Goal: Task Accomplishment & Management: Use online tool/utility

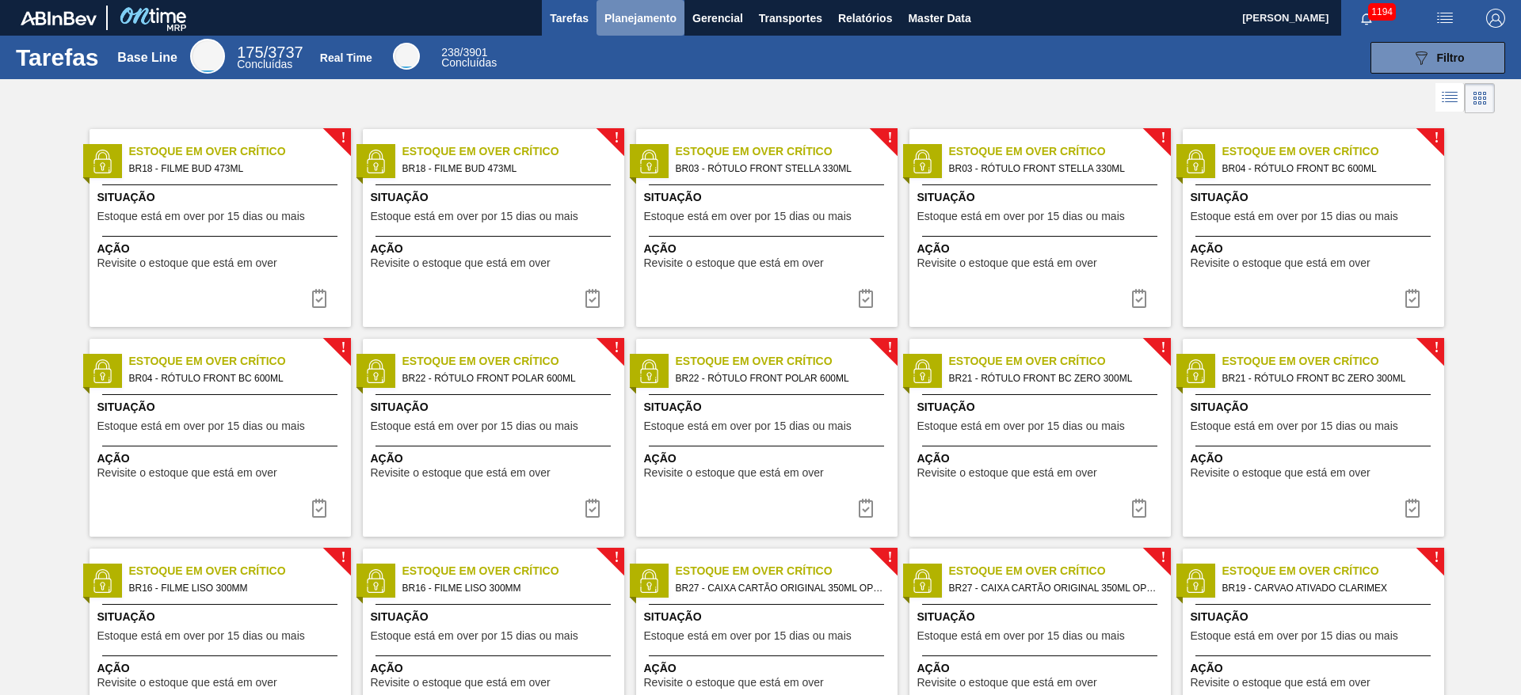
click at [638, 25] on span "Planejamento" at bounding box center [640, 18] width 72 height 19
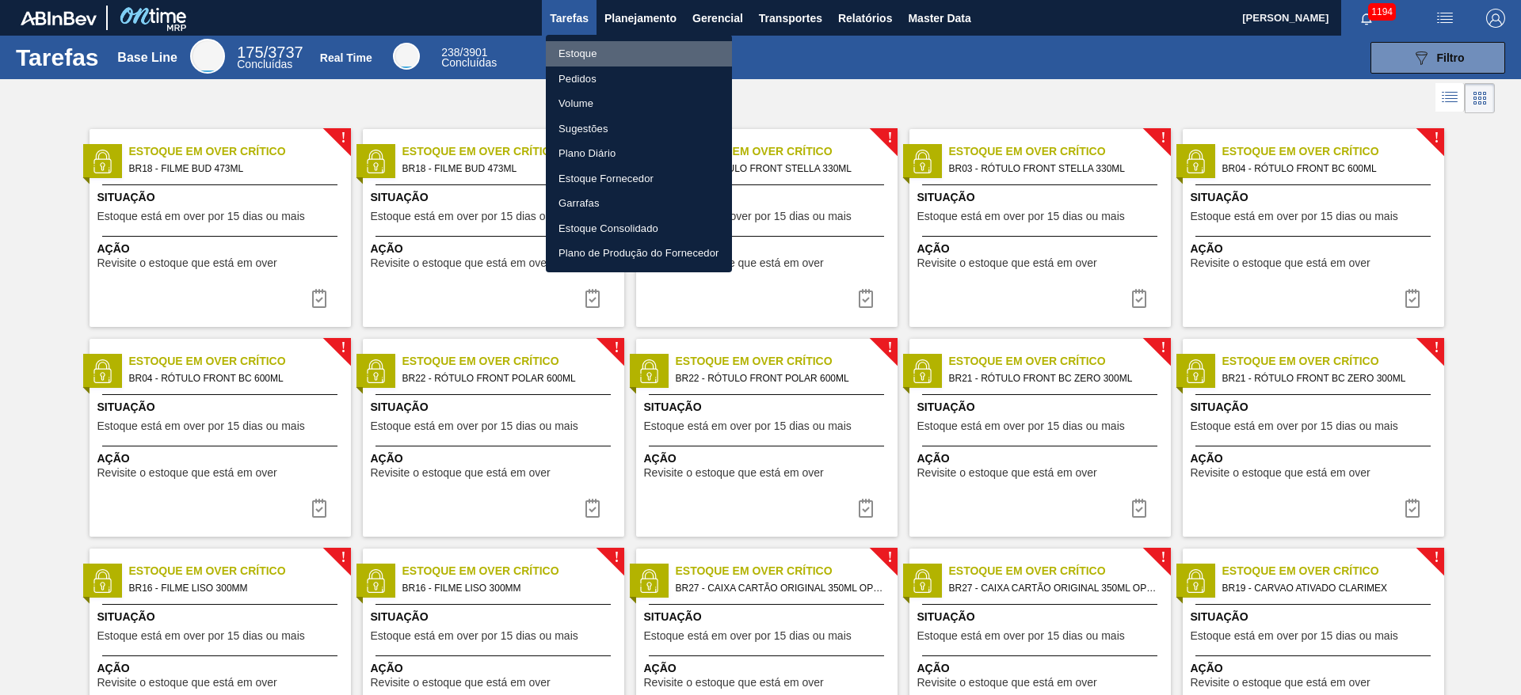
click at [585, 41] on li "Estoque" at bounding box center [639, 53] width 186 height 25
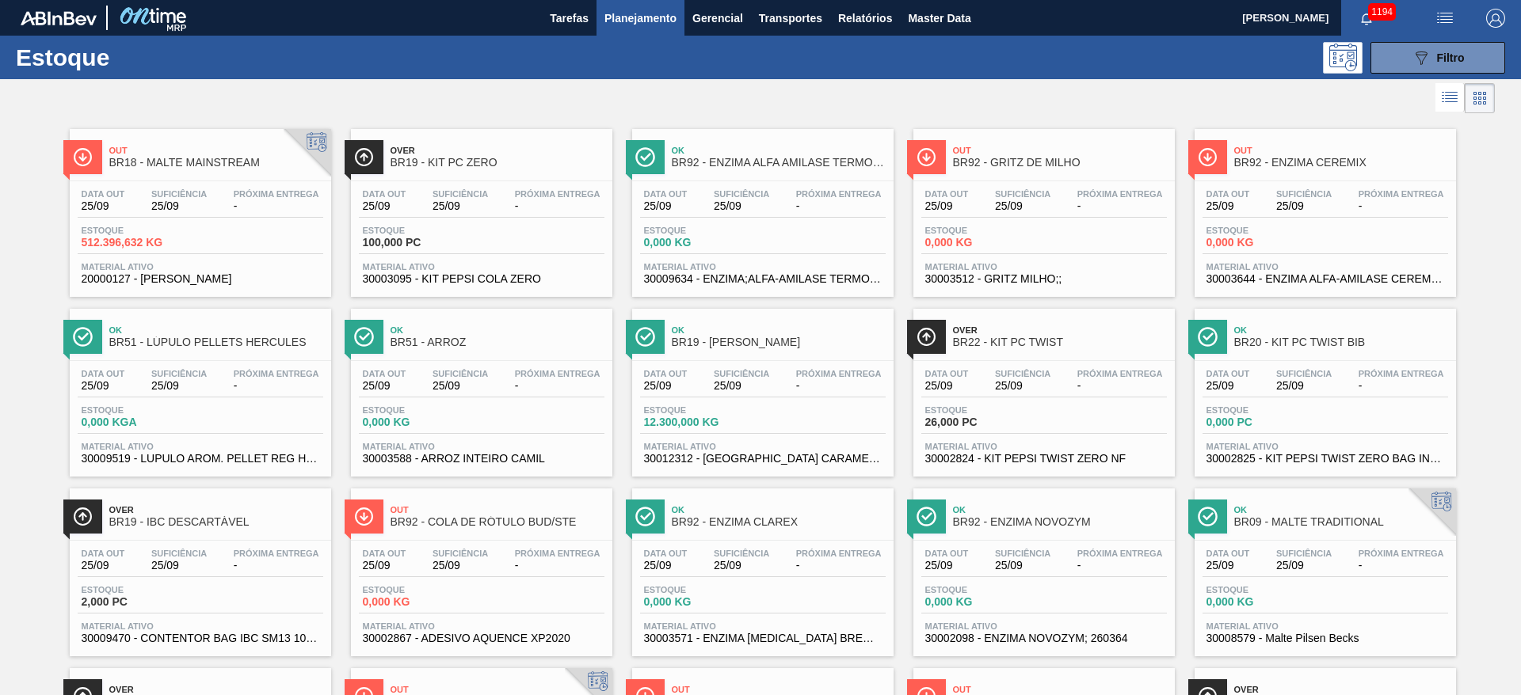
drag, startPoint x: 1441, startPoint y: 57, endPoint x: 1308, endPoint y: 94, distance: 137.4
click at [1013, 57] on span "Filtro" at bounding box center [1451, 57] width 28 height 13
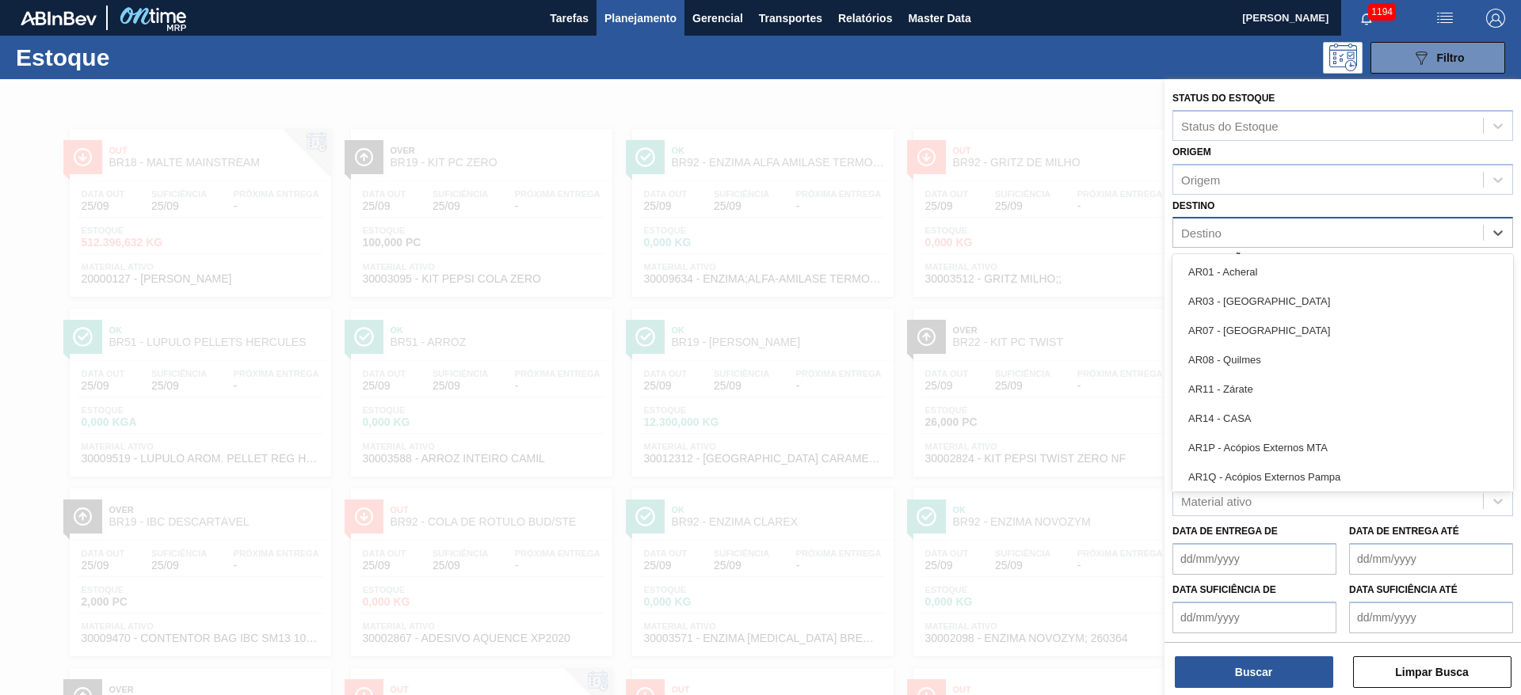
click at [1013, 230] on div "Destino" at bounding box center [1201, 232] width 40 height 13
type input "11"
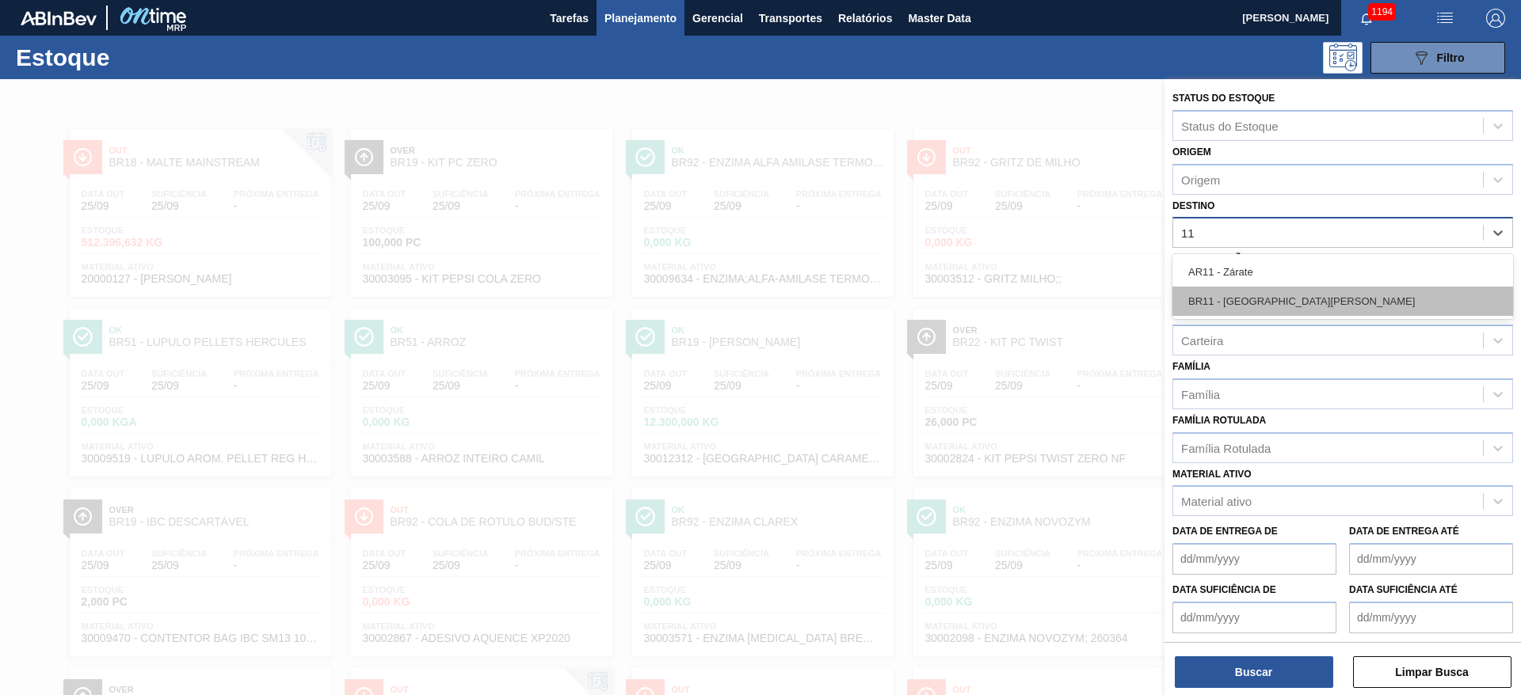
click at [1013, 296] on div "BR11 - [GEOGRAPHIC_DATA][PERSON_NAME]" at bounding box center [1342, 301] width 341 height 29
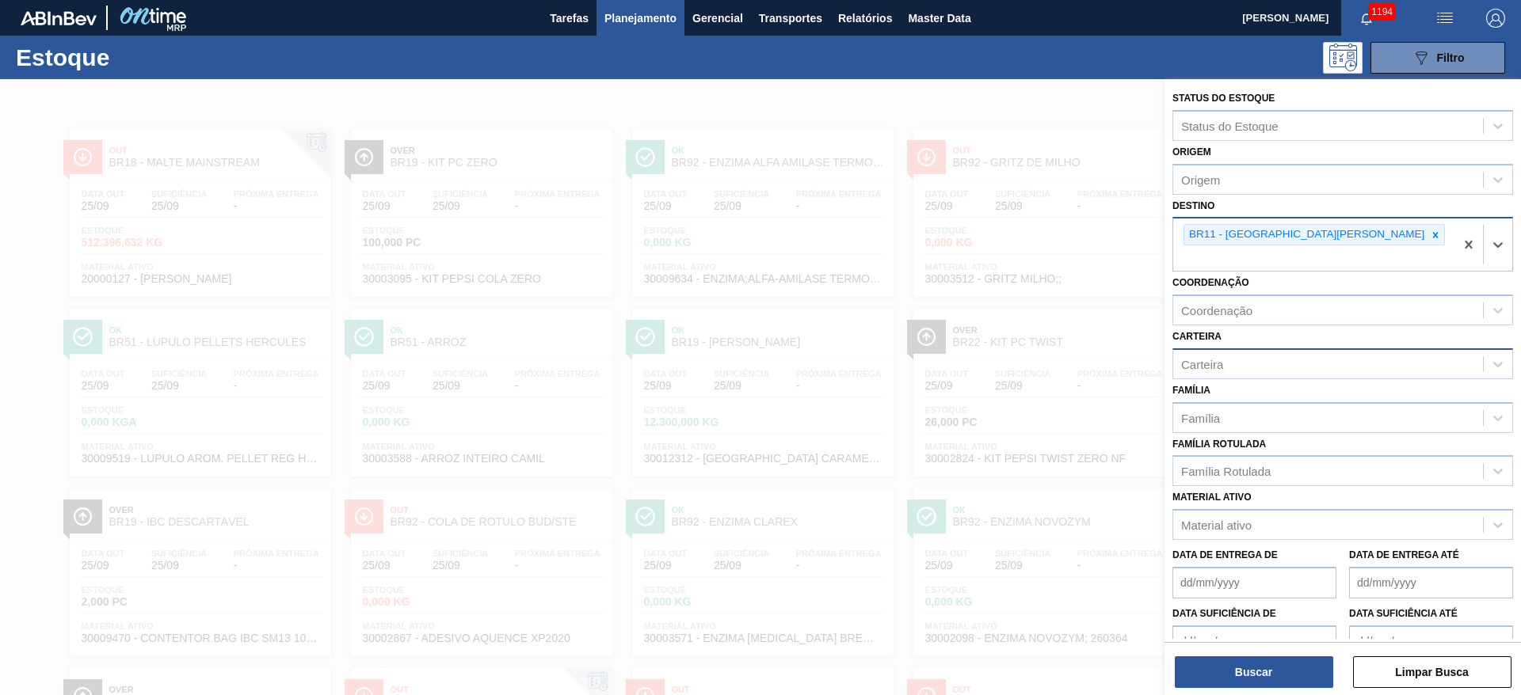
click at [1013, 357] on div "Carteira" at bounding box center [1202, 363] width 42 height 13
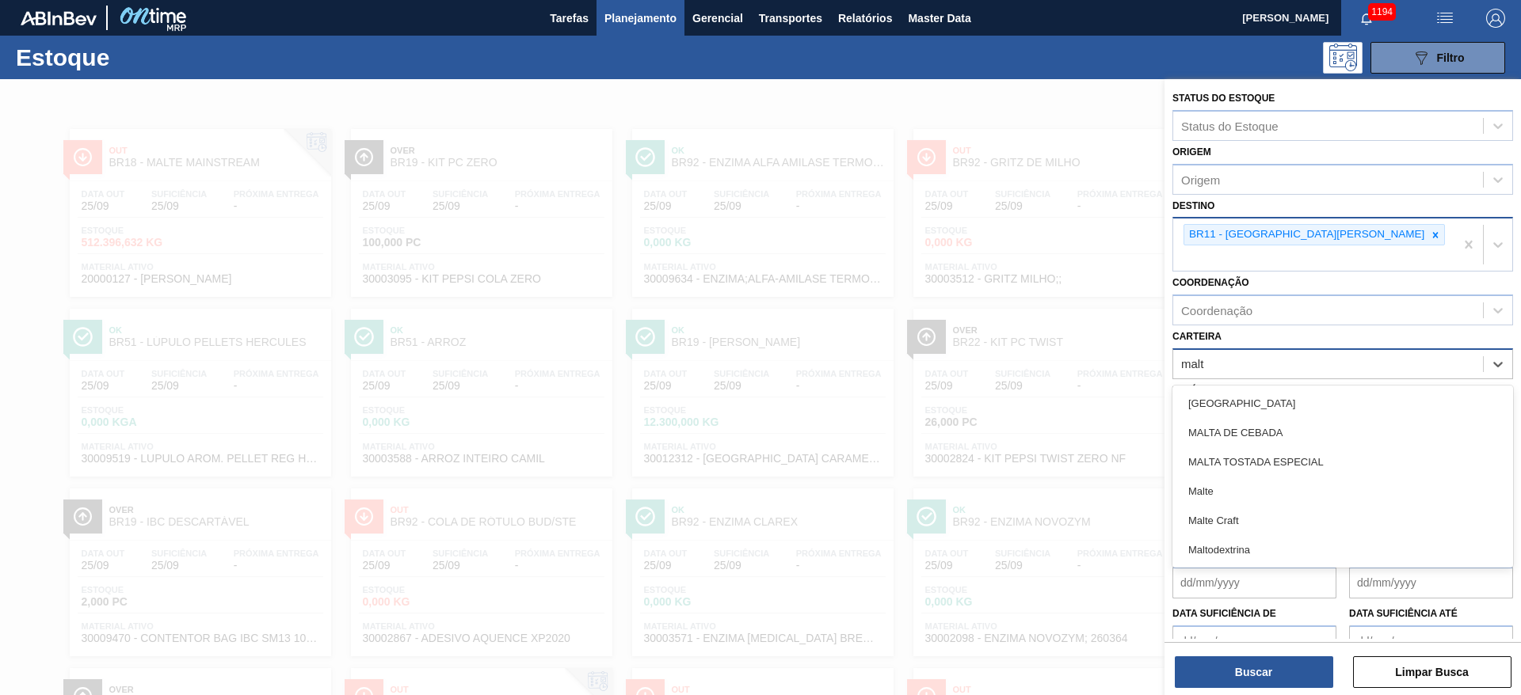
type input "malte"
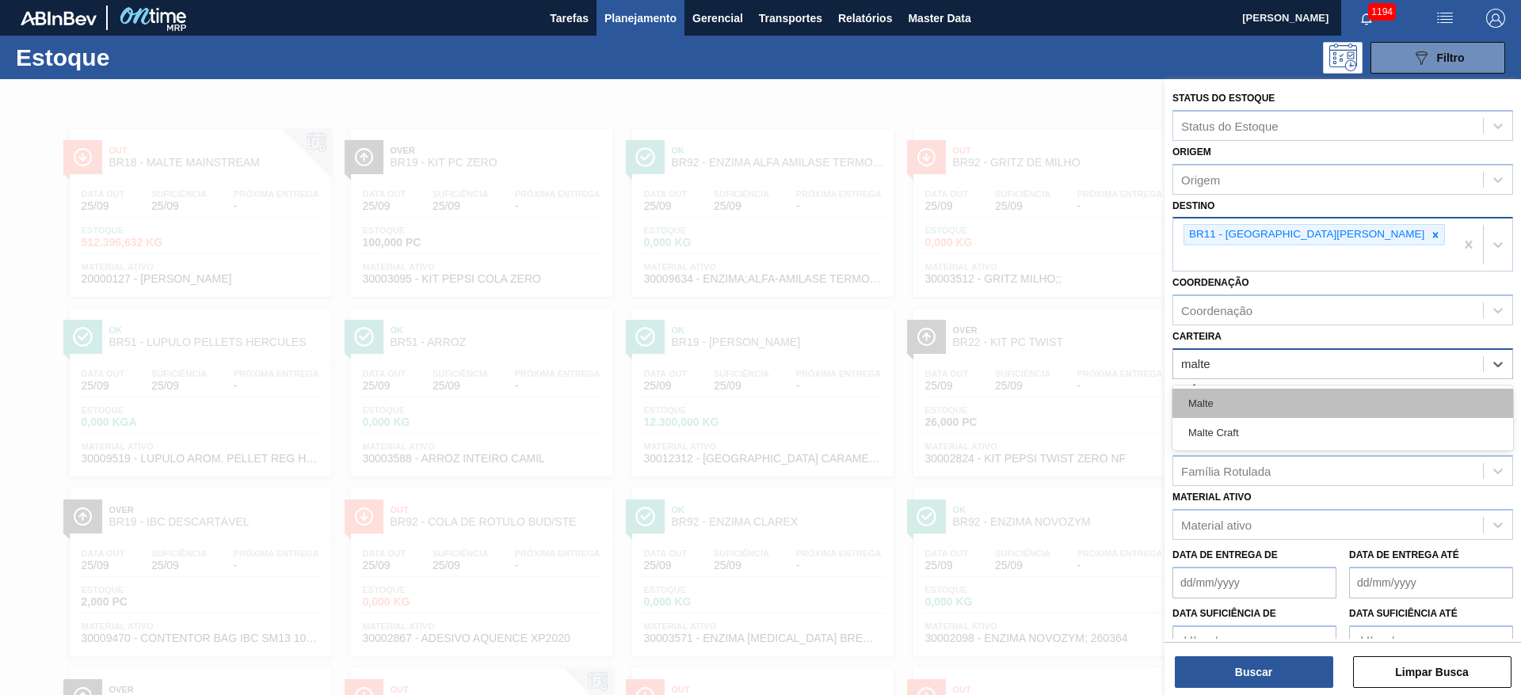
click at [1013, 389] on div "Malte" at bounding box center [1342, 403] width 341 height 29
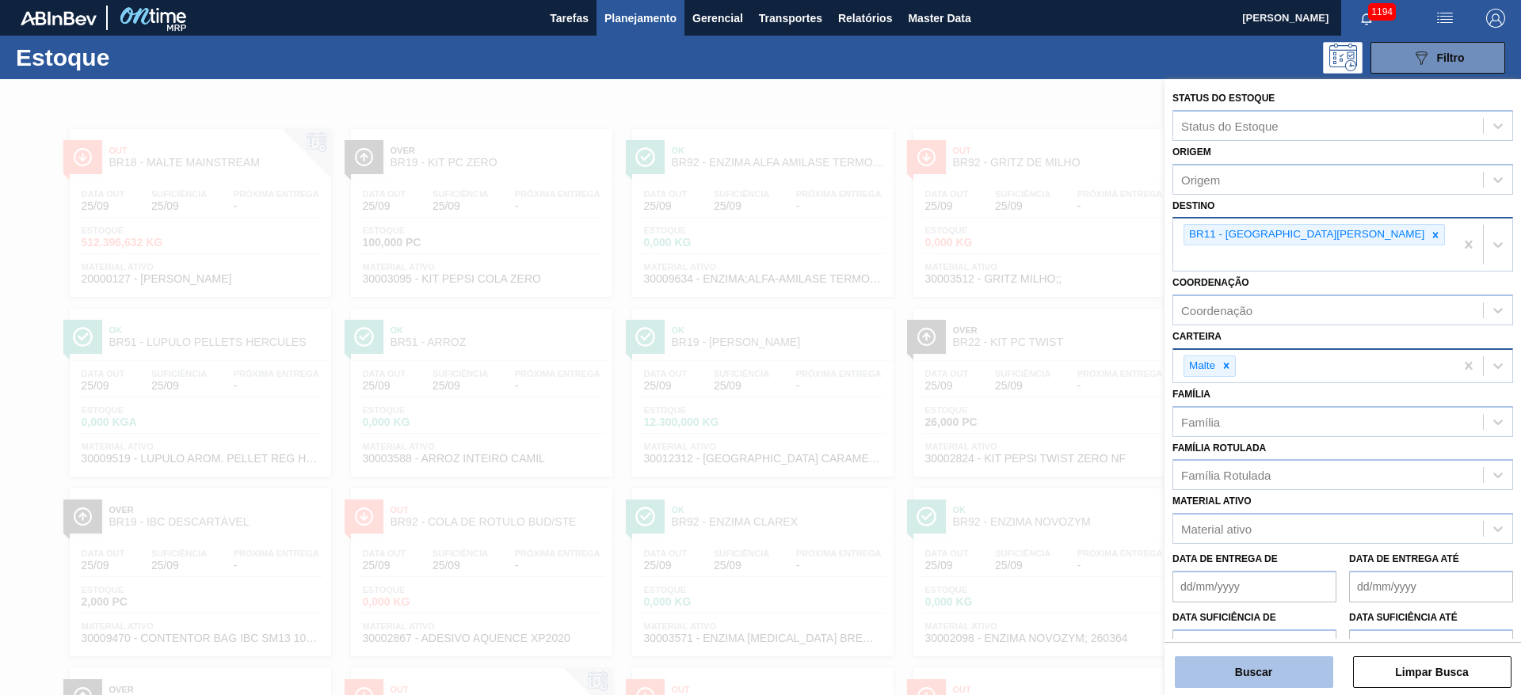
click at [1013, 463] on button "Buscar" at bounding box center [1253, 673] width 158 height 32
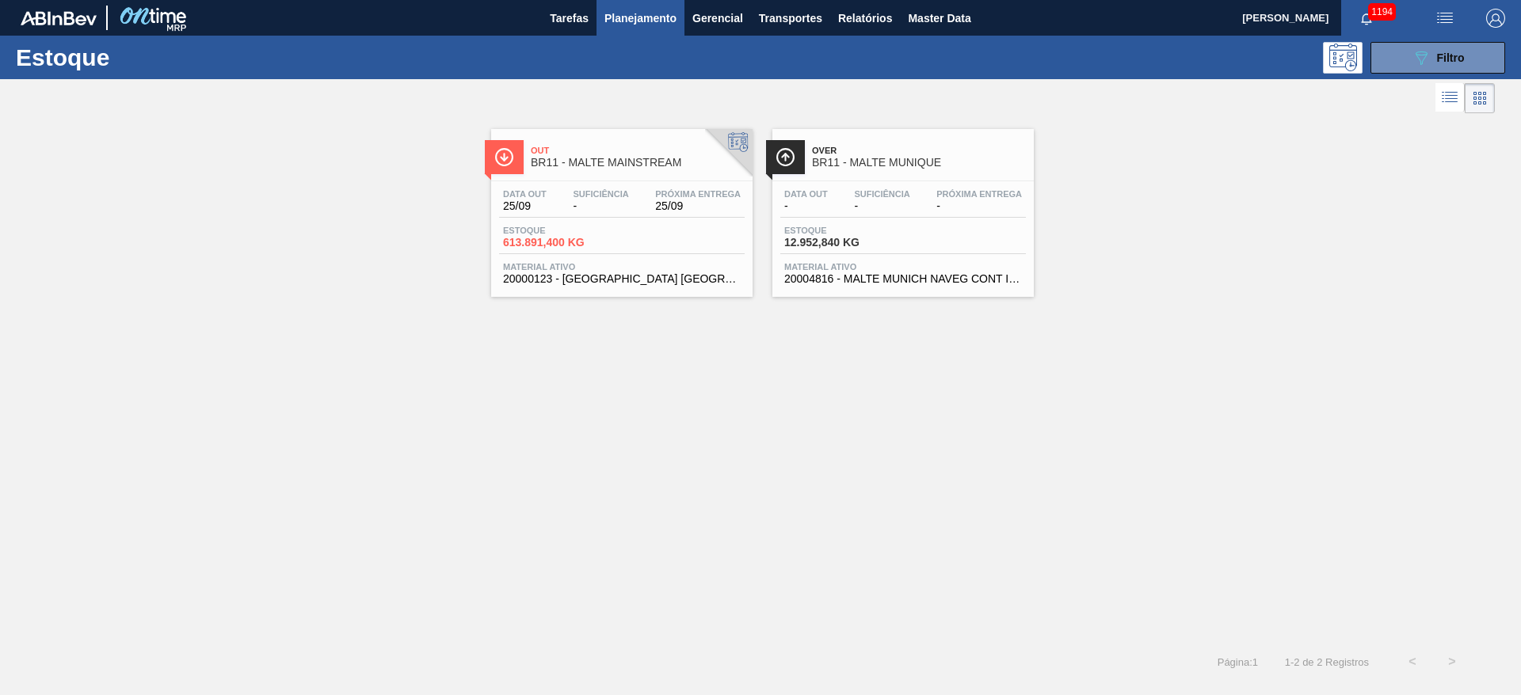
click at [600, 209] on span "-" at bounding box center [600, 206] width 55 height 12
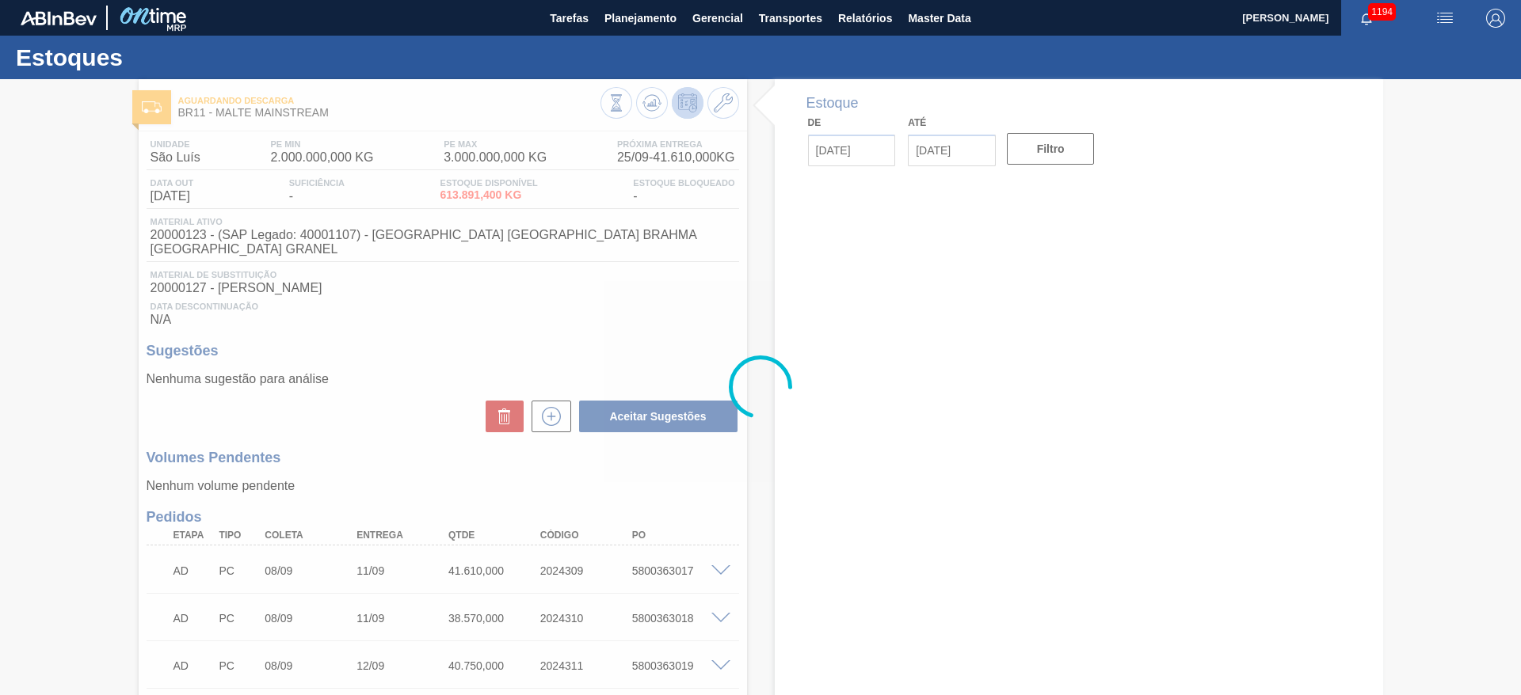
type input "[DATE]"
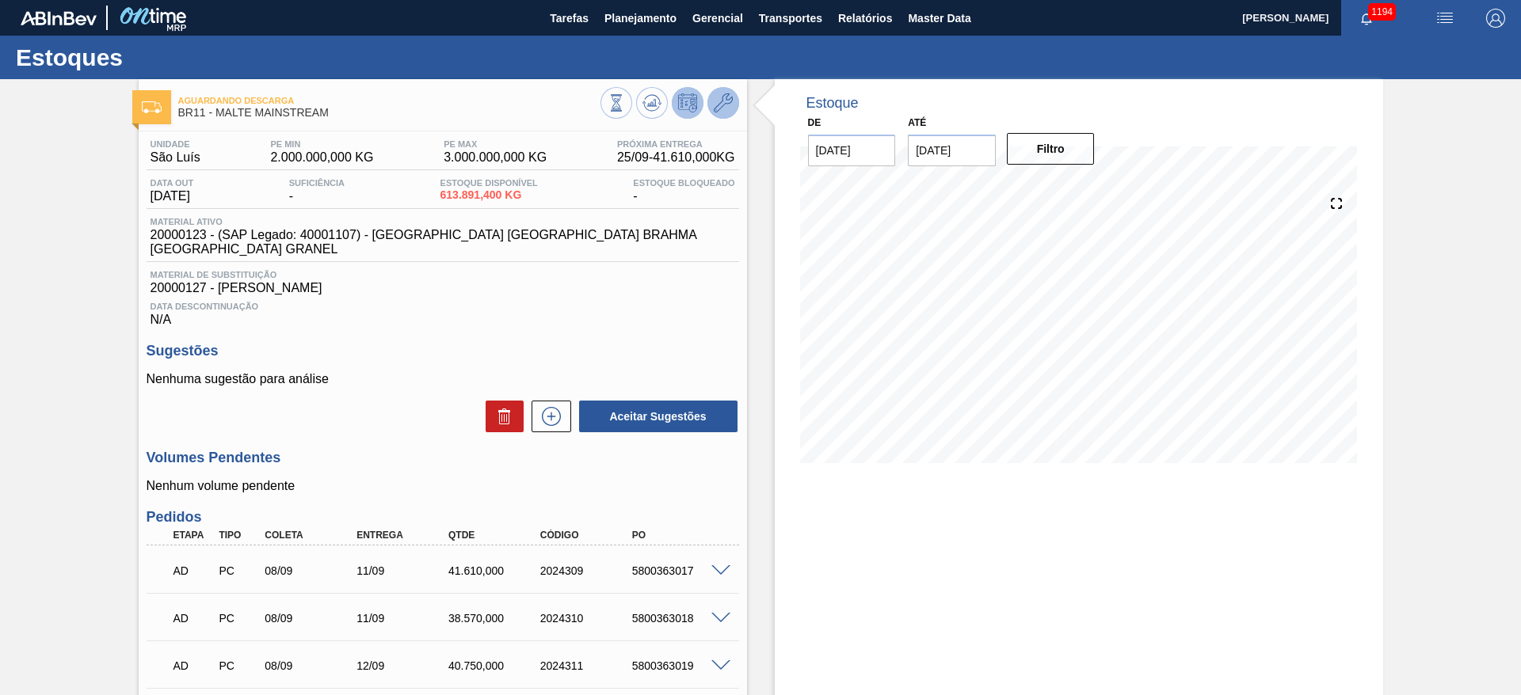
click at [710, 101] on button at bounding box center [723, 103] width 32 height 32
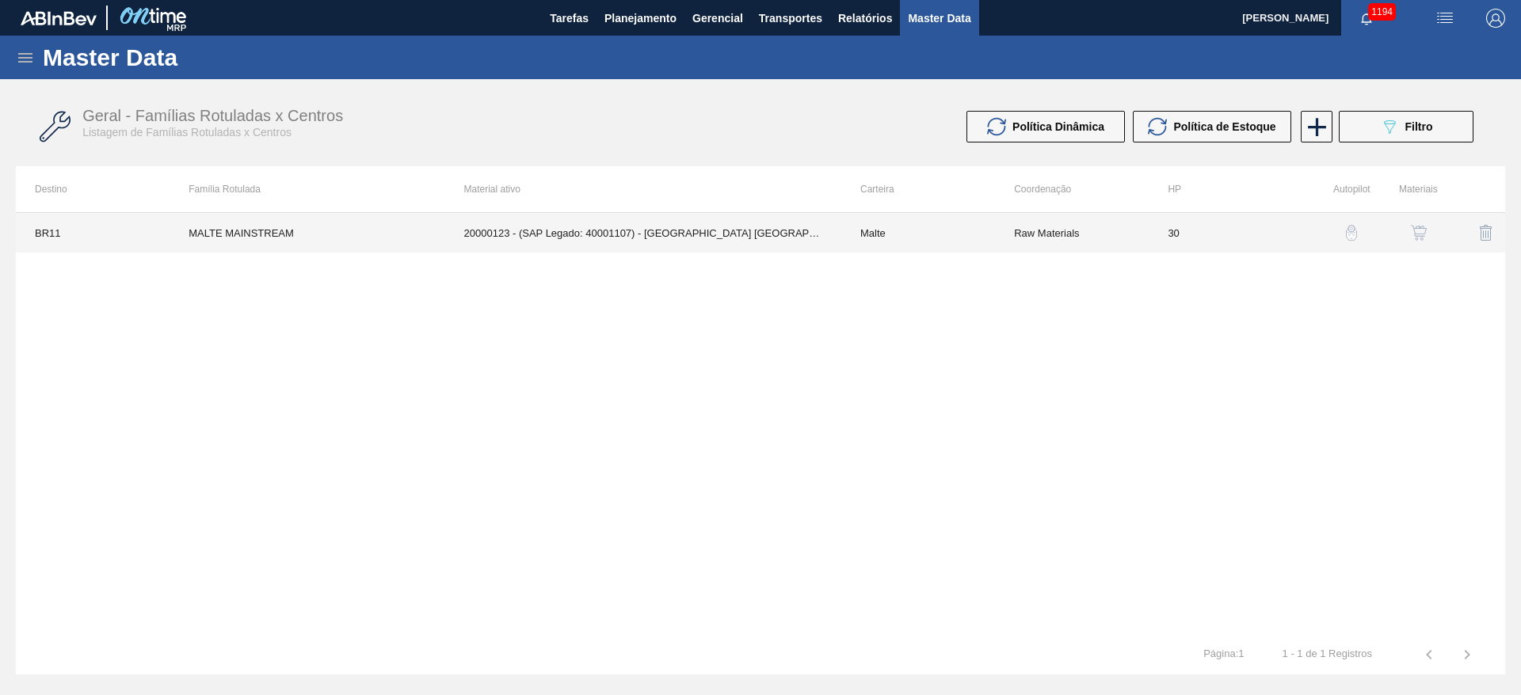
click at [1013, 234] on td "Raw Materials" at bounding box center [1072, 233] width 154 height 40
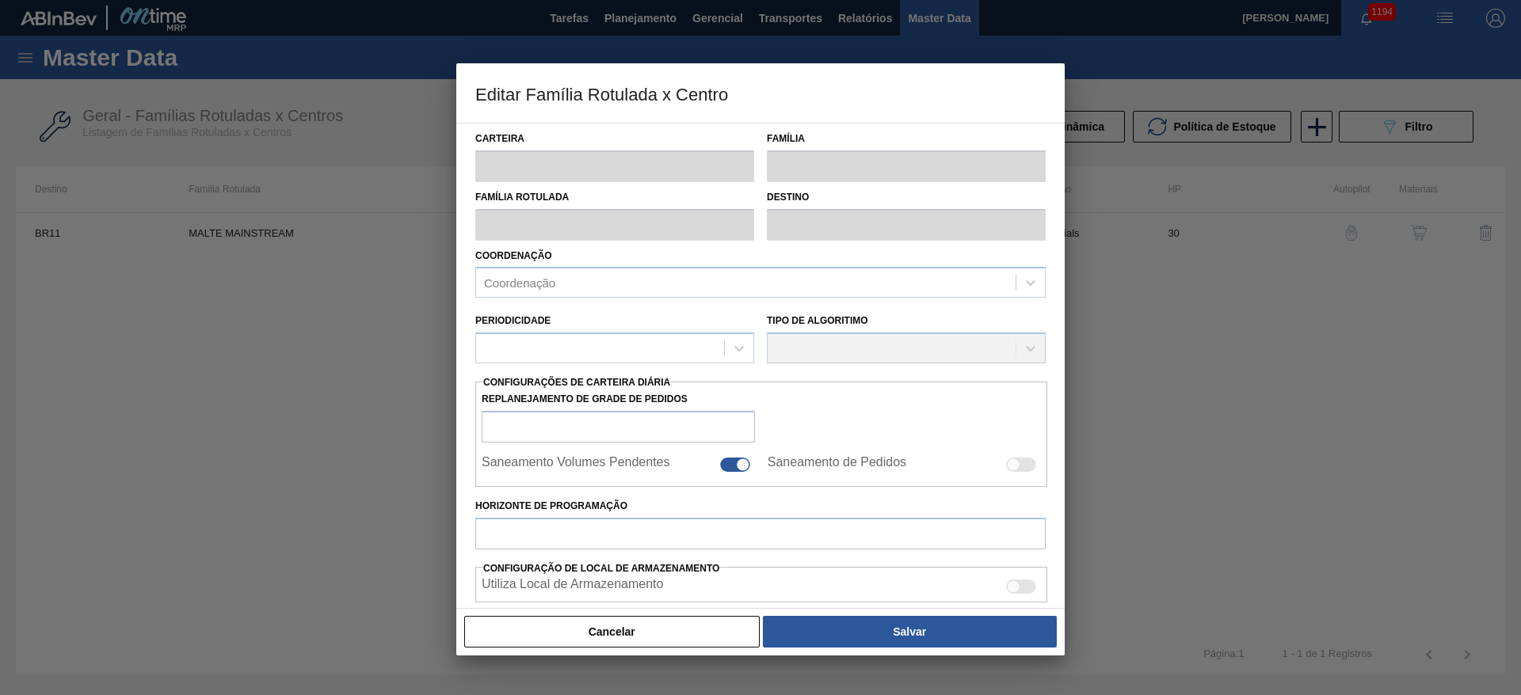
type input "Malte"
type input "MALTE MAINSTREAM"
type input "BR11 - [GEOGRAPHIC_DATA][PERSON_NAME]"
type input "0"
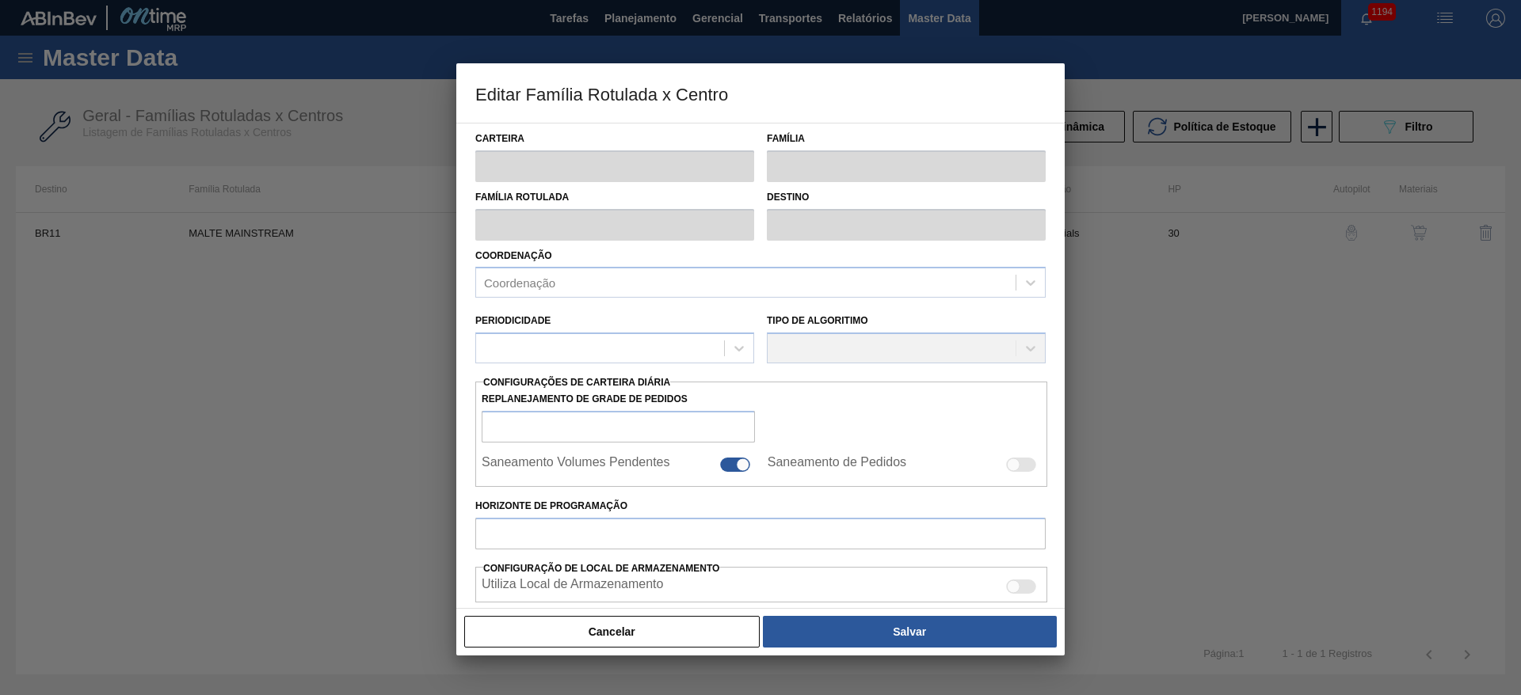
checkbox input "false"
checkbox input "true"
type input "30"
type input "2.000.000"
type input "3.000.000"
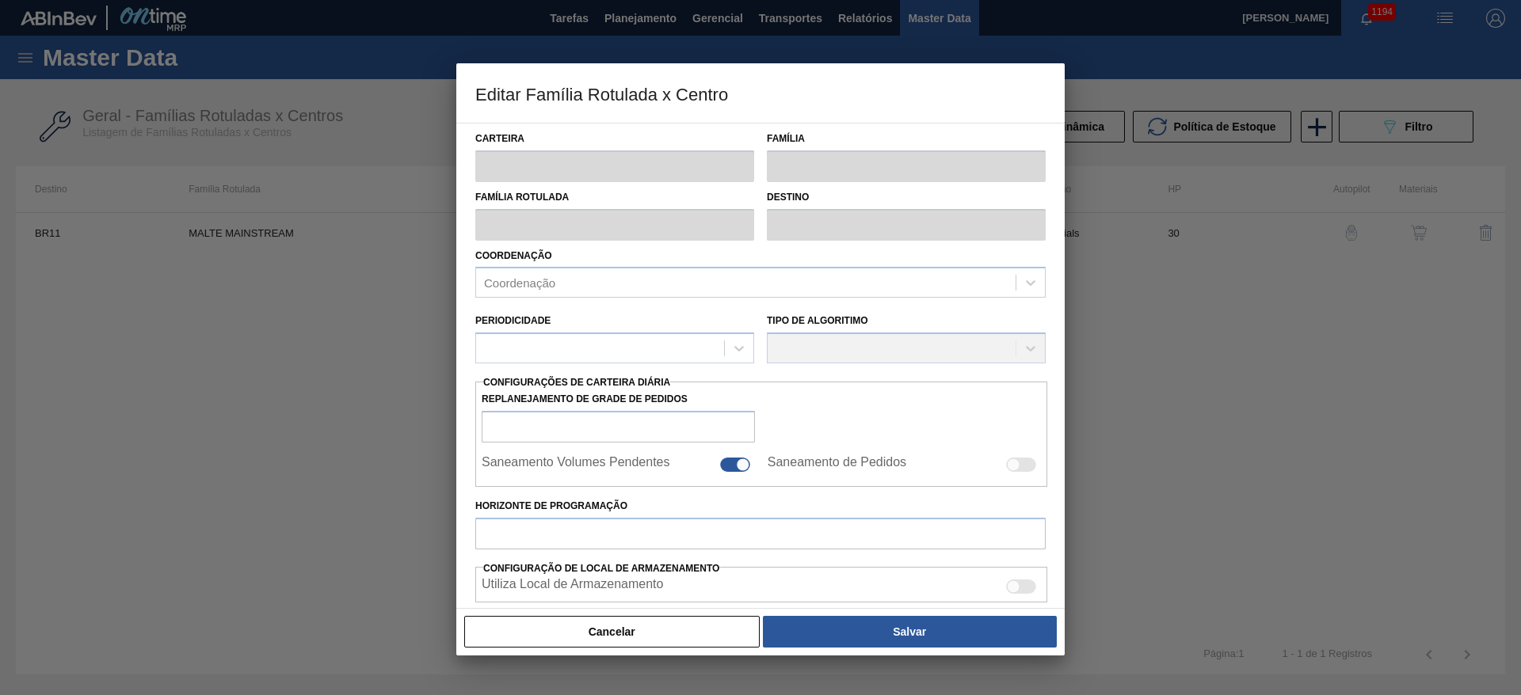
type input "100"
type input "3.000.000,000"
checkbox input "true"
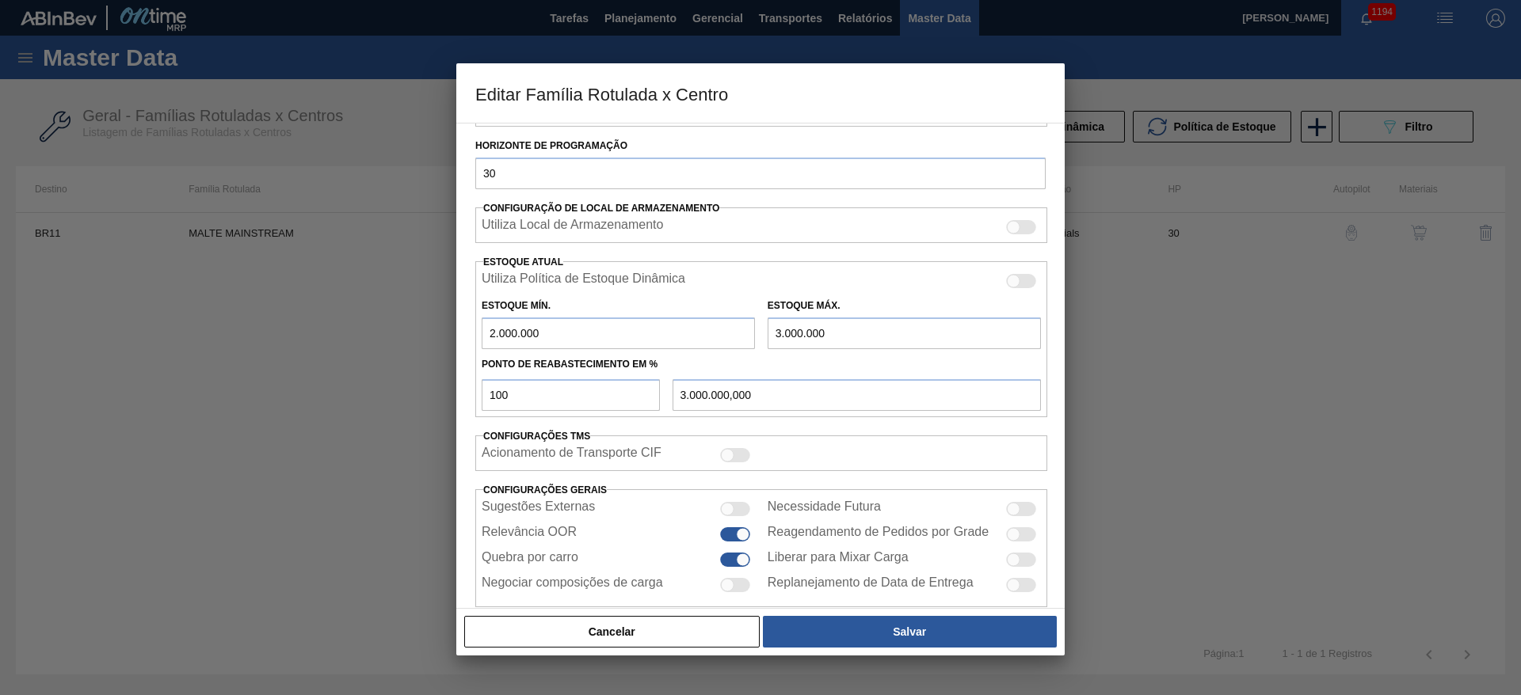
scroll to position [455, 0]
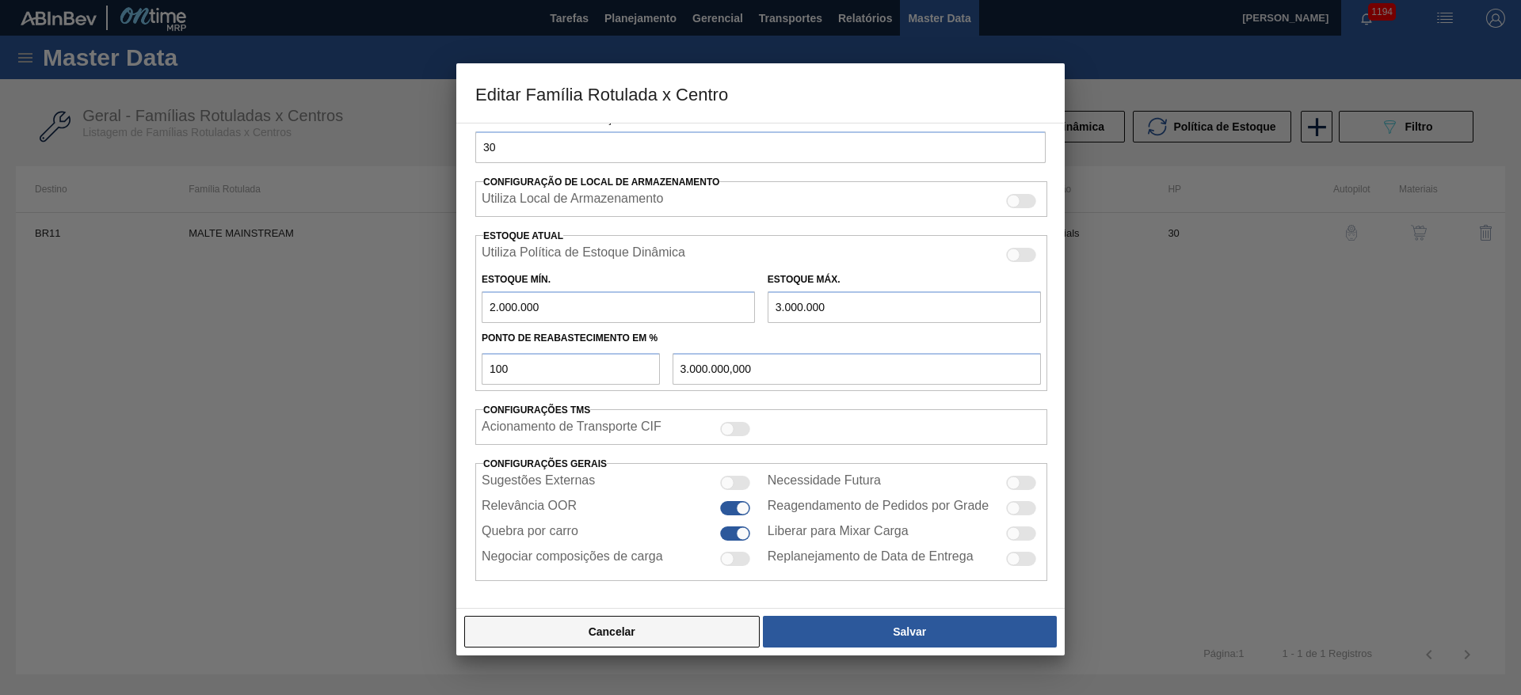
click at [688, 463] on button "Cancelar" at bounding box center [611, 632] width 295 height 32
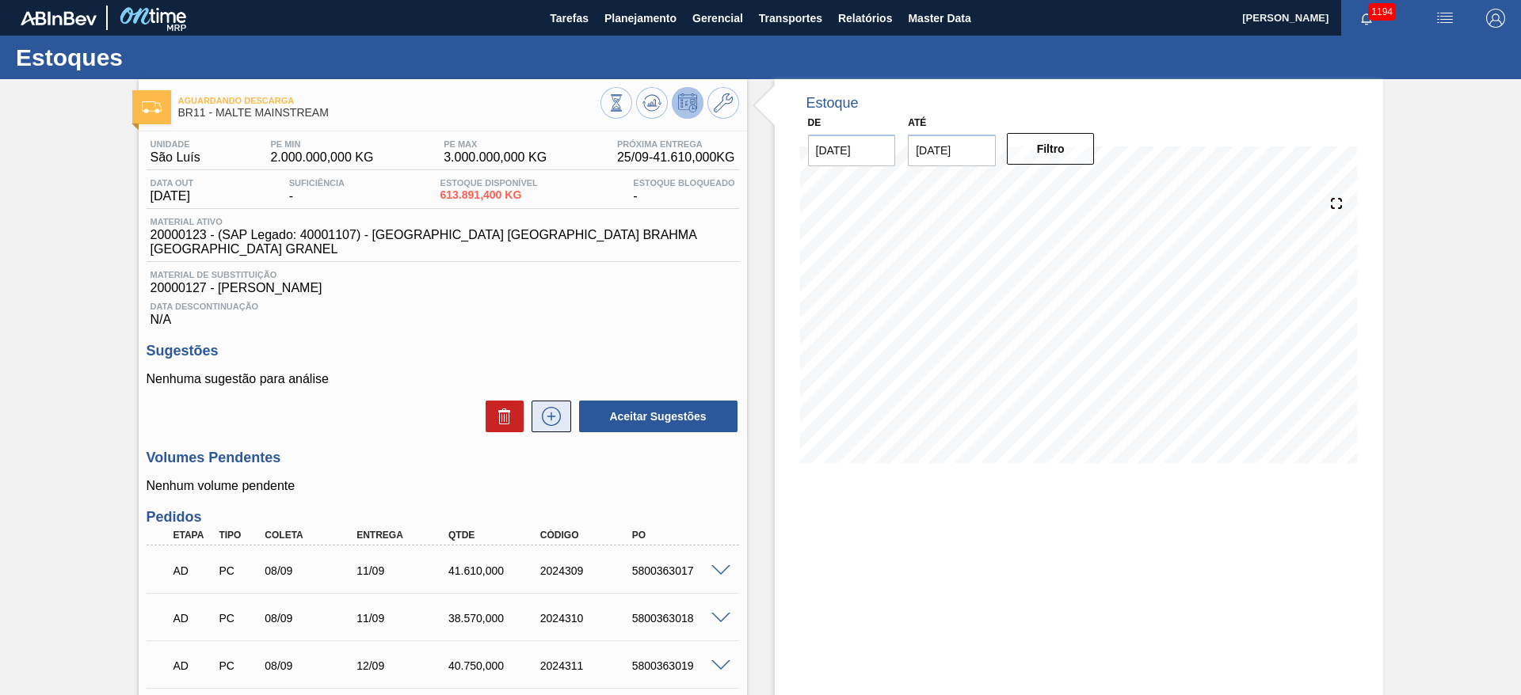
click at [542, 407] on icon at bounding box center [551, 416] width 25 height 19
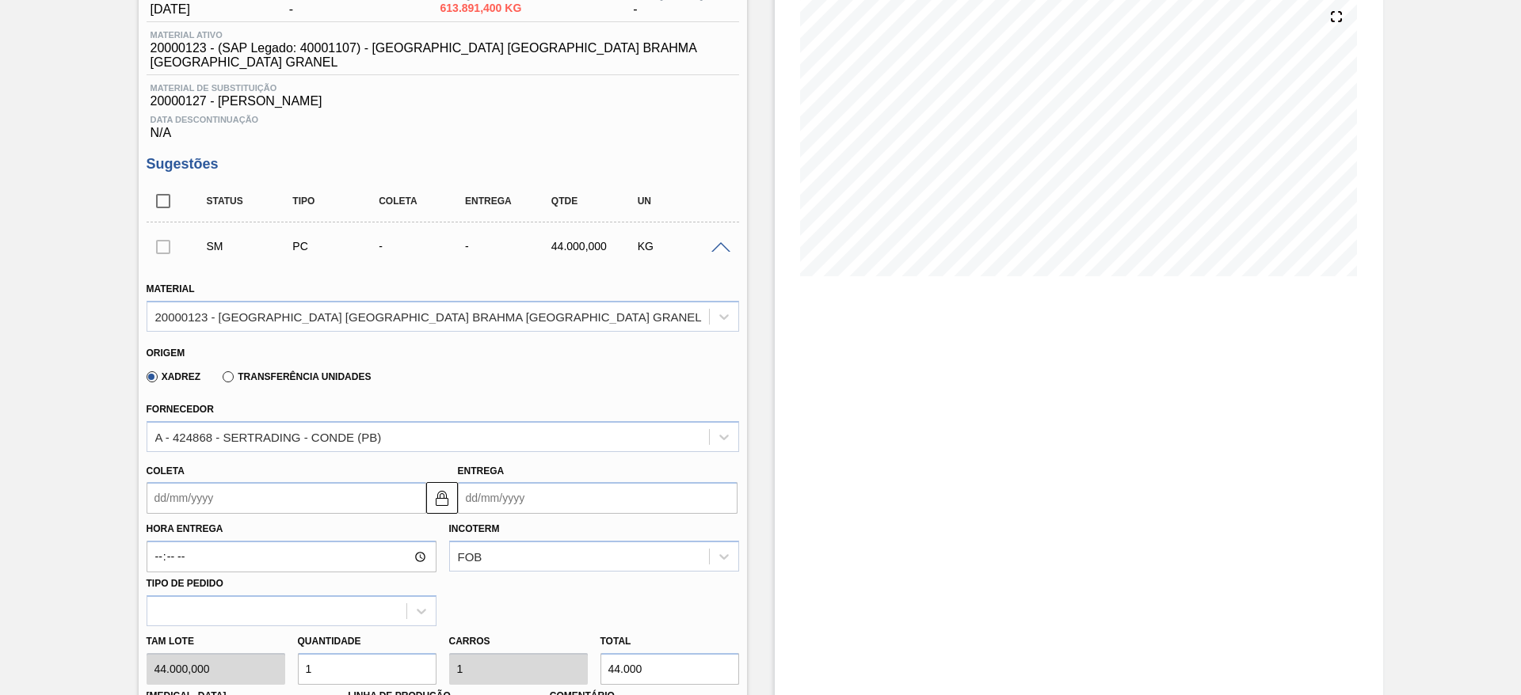
scroll to position [356, 0]
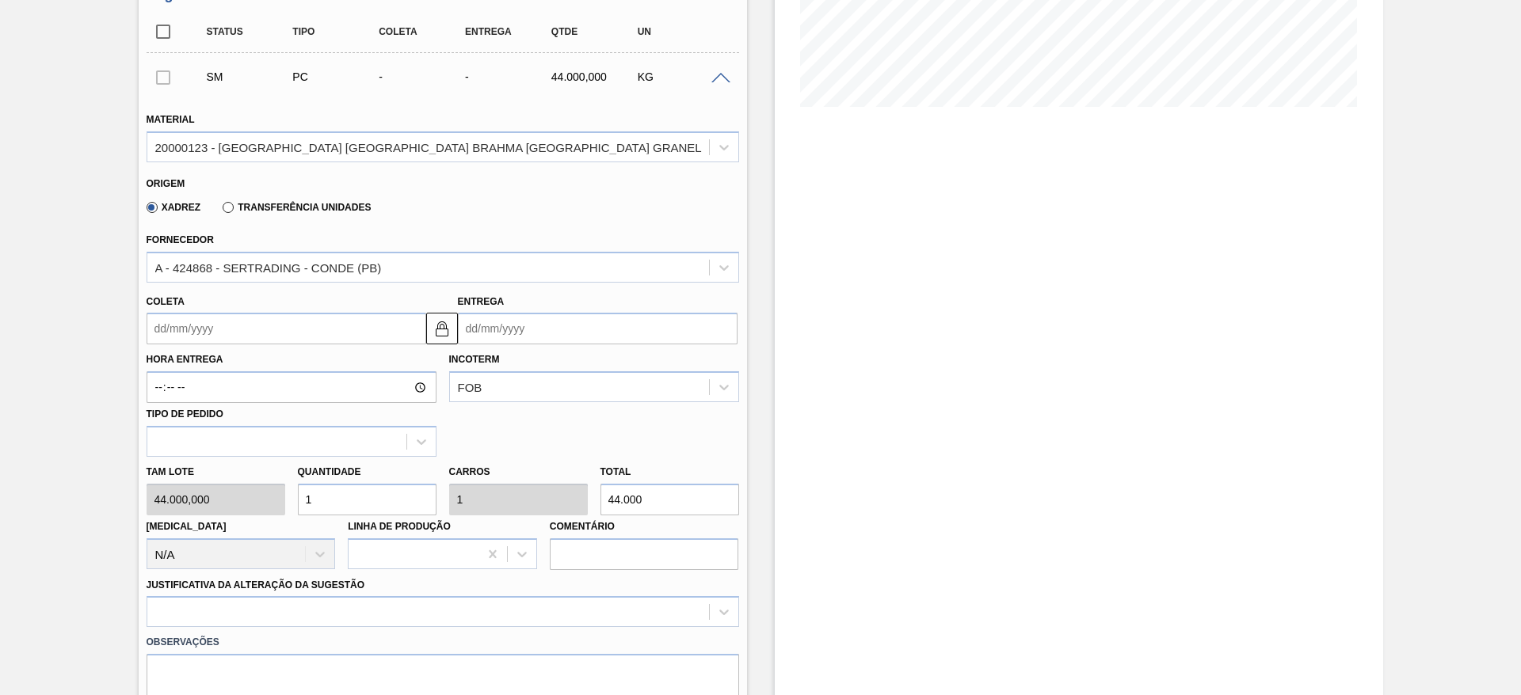
click at [154, 313] on input "Coleta" at bounding box center [287, 329] width 280 height 32
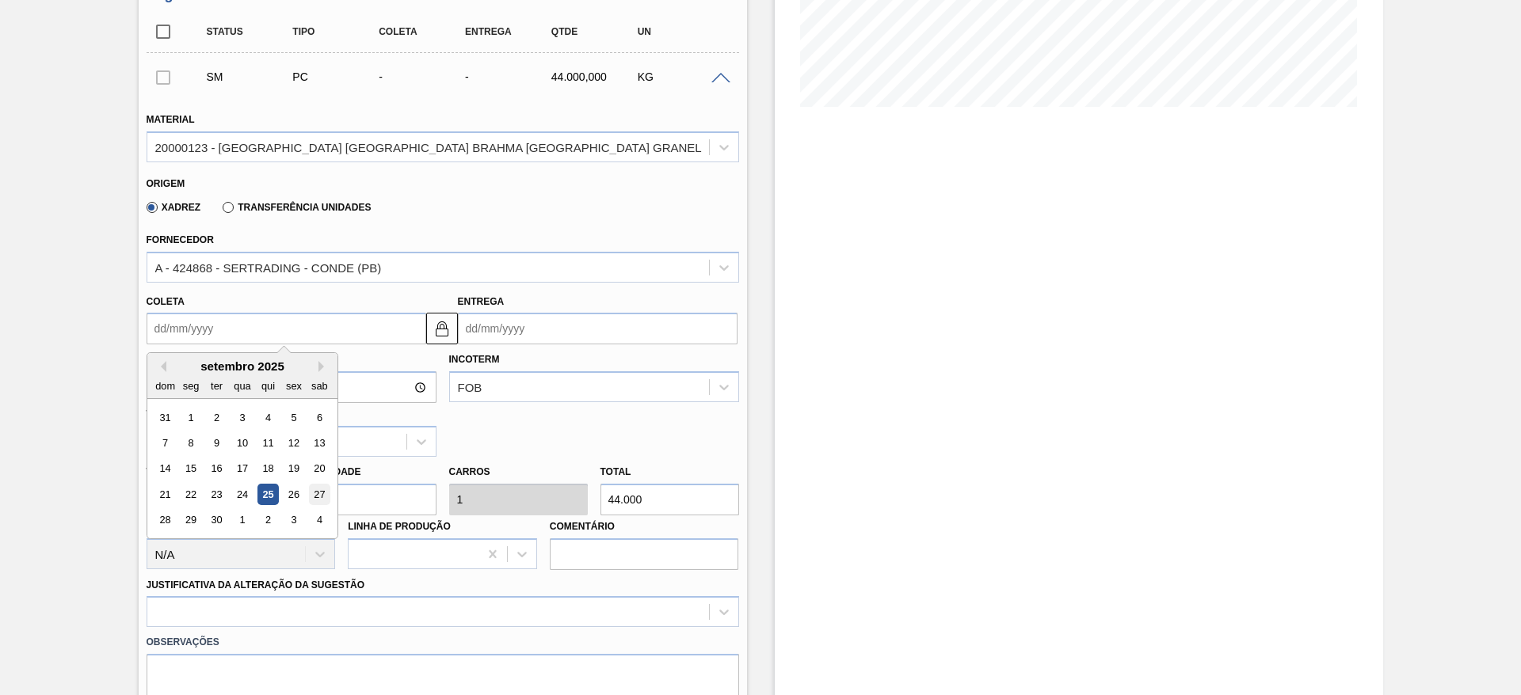
click at [316, 463] on div "27" at bounding box center [318, 494] width 21 height 21
type input "[DATE]"
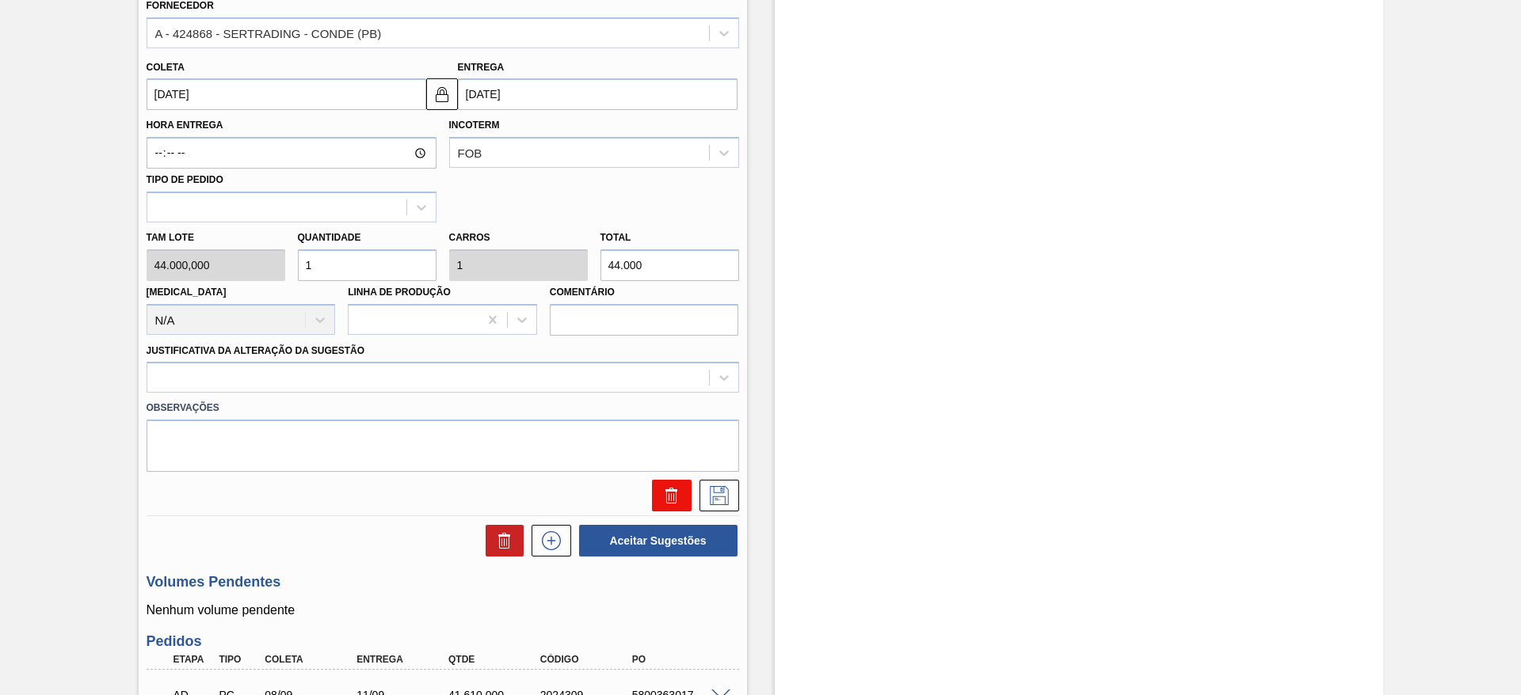
scroll to position [594, 0]
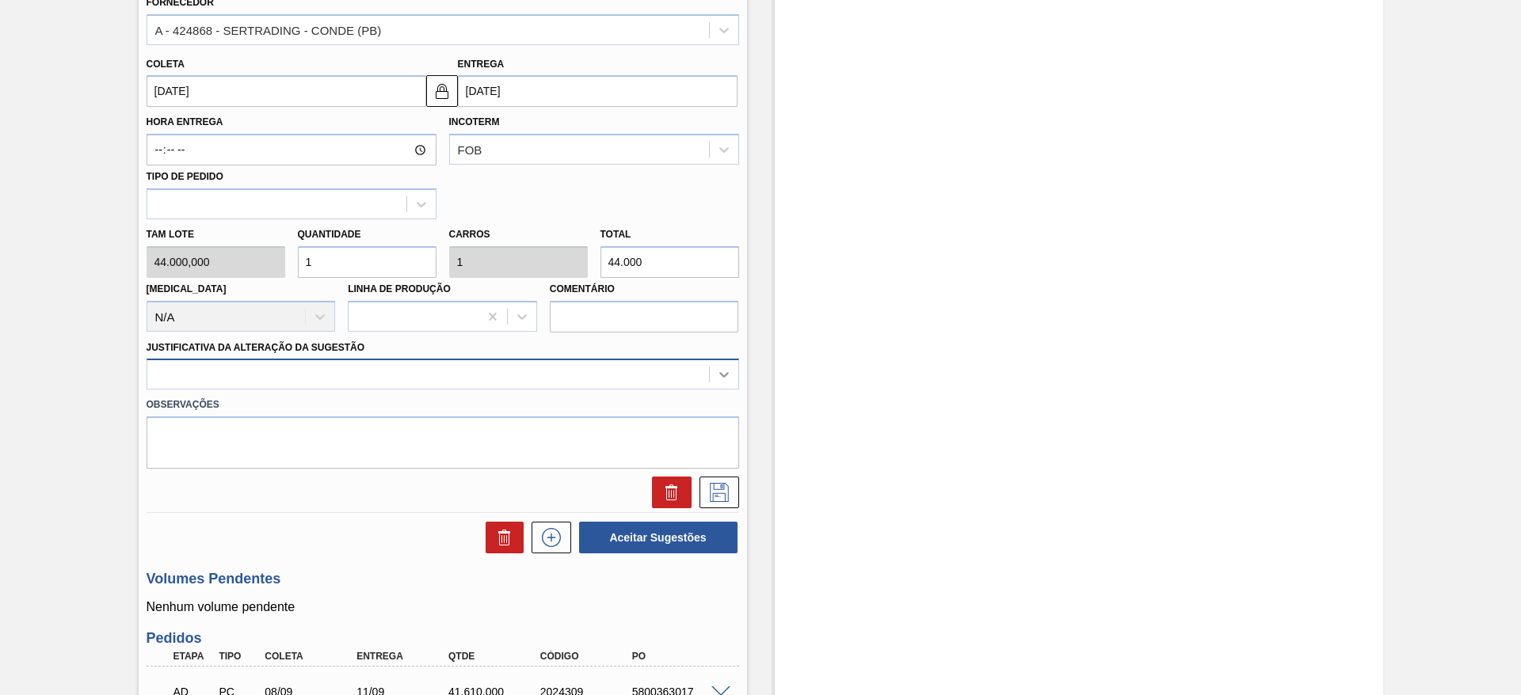
click at [719, 367] on icon at bounding box center [724, 375] width 16 height 16
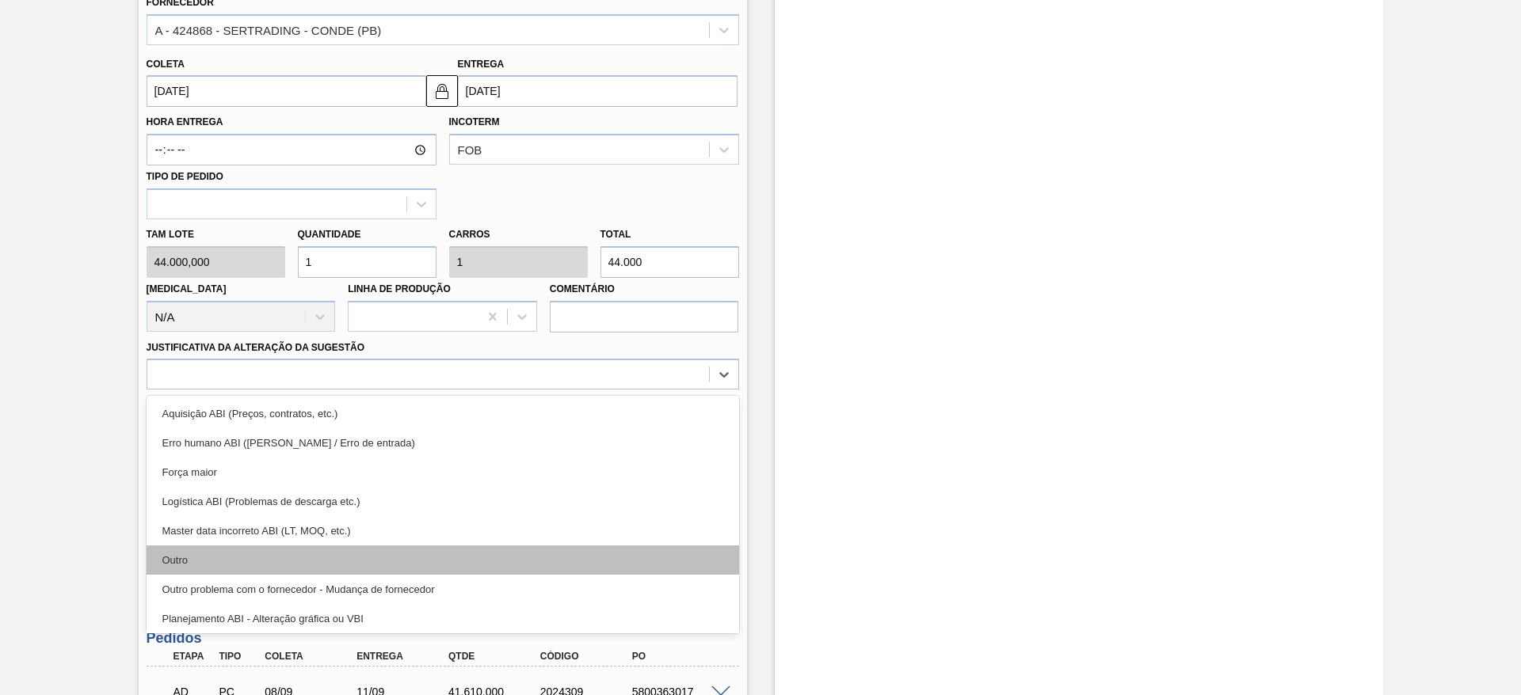
click at [181, 463] on div "Outro" at bounding box center [443, 560] width 592 height 29
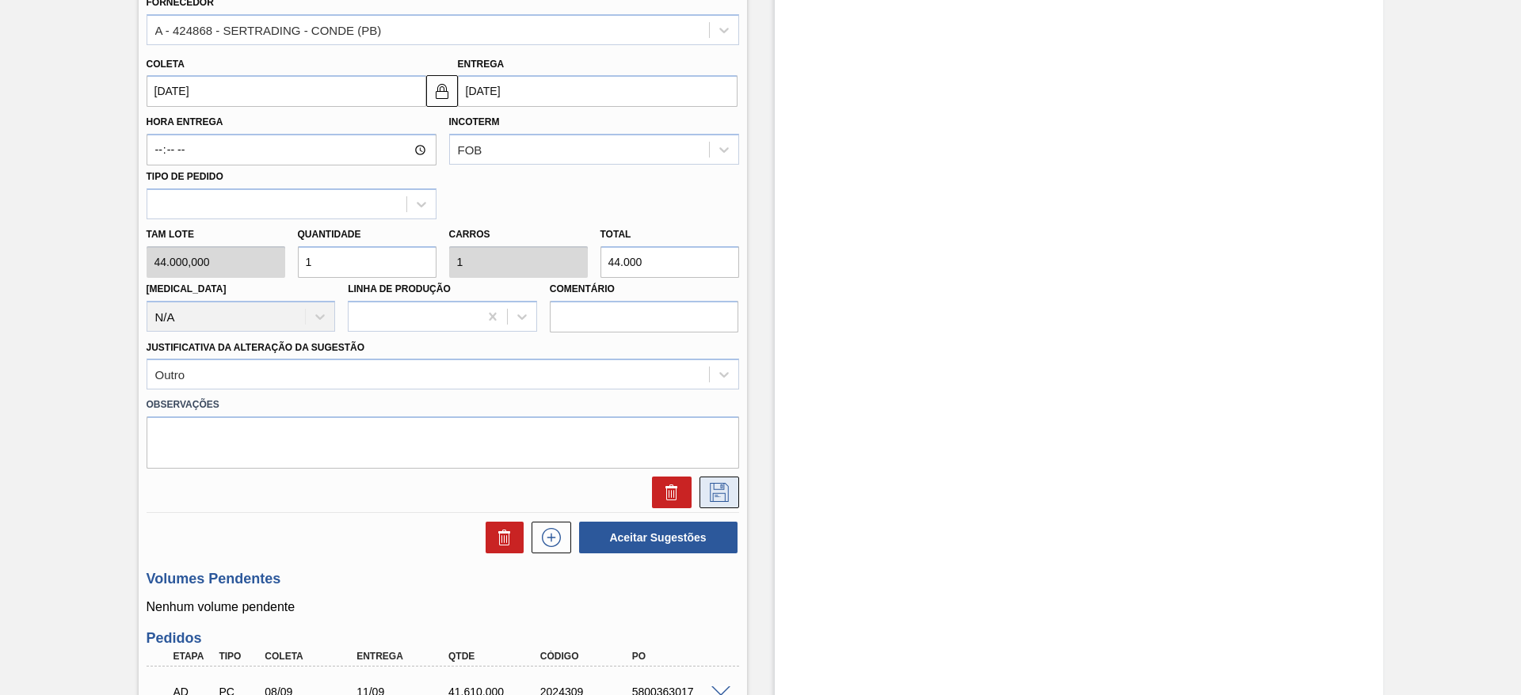
click at [715, 463] on icon at bounding box center [718, 492] width 25 height 19
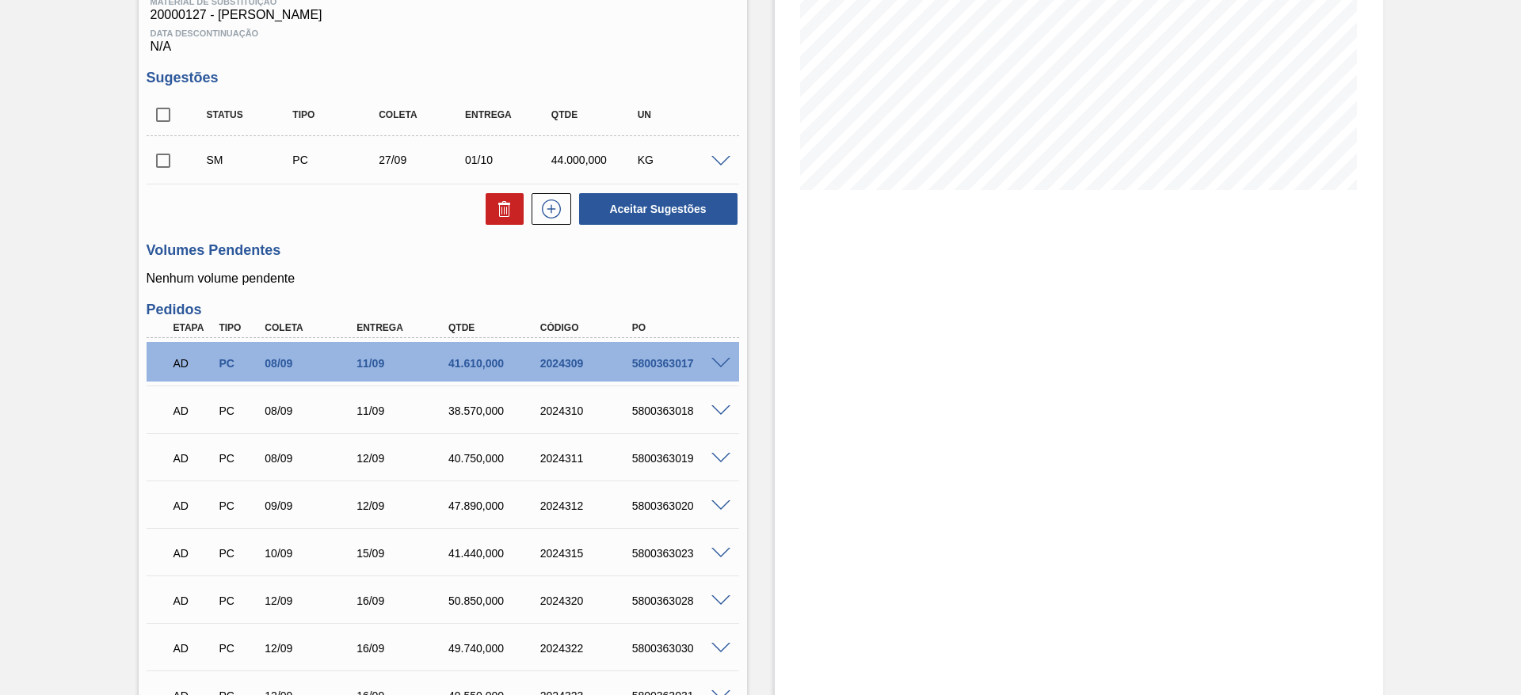
scroll to position [238, 0]
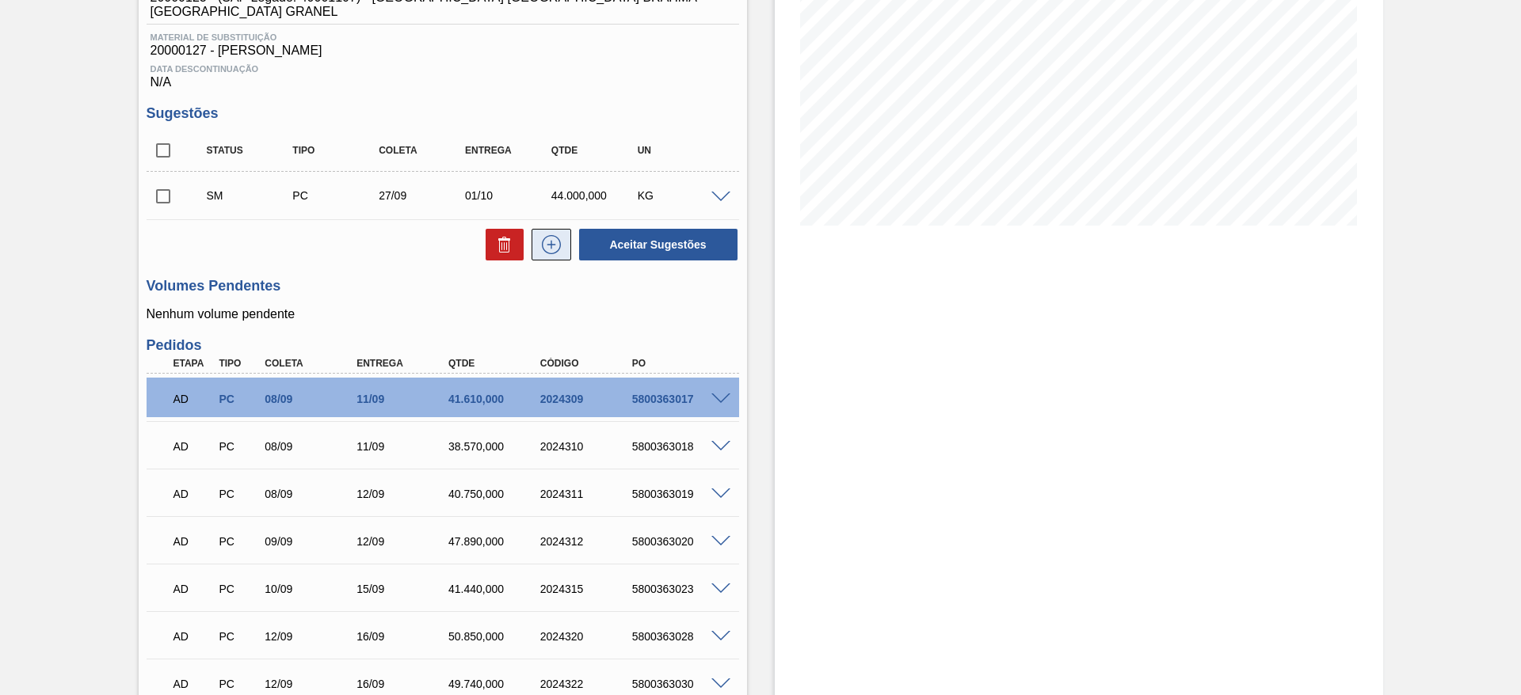
click at [549, 235] on icon at bounding box center [551, 244] width 25 height 19
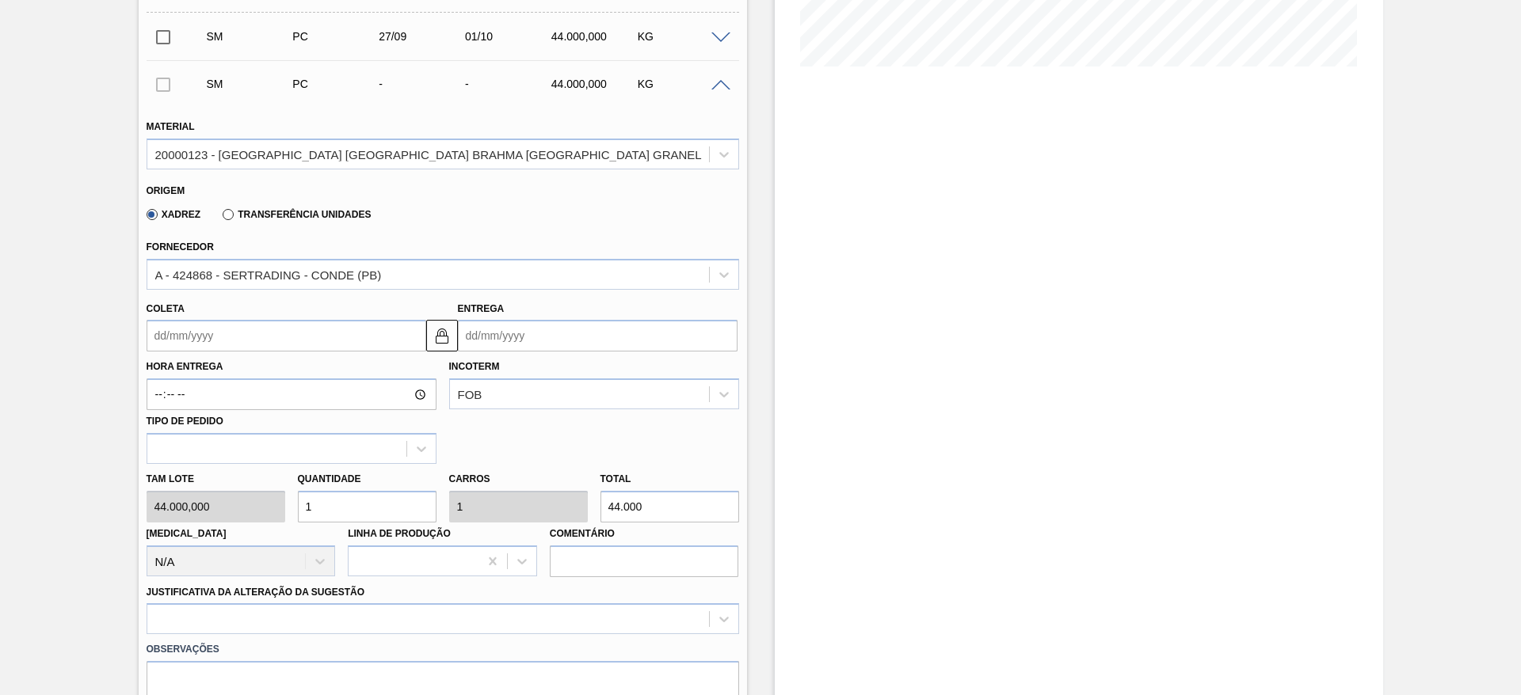
scroll to position [475, 0]
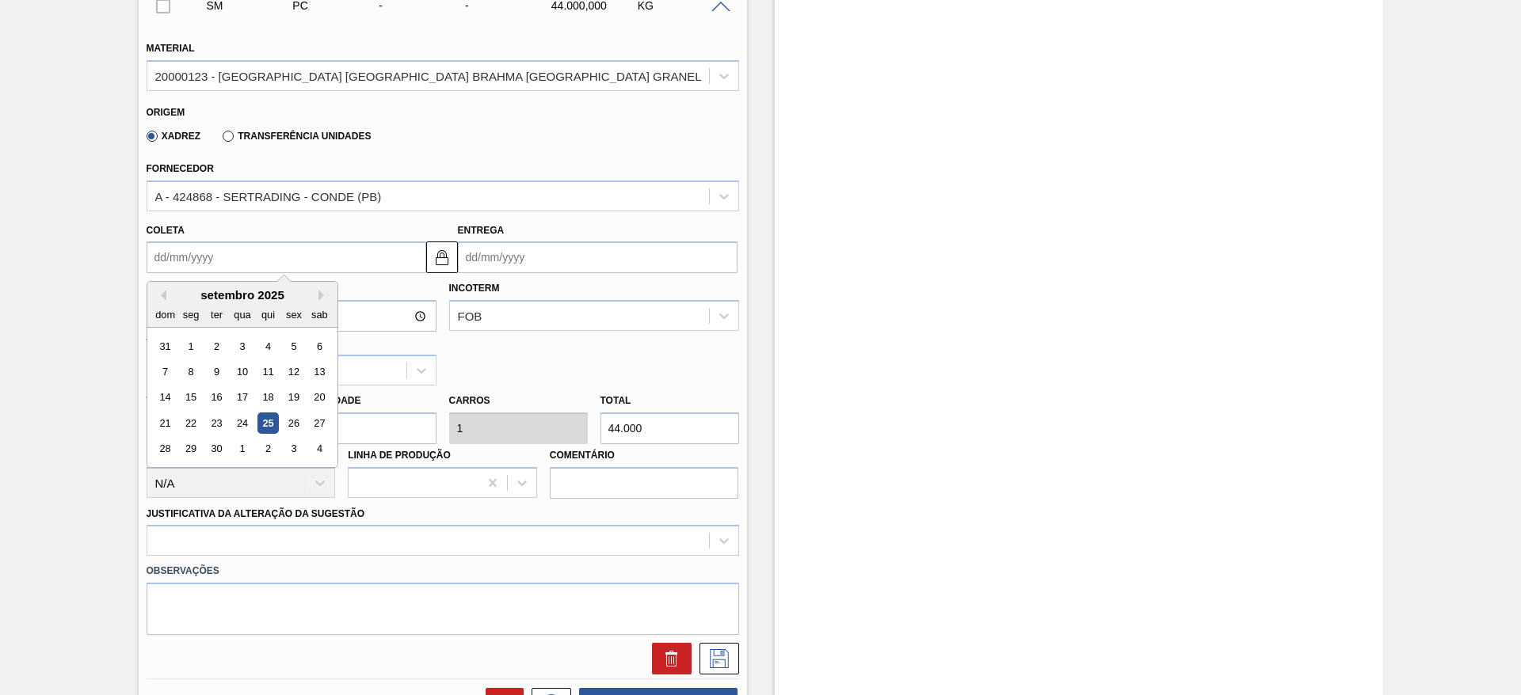
click at [166, 242] on input "Coleta" at bounding box center [287, 258] width 280 height 32
click at [164, 439] on div "28" at bounding box center [164, 449] width 21 height 21
type input "[DATE]"
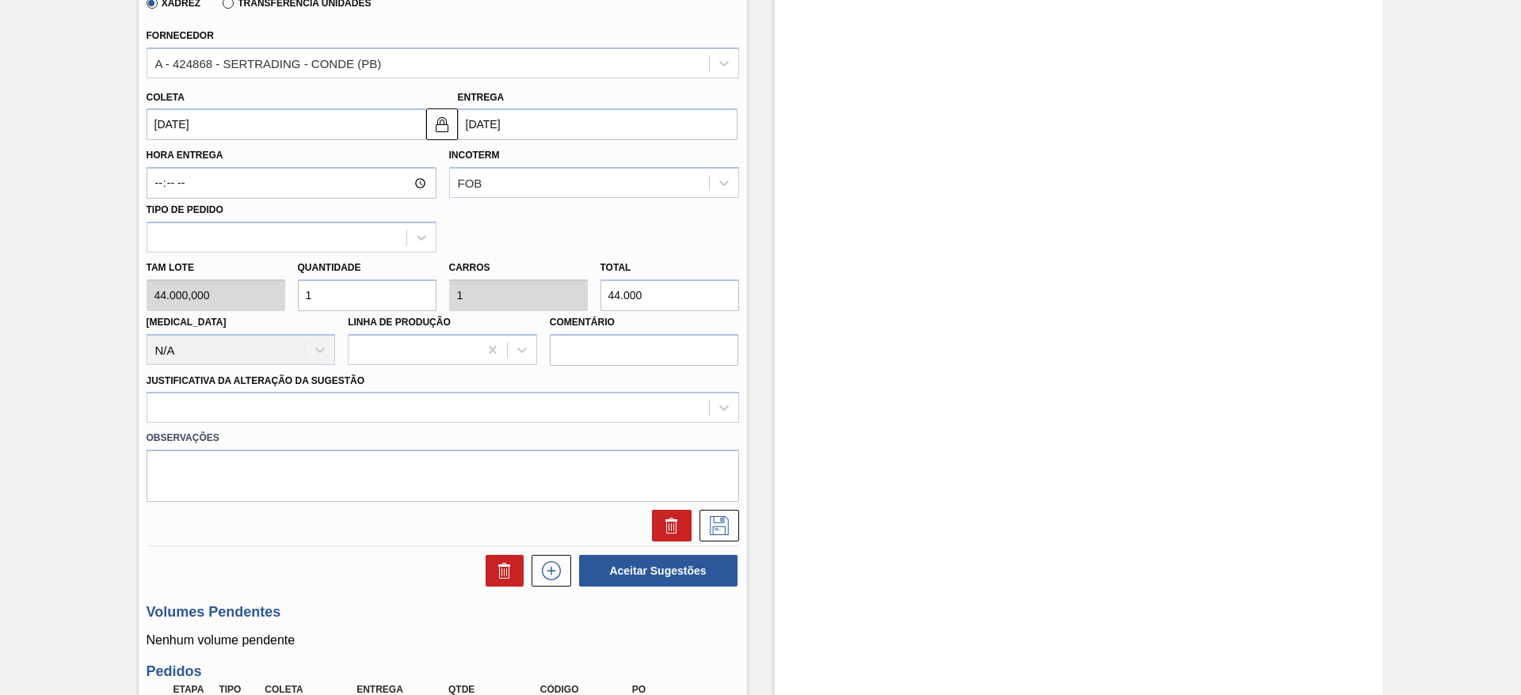
scroll to position [713, 0]
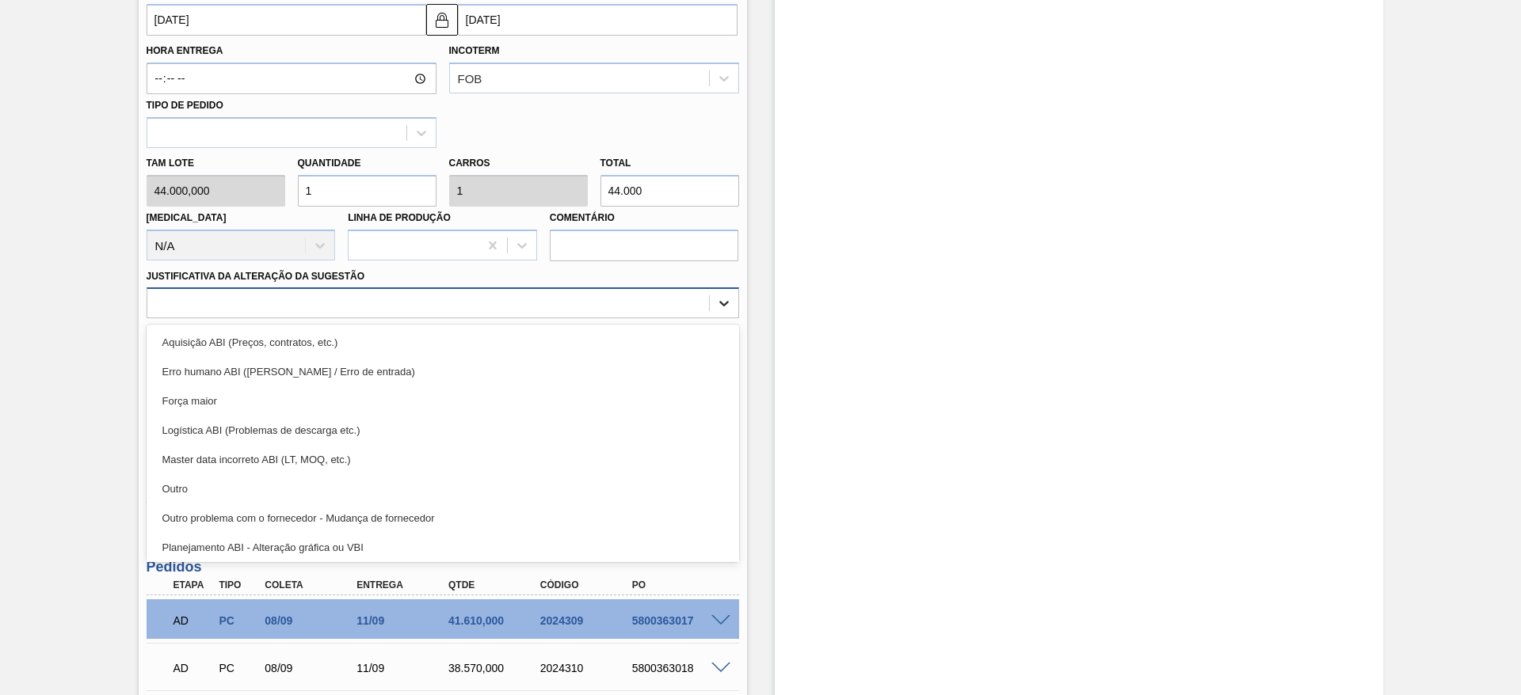
click at [720, 295] on icon at bounding box center [724, 303] width 16 height 16
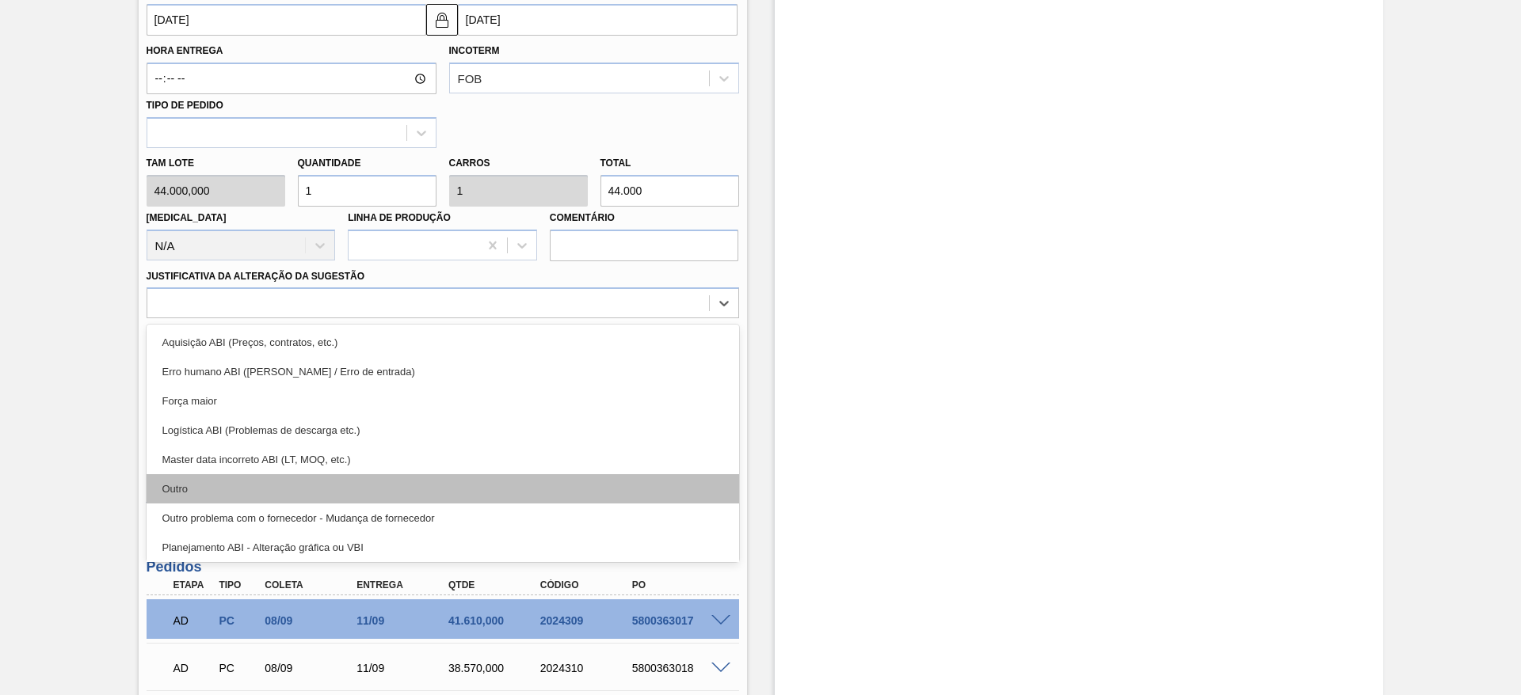
click at [175, 463] on div "Outro" at bounding box center [443, 488] width 592 height 29
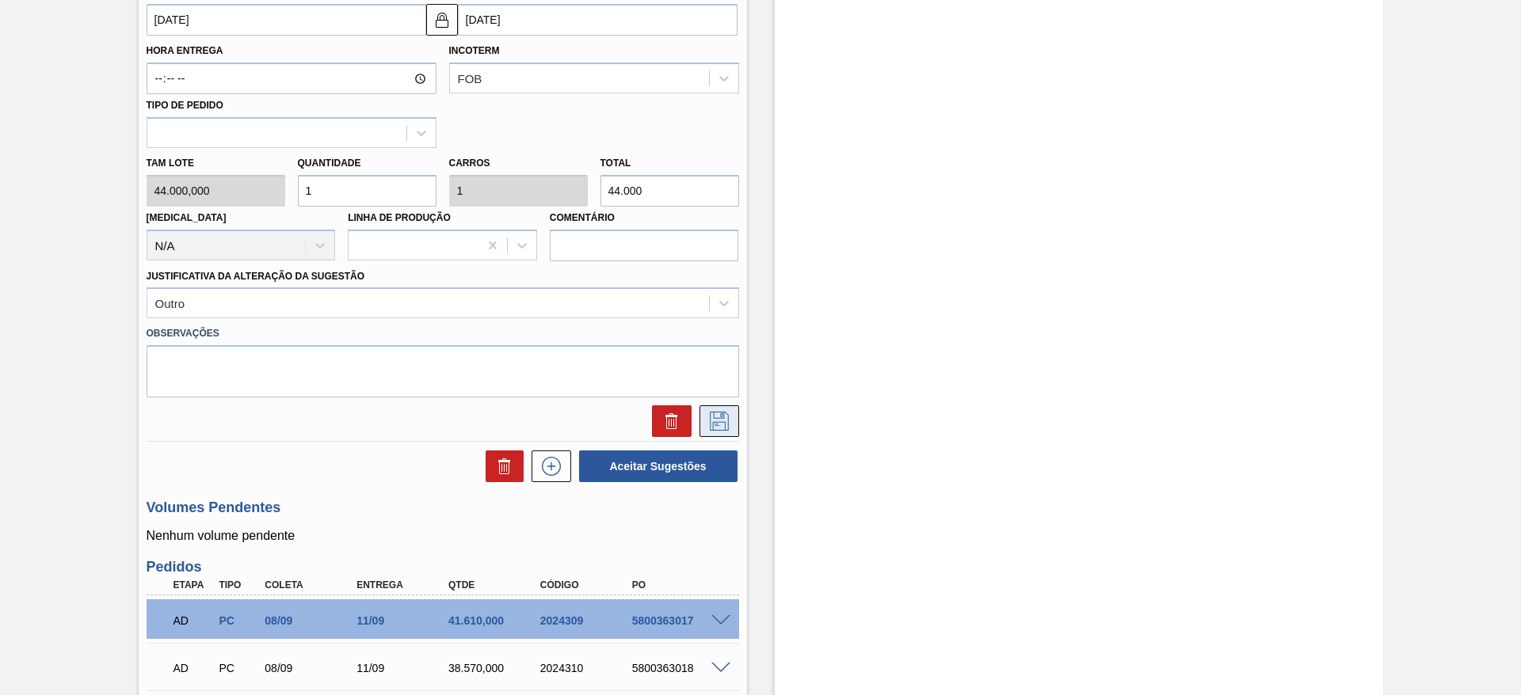
click at [716, 412] on icon at bounding box center [719, 421] width 19 height 19
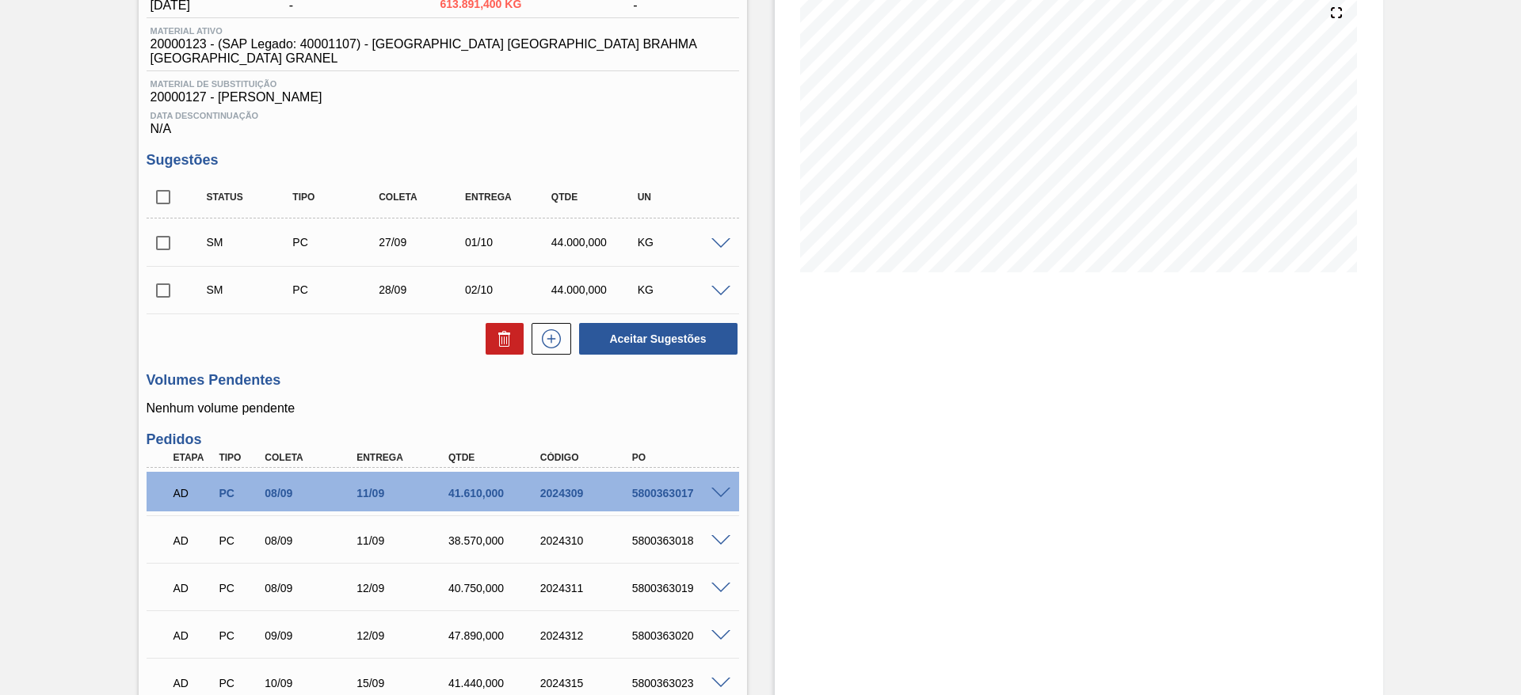
scroll to position [119, 0]
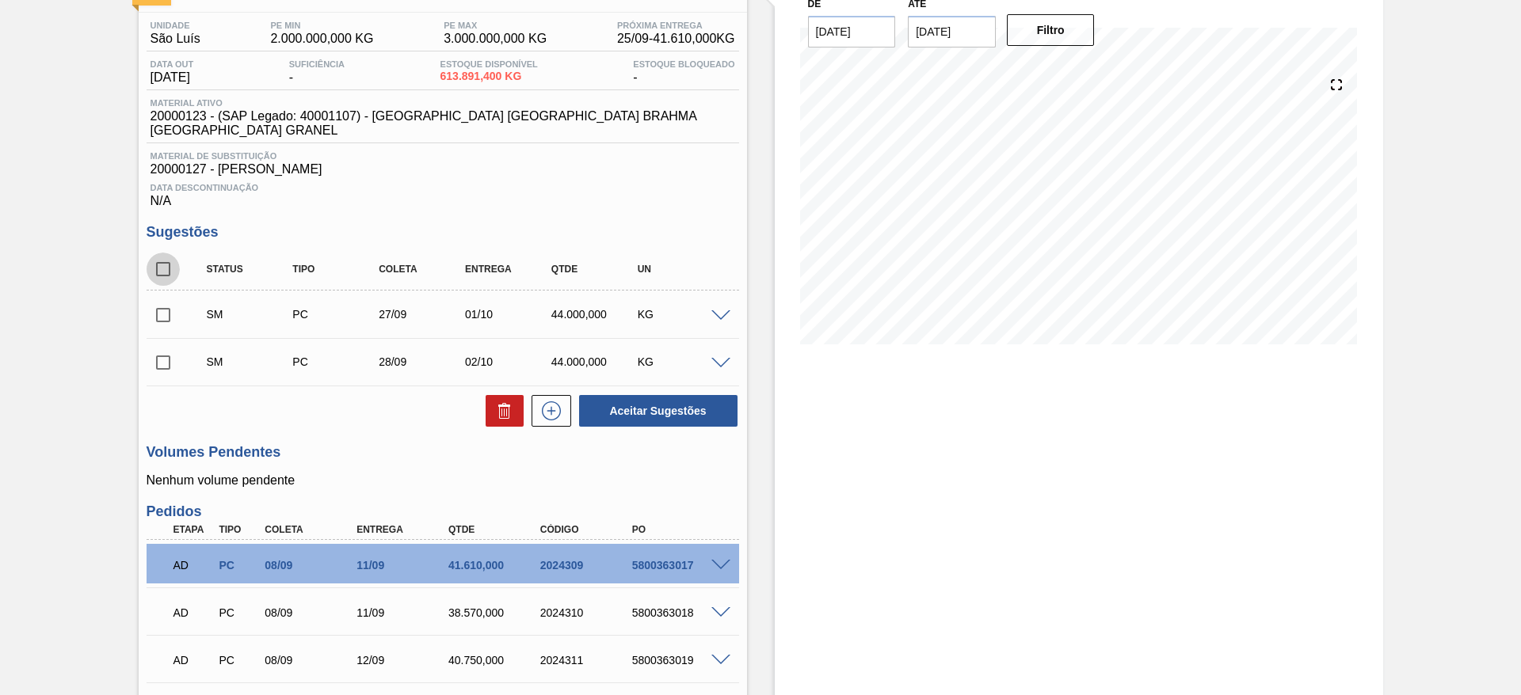
click at [159, 254] on input "checkbox" at bounding box center [163, 269] width 33 height 33
checkbox input "true"
click at [651, 395] on button "Aceitar Sugestões" at bounding box center [658, 411] width 158 height 32
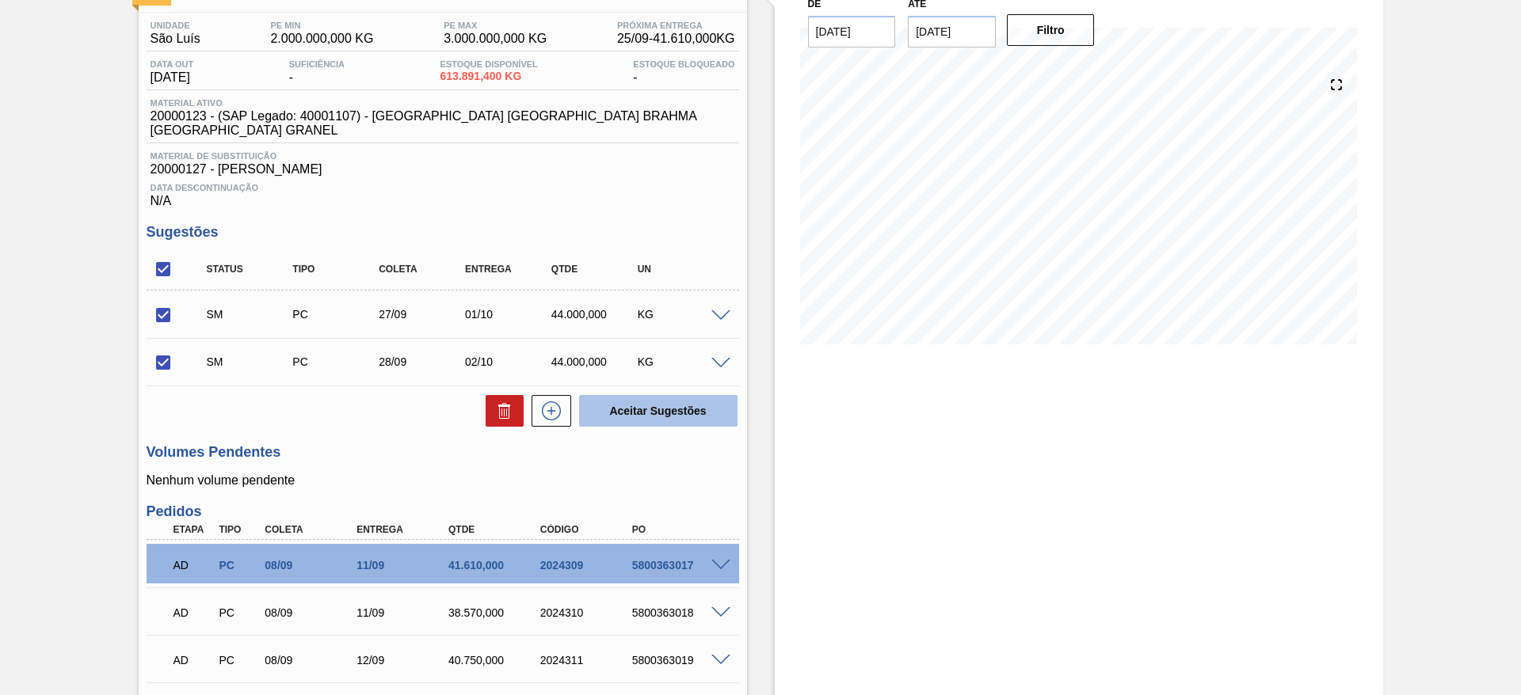
checkbox input "false"
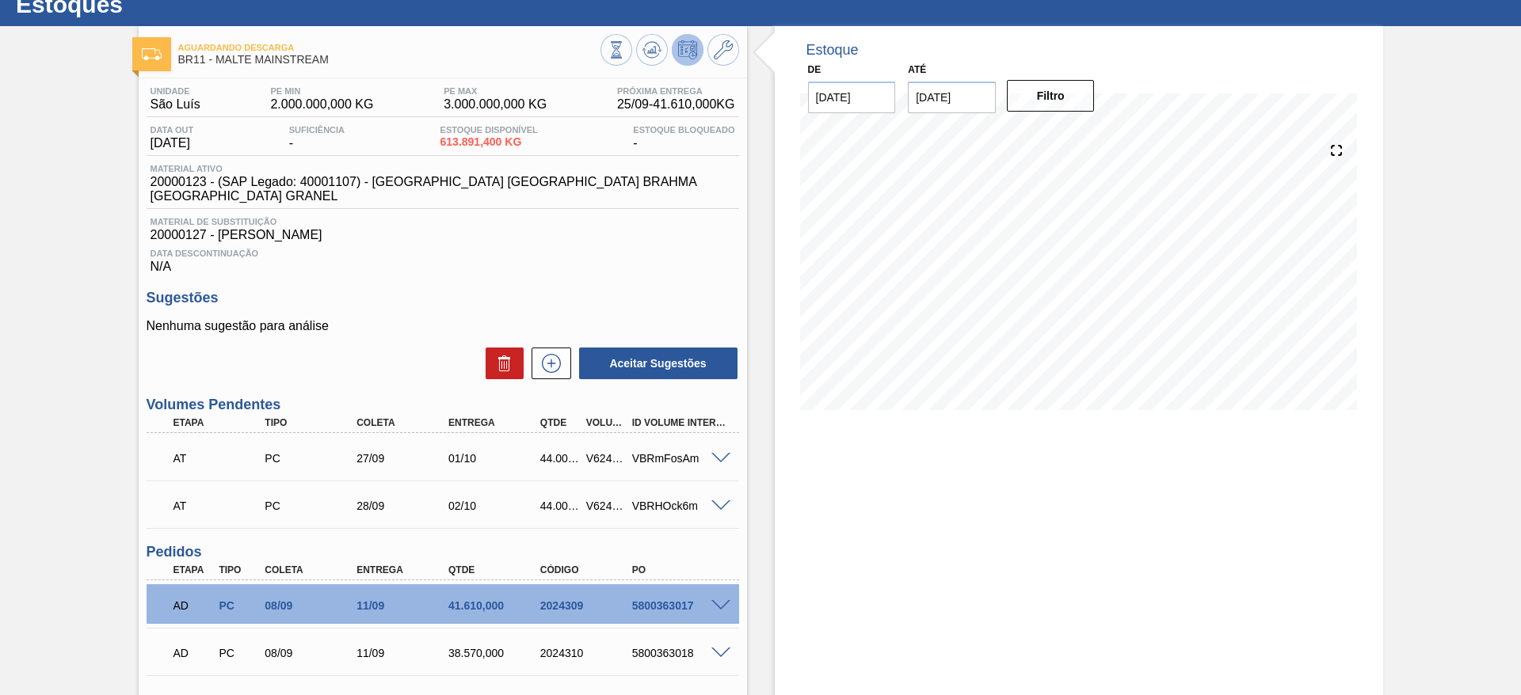
scroll to position [0, 0]
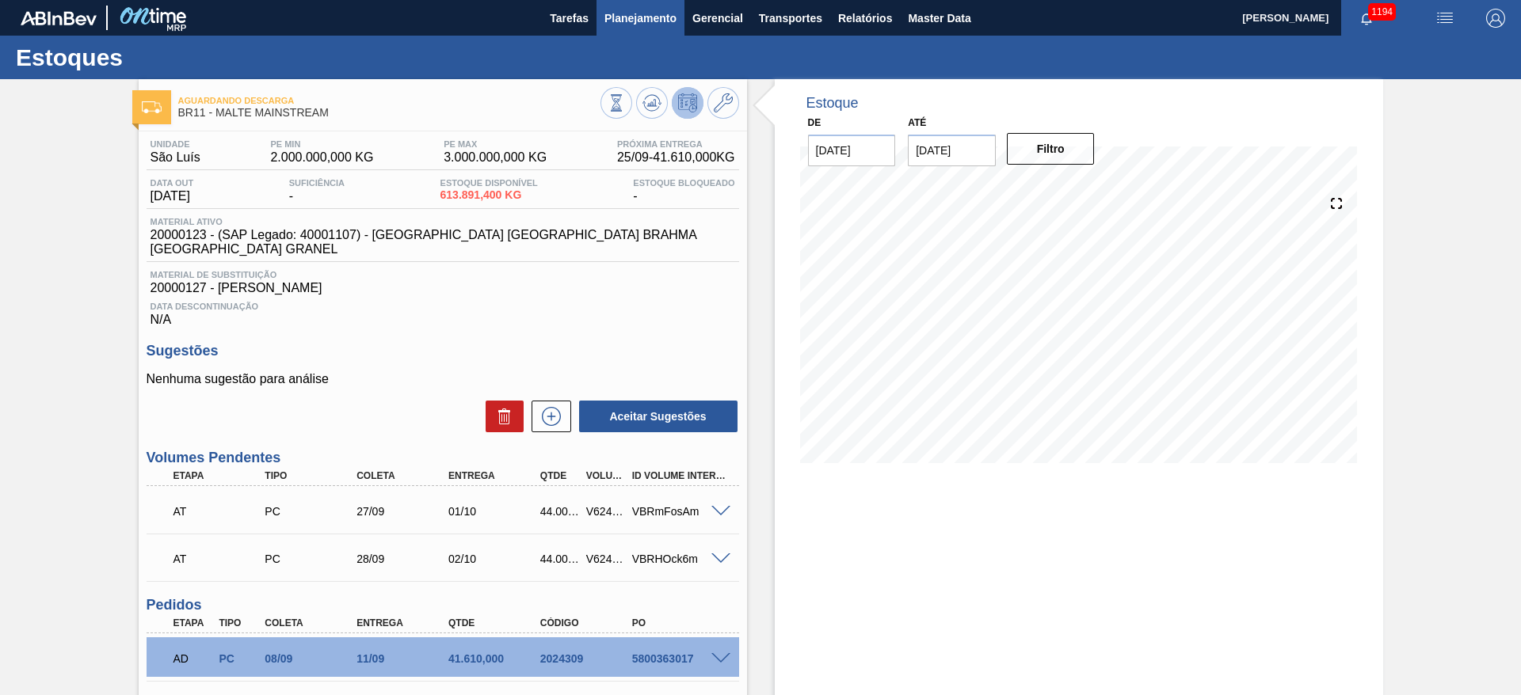
click at [622, 16] on span "Planejamento" at bounding box center [640, 18] width 72 height 19
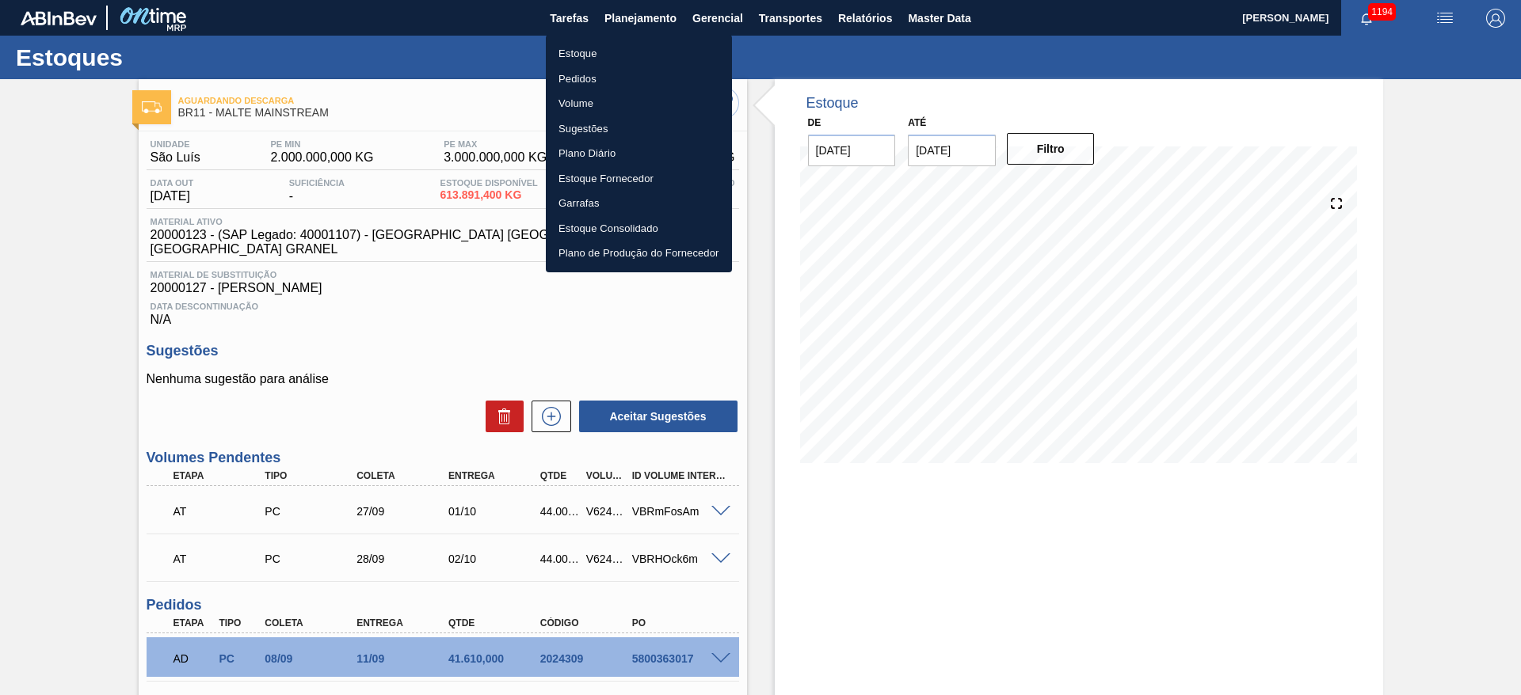
click at [310, 62] on div at bounding box center [760, 347] width 1521 height 695
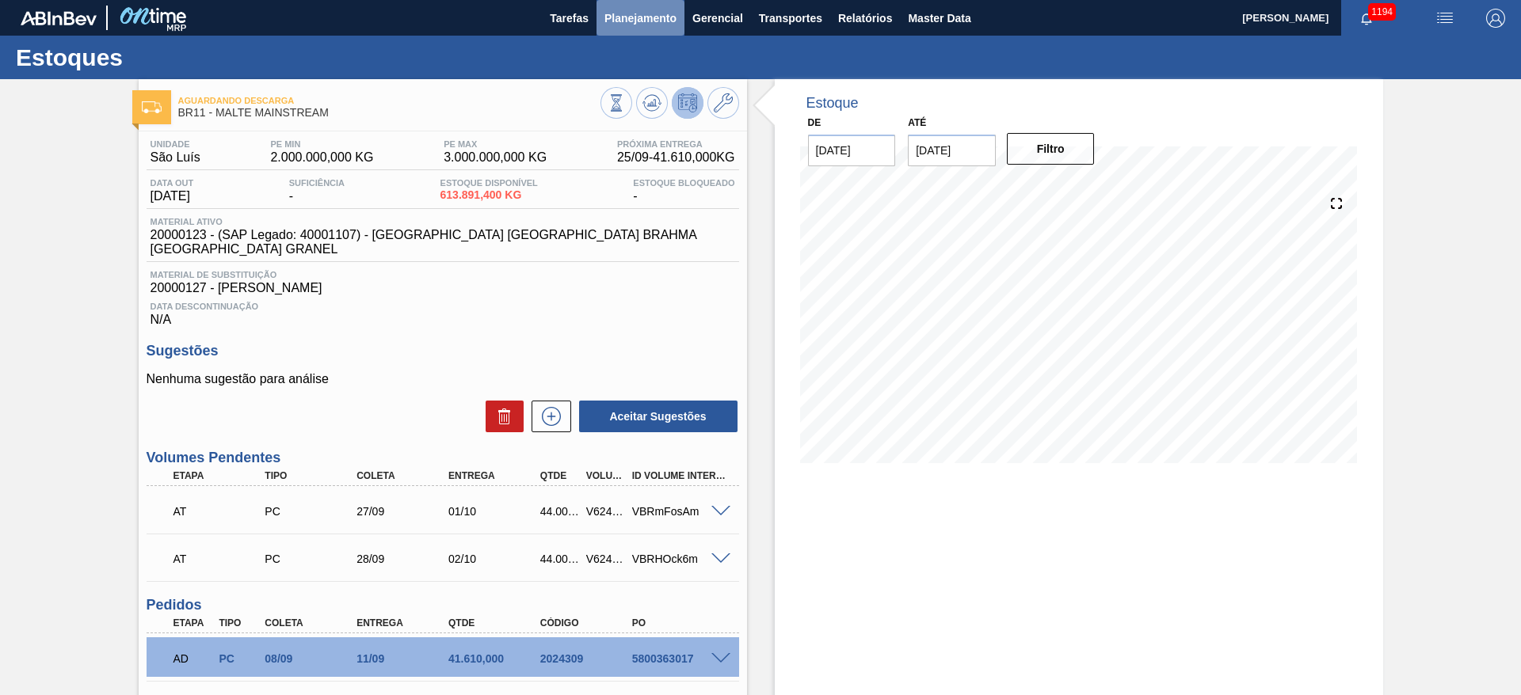
click at [640, 18] on span "Planejamento" at bounding box center [640, 18] width 72 height 19
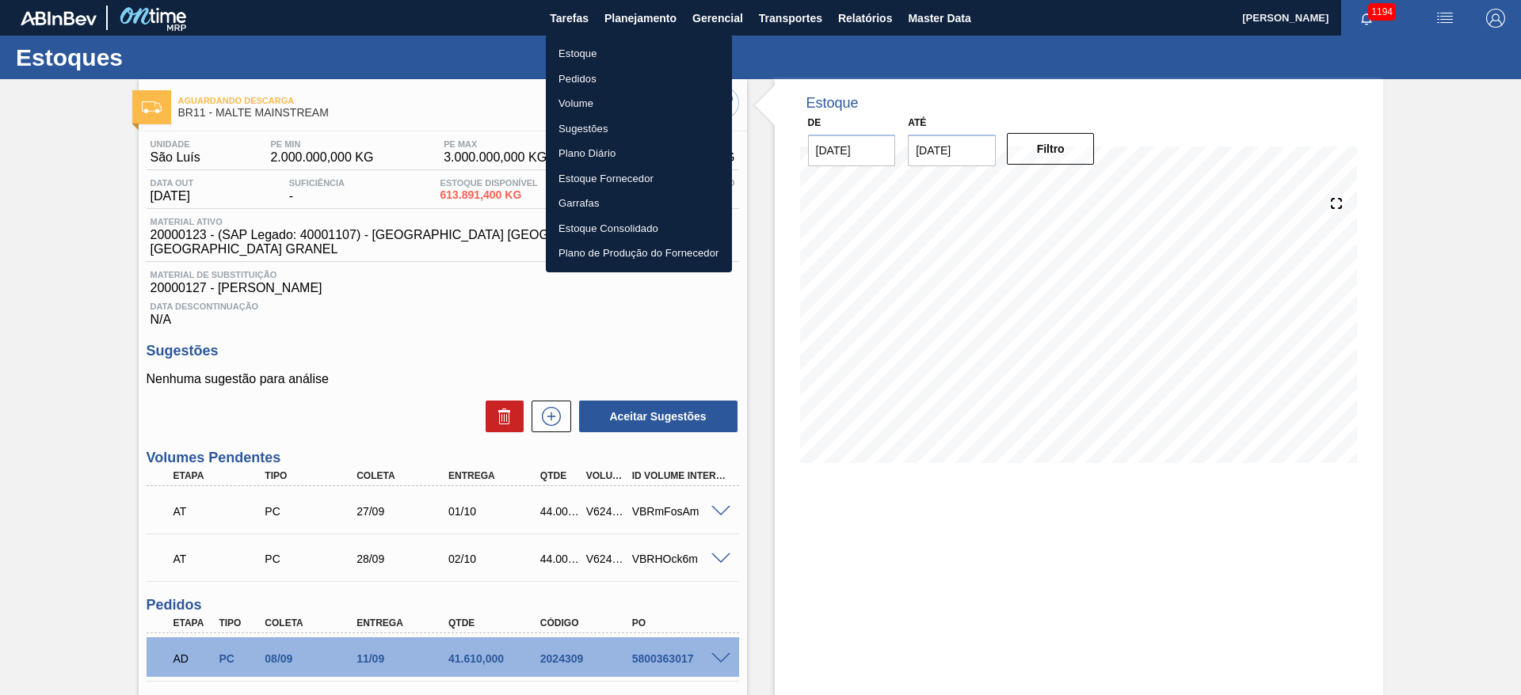
drag, startPoint x: 584, startPoint y: 55, endPoint x: 1089, endPoint y: 81, distance: 505.1
click at [584, 56] on li "Estoque" at bounding box center [639, 53] width 186 height 25
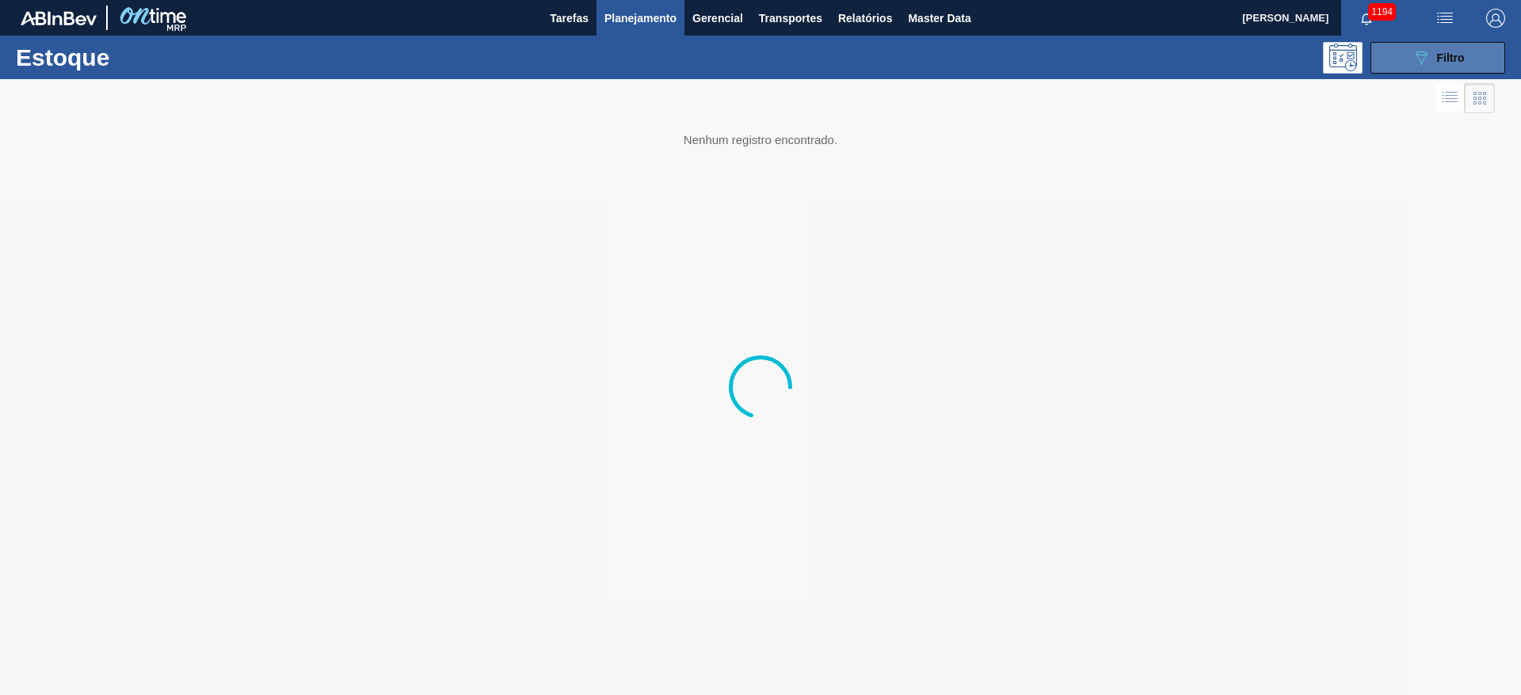
click at [1013, 60] on icon "089F7B8B-B2A5-4AFE-B5C0-19BA573D28AC" at bounding box center [1420, 57] width 19 height 19
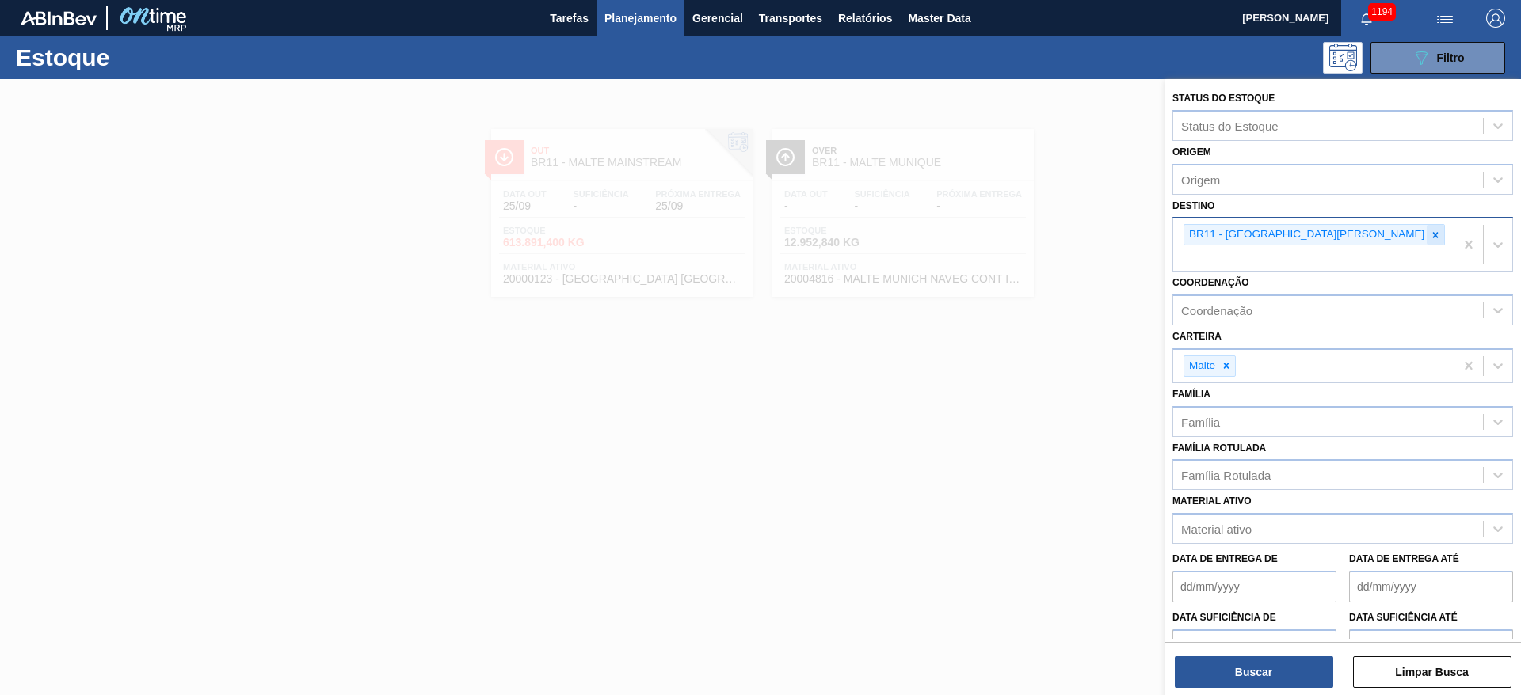
click at [1013, 235] on icon at bounding box center [1436, 235] width 6 height 6
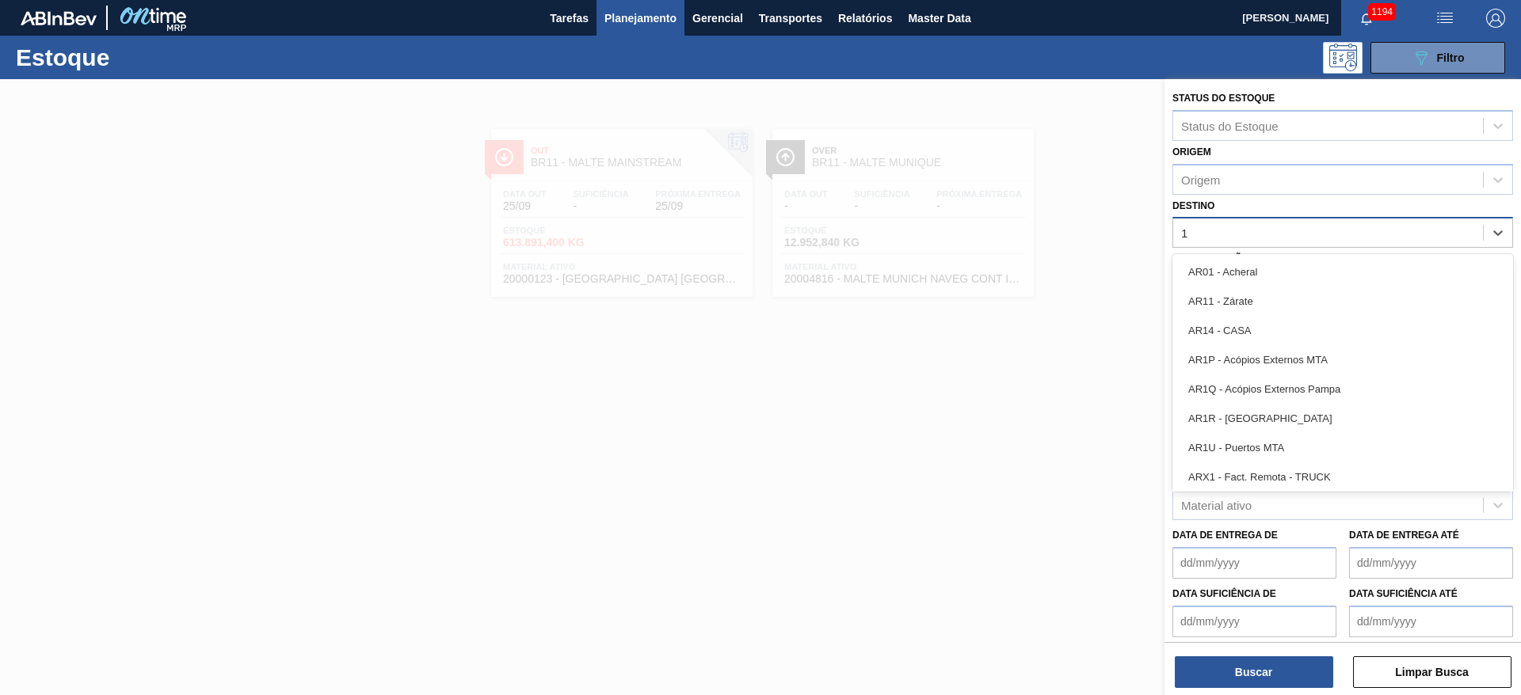
type input "16"
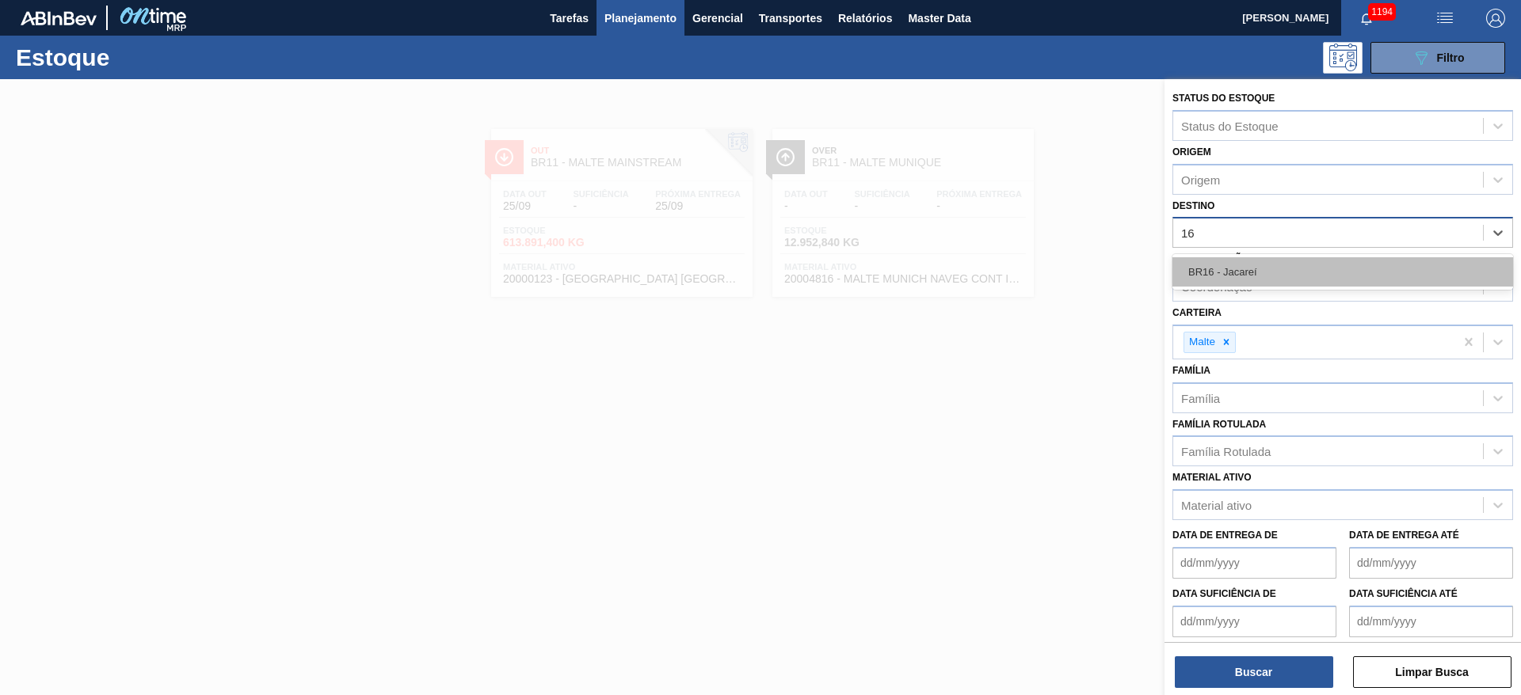
click at [1013, 265] on div "BR16 - Jacareí" at bounding box center [1342, 271] width 341 height 29
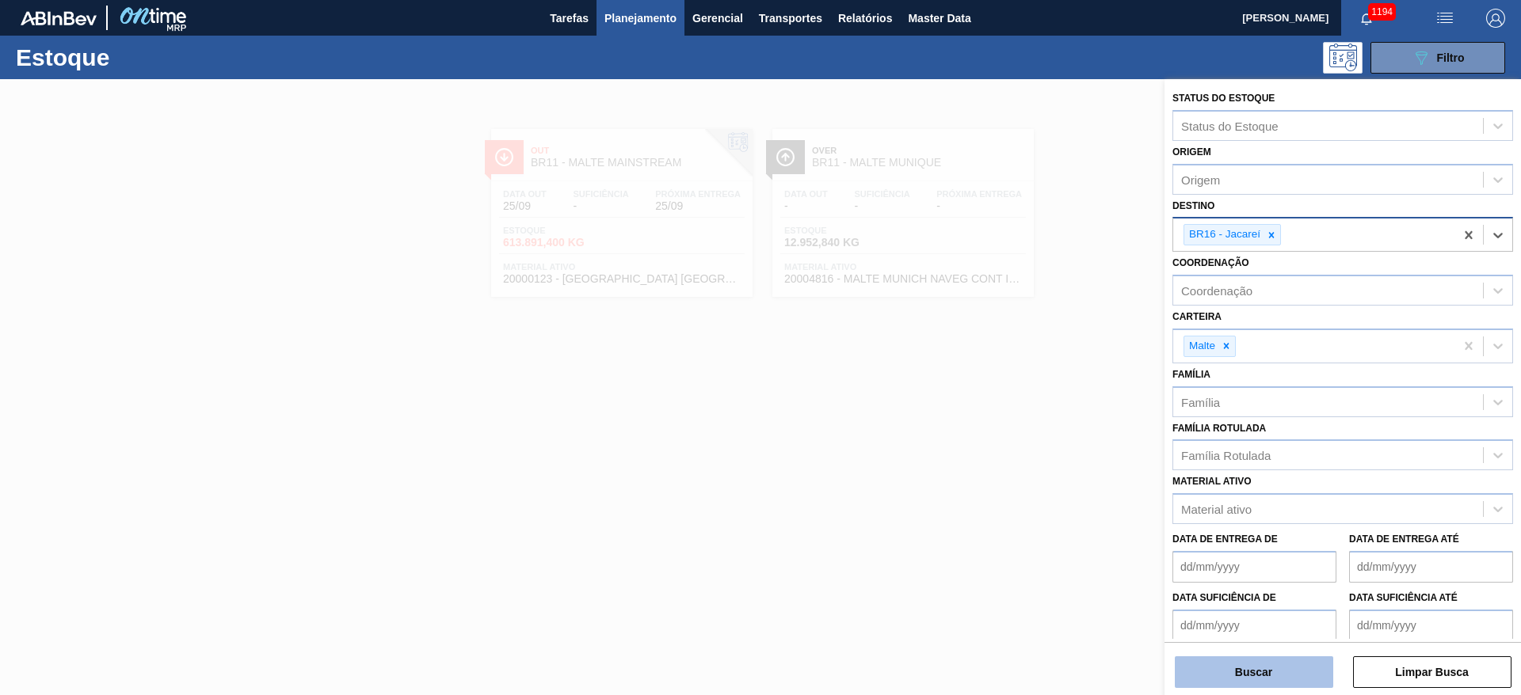
click at [1013, 463] on button "Buscar" at bounding box center [1253, 673] width 158 height 32
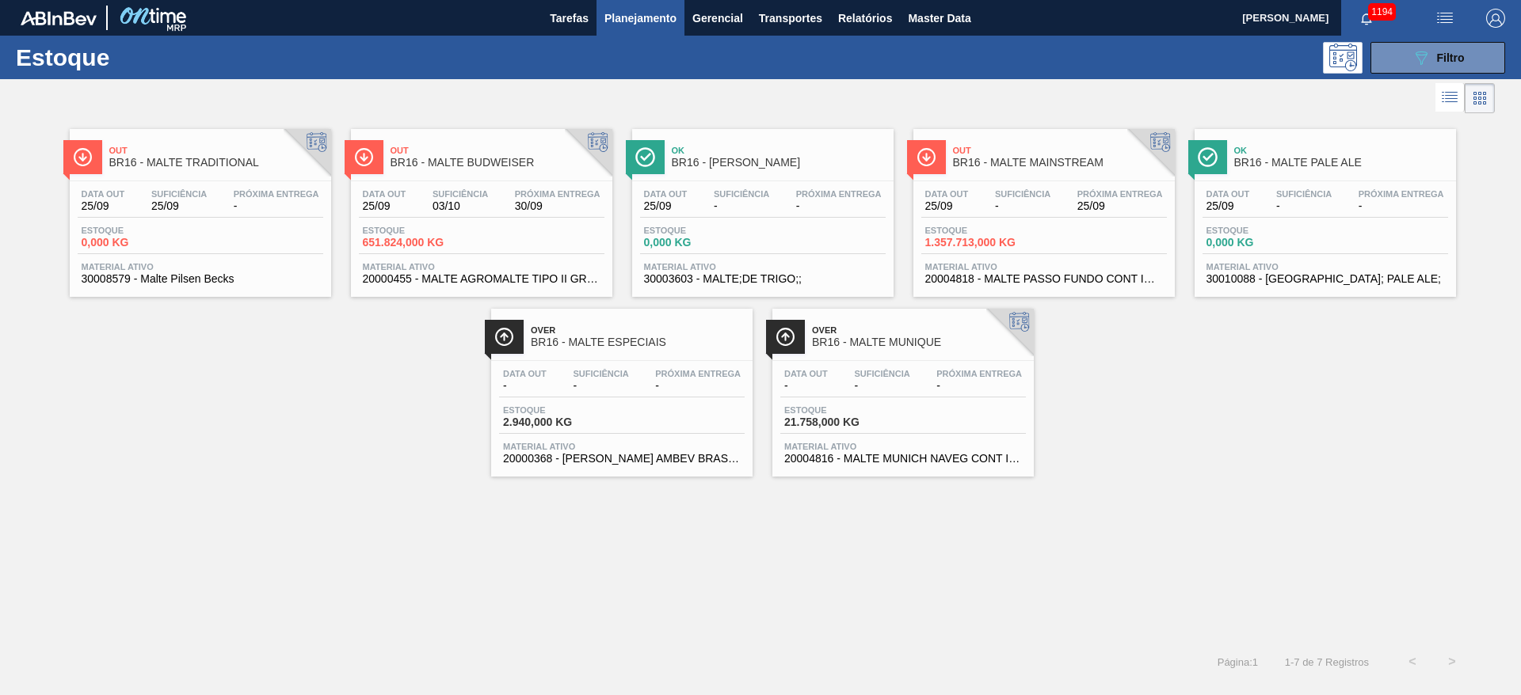
click at [1013, 188] on div "Data out 25/09 Suficiência - Próxima Entrega 25/09 Estoque 1.357.713,000 KG Mat…" at bounding box center [1043, 235] width 261 height 108
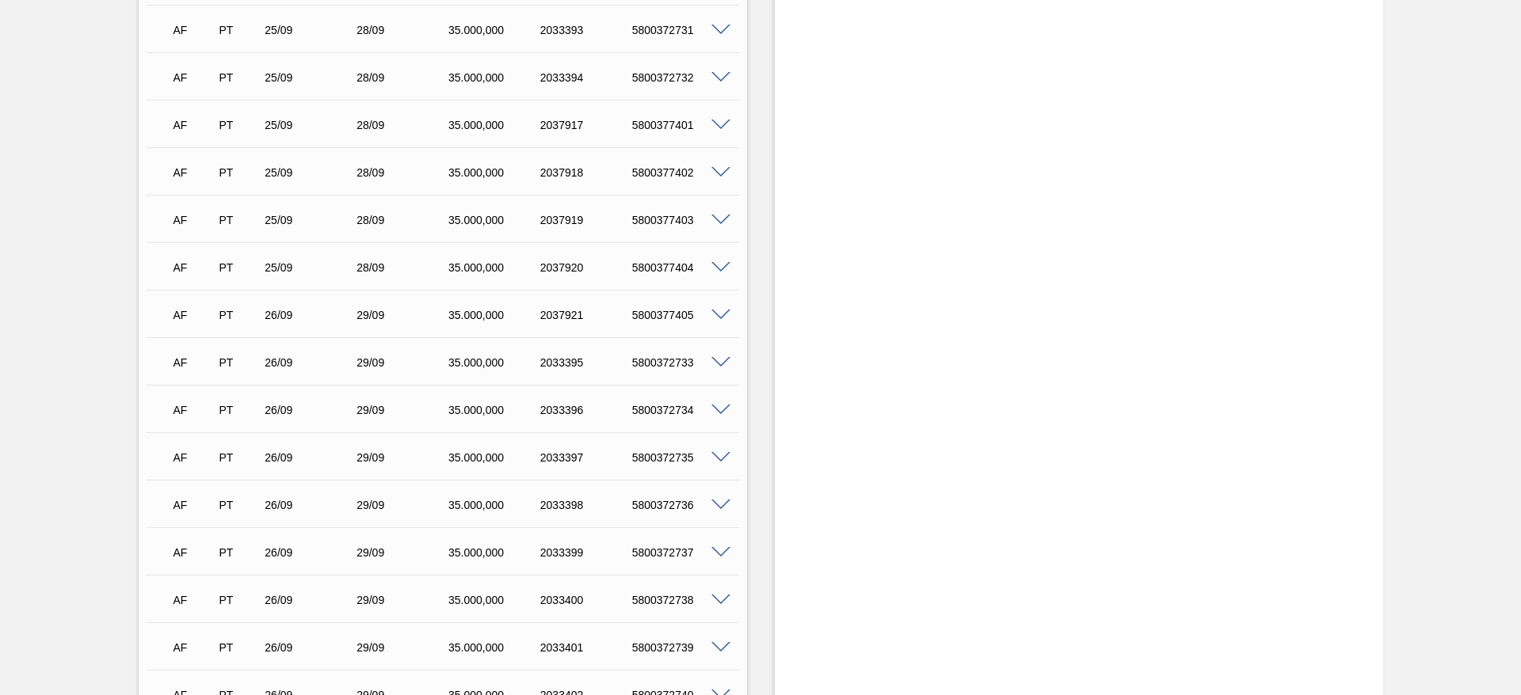
scroll to position [3180, 0]
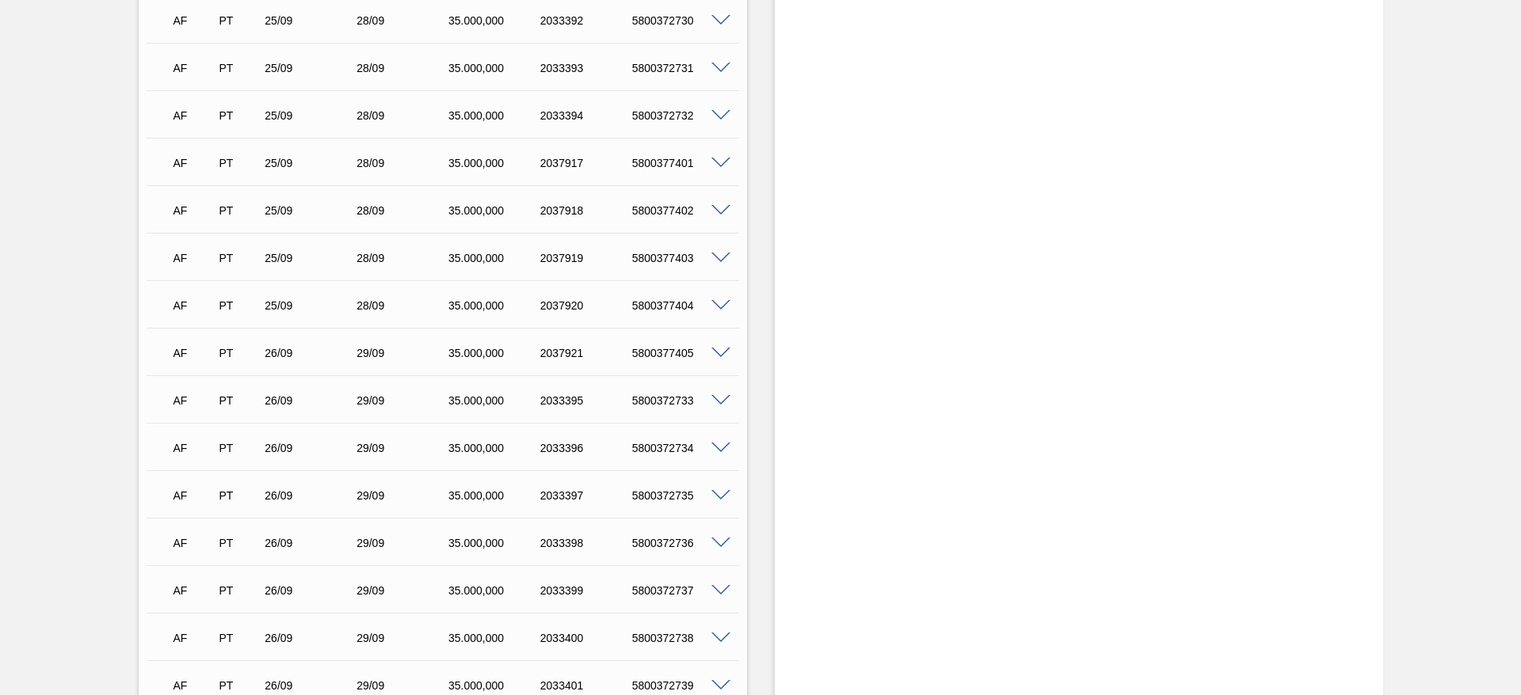
click at [726, 447] on span at bounding box center [720, 449] width 19 height 12
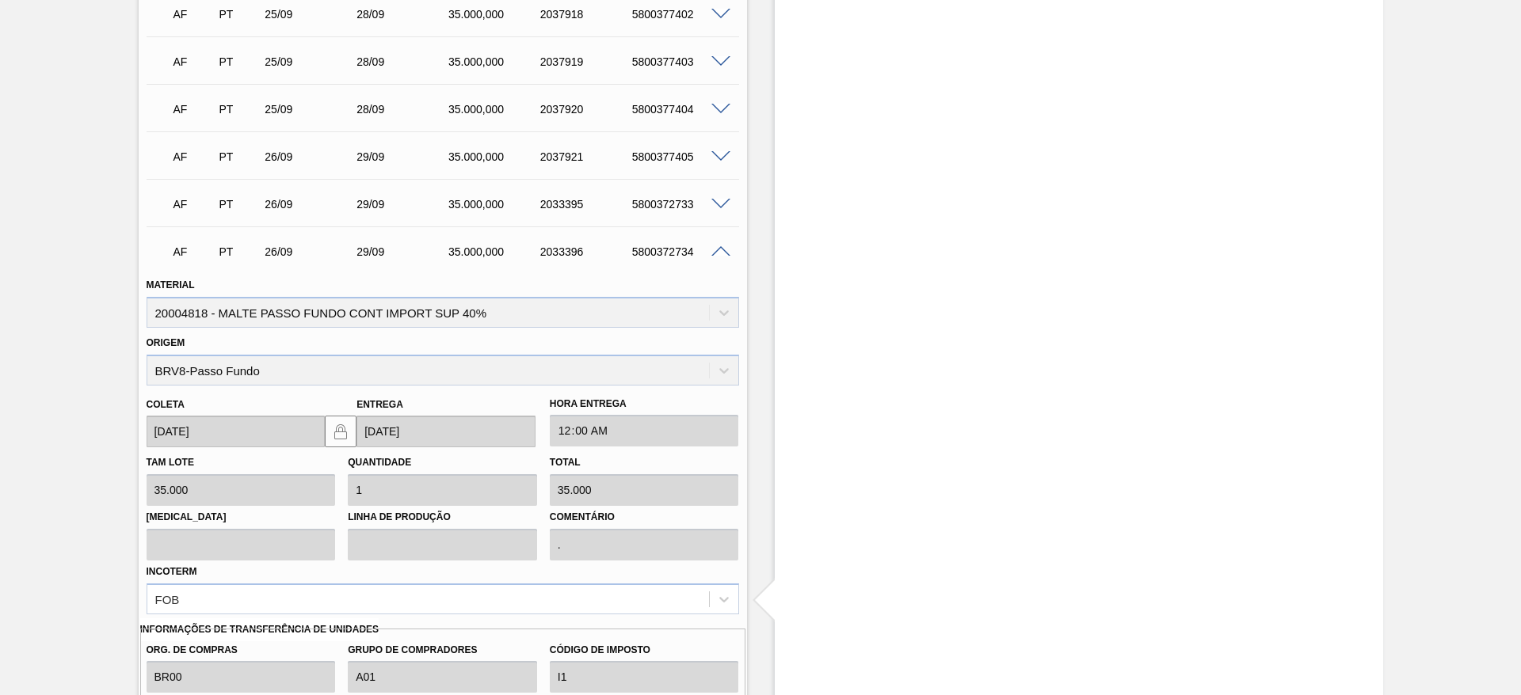
scroll to position [3536, 0]
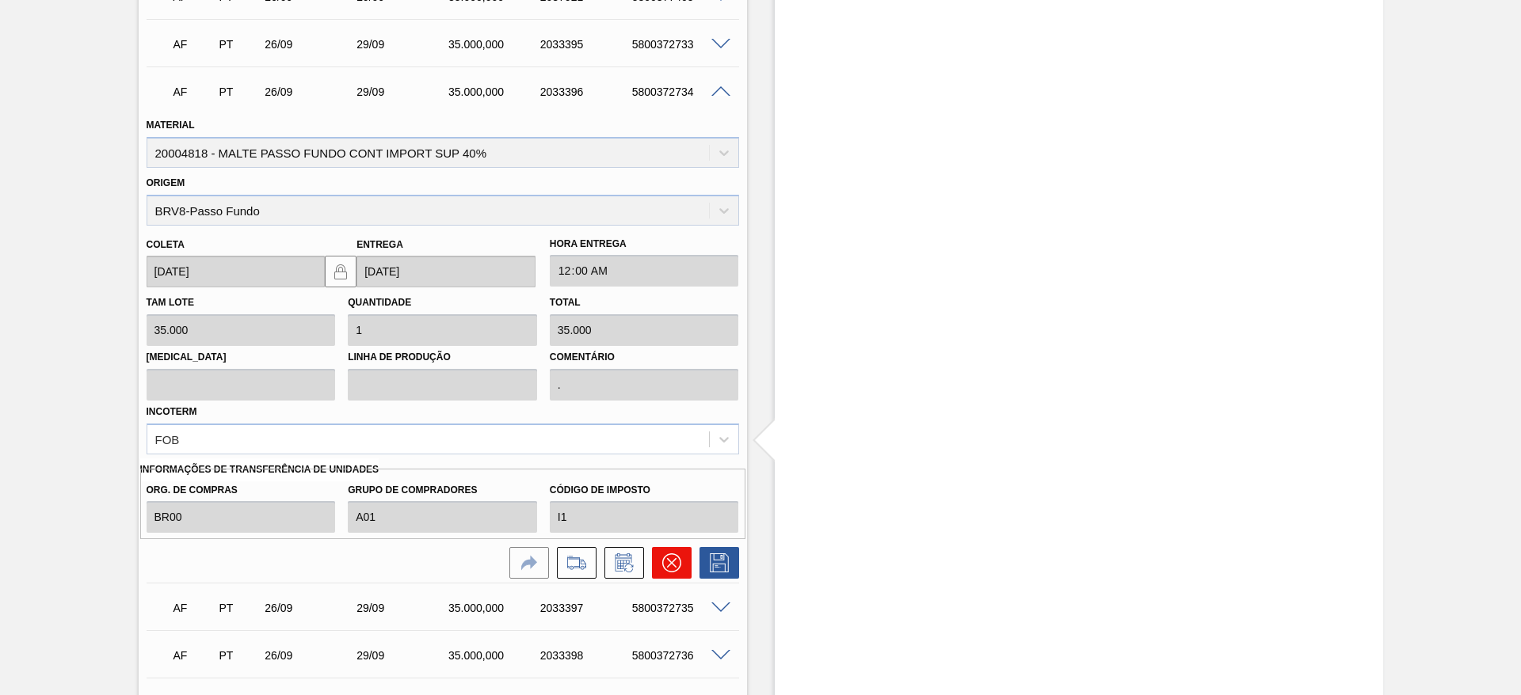
click at [663, 463] on icon at bounding box center [671, 563] width 19 height 19
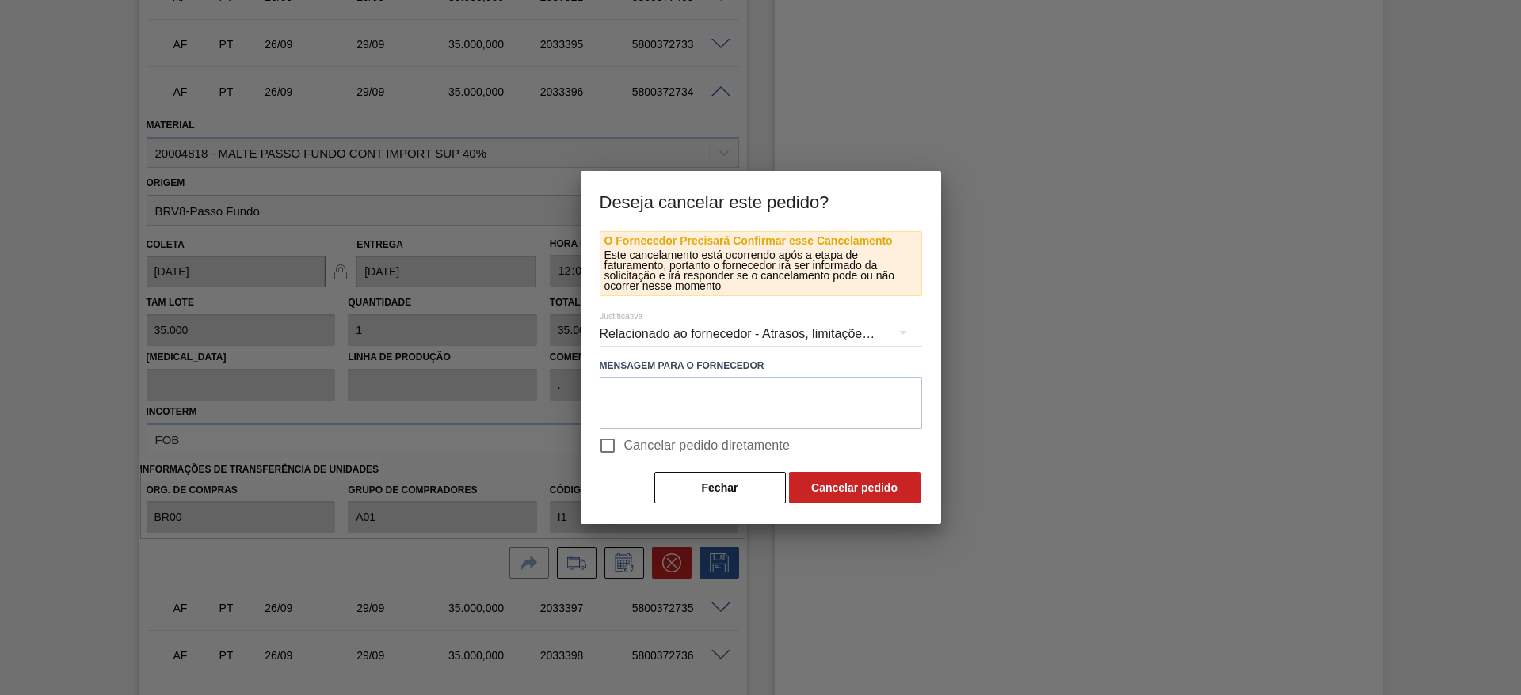
click at [616, 446] on input "Cancelar pedido diretamente" at bounding box center [607, 445] width 33 height 33
checkbox input "true"
click at [847, 463] on button "Cancelar pedido" at bounding box center [854, 488] width 131 height 32
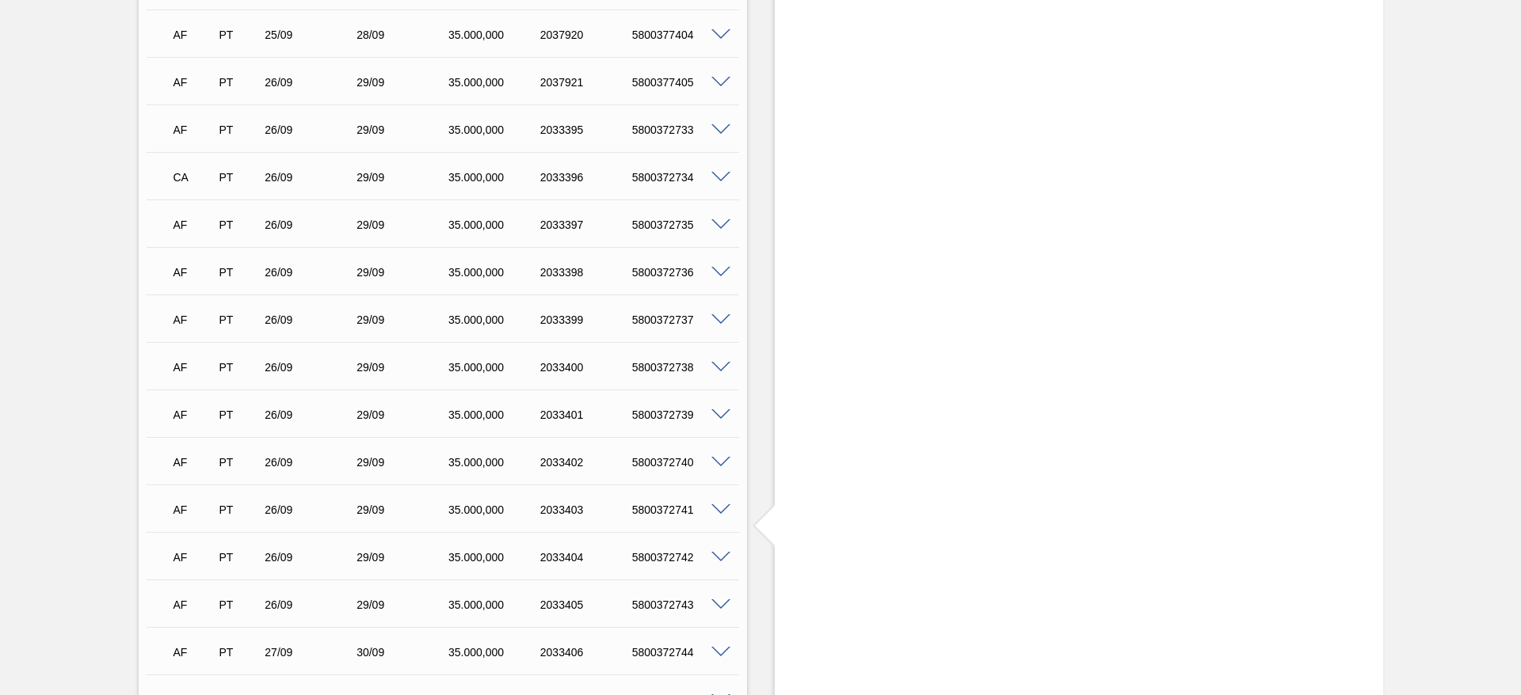
scroll to position [3417, 0]
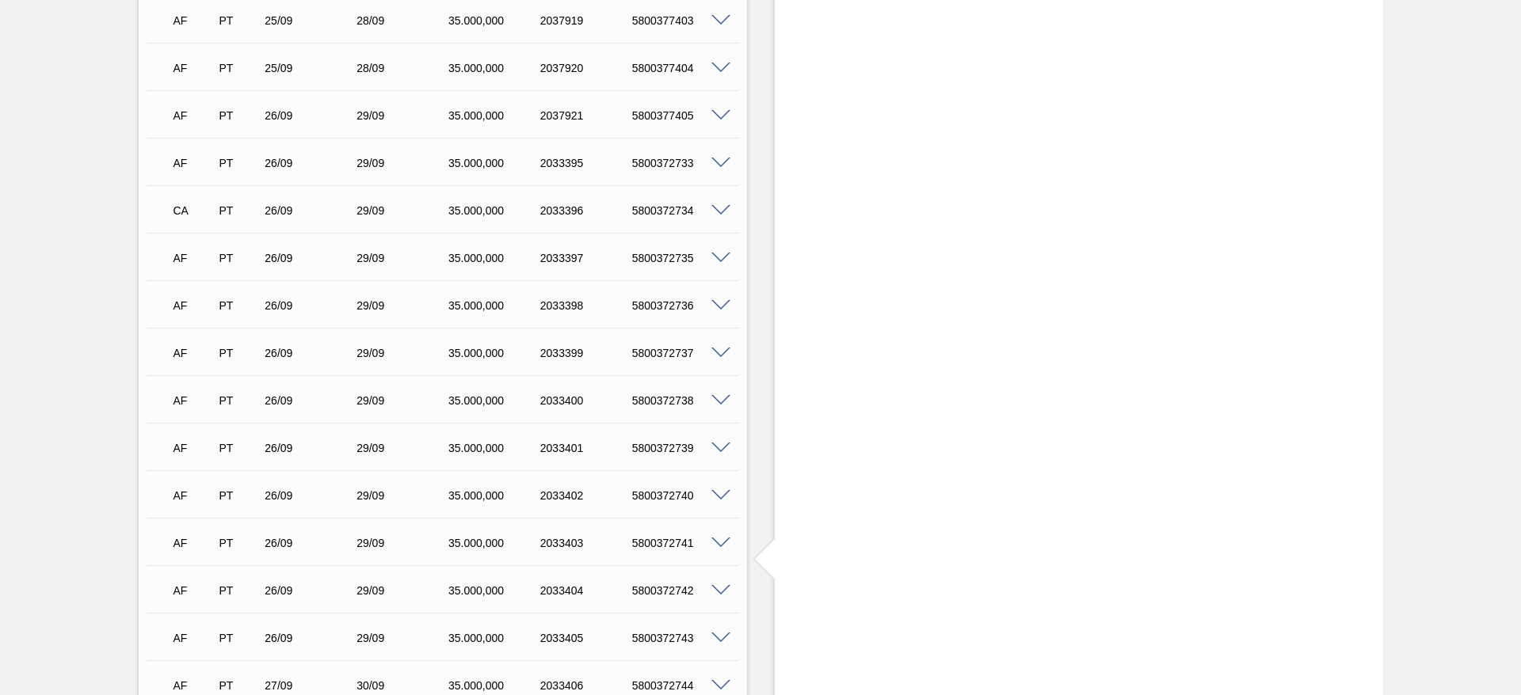
click at [720, 158] on span at bounding box center [720, 164] width 19 height 12
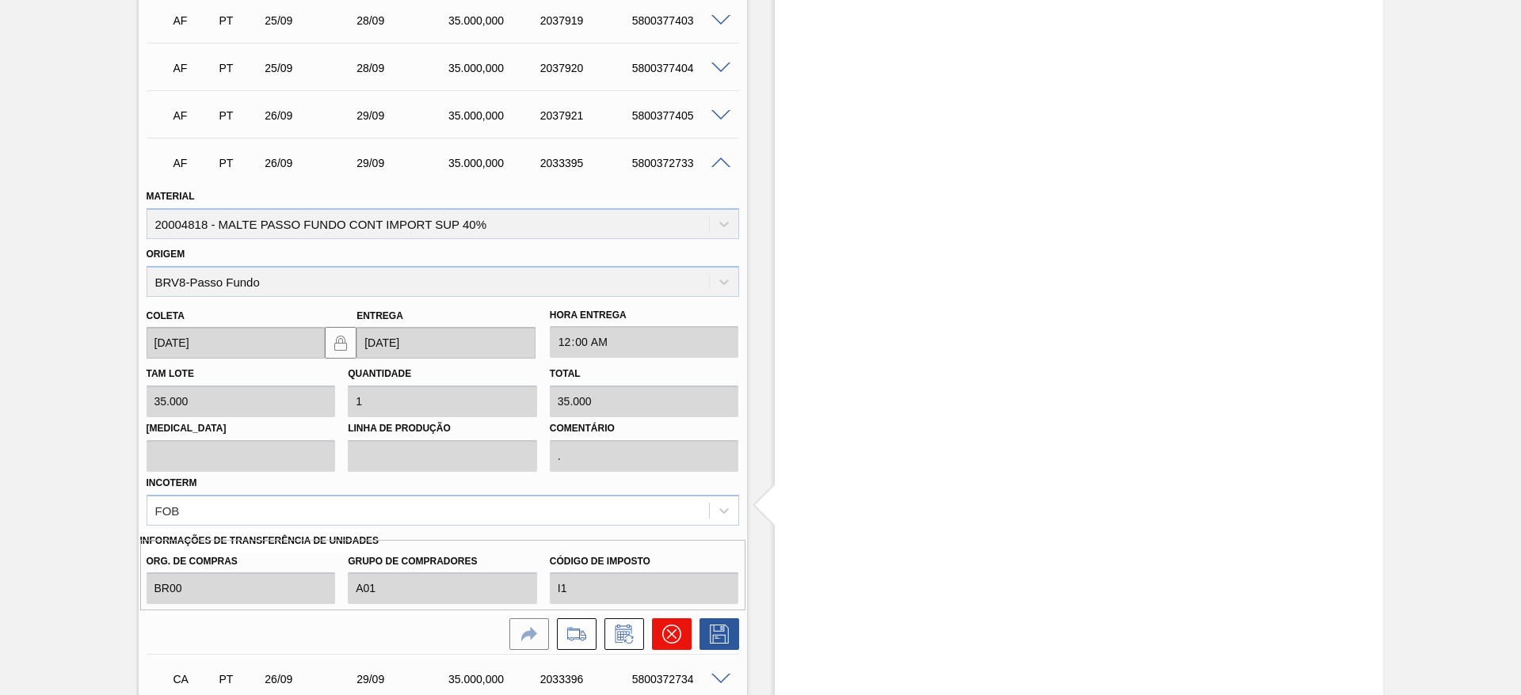
click at [676, 463] on icon at bounding box center [671, 634] width 19 height 19
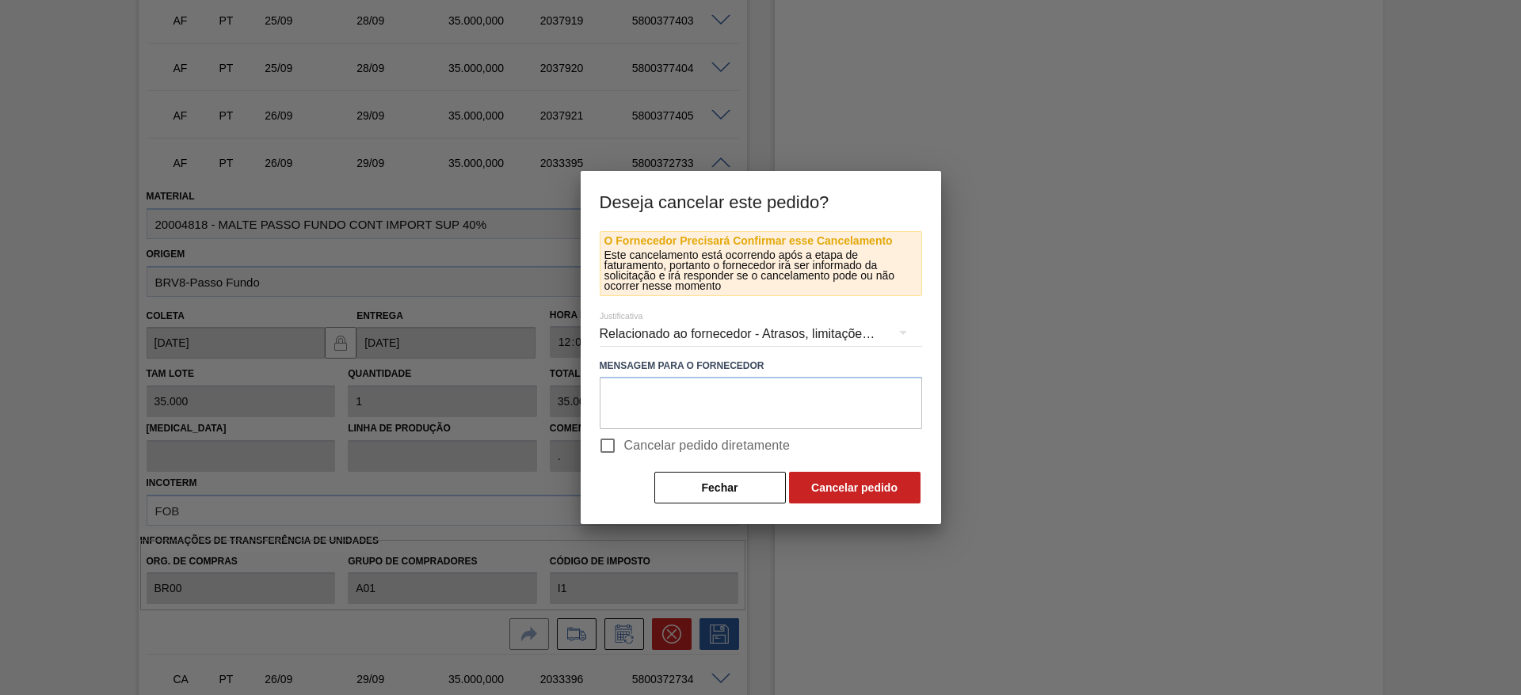
click at [607, 448] on input "Cancelar pedido diretamente" at bounding box center [607, 445] width 33 height 33
checkbox input "true"
click at [845, 463] on button "Cancelar pedido" at bounding box center [854, 488] width 131 height 32
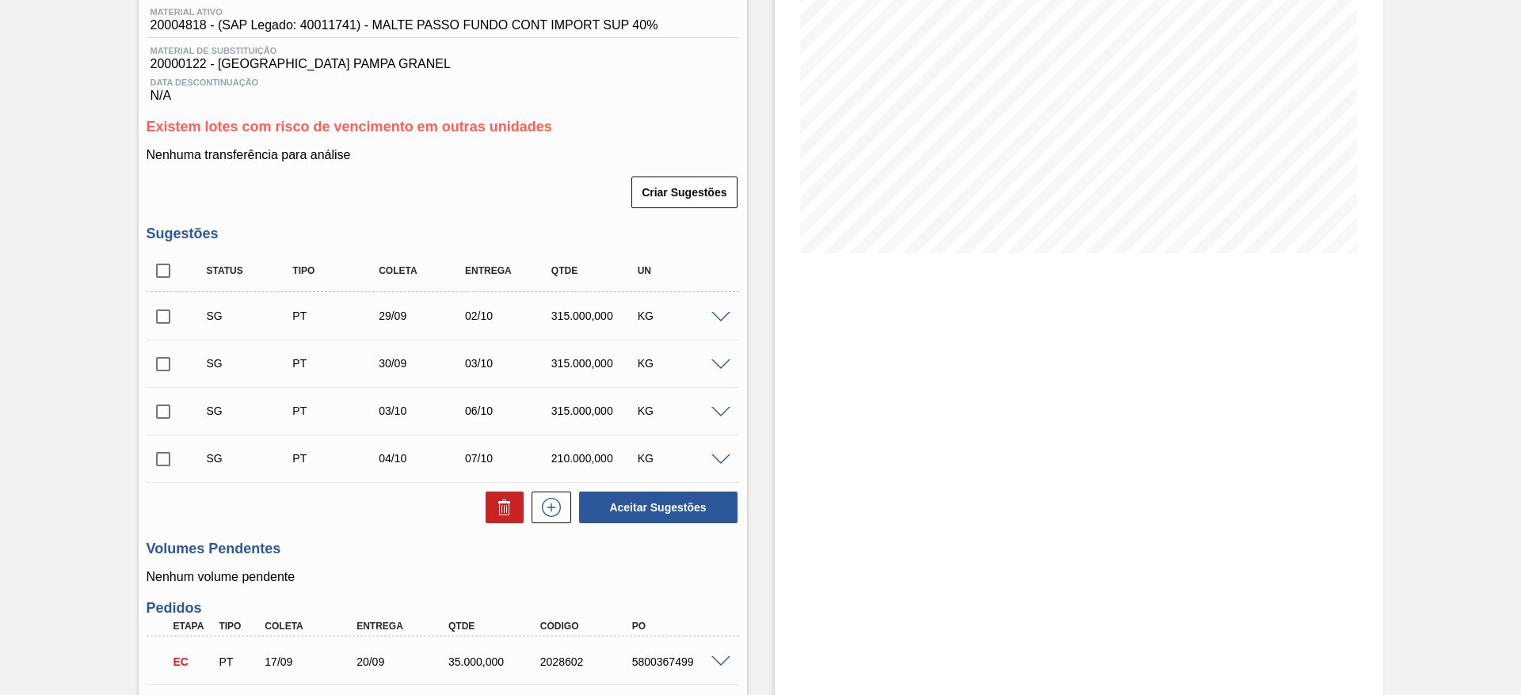
scroll to position [0, 0]
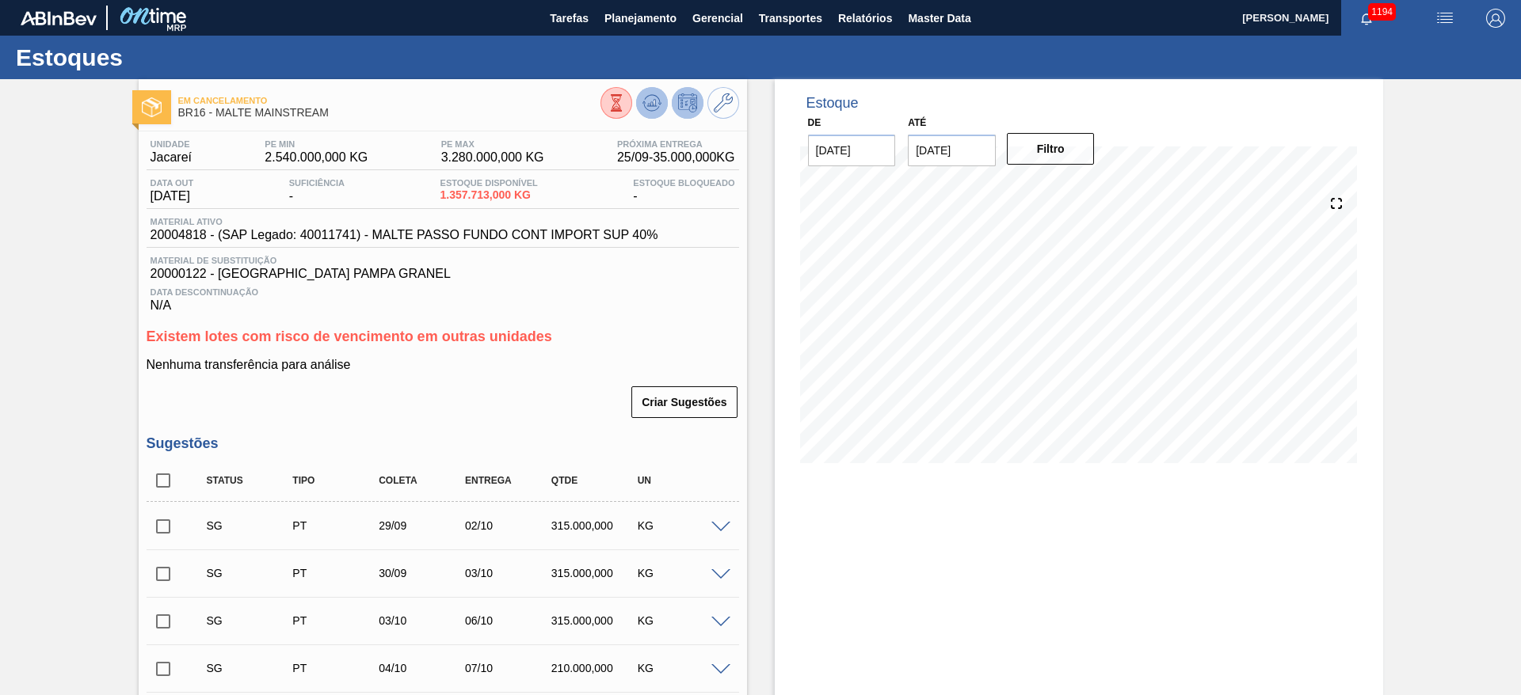
click at [653, 98] on icon at bounding box center [651, 102] width 19 height 19
click at [660, 98] on button at bounding box center [652, 103] width 32 height 32
click at [763, 19] on span "Transportes" at bounding box center [790, 18] width 63 height 19
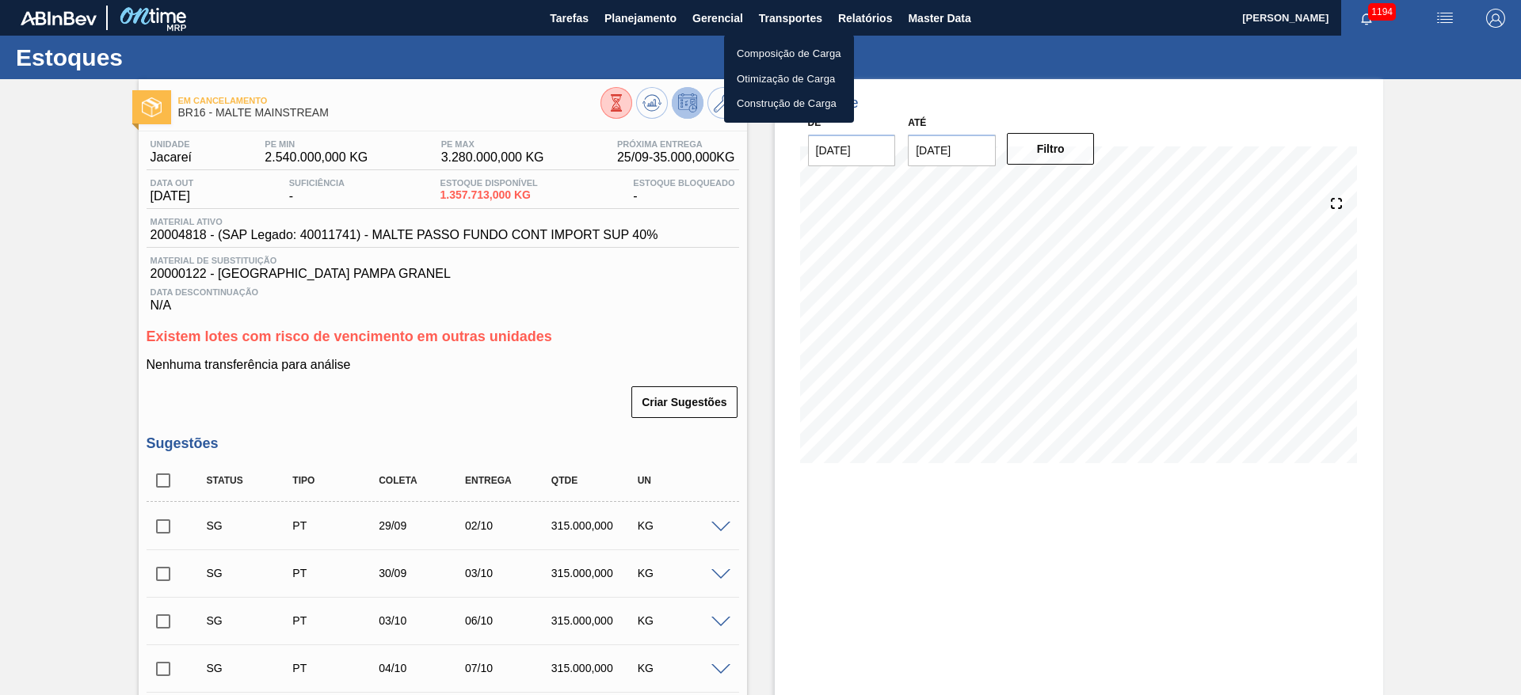
drag, startPoint x: 505, startPoint y: 290, endPoint x: 512, endPoint y: 280, distance: 11.9
click at [505, 289] on div at bounding box center [760, 347] width 1521 height 695
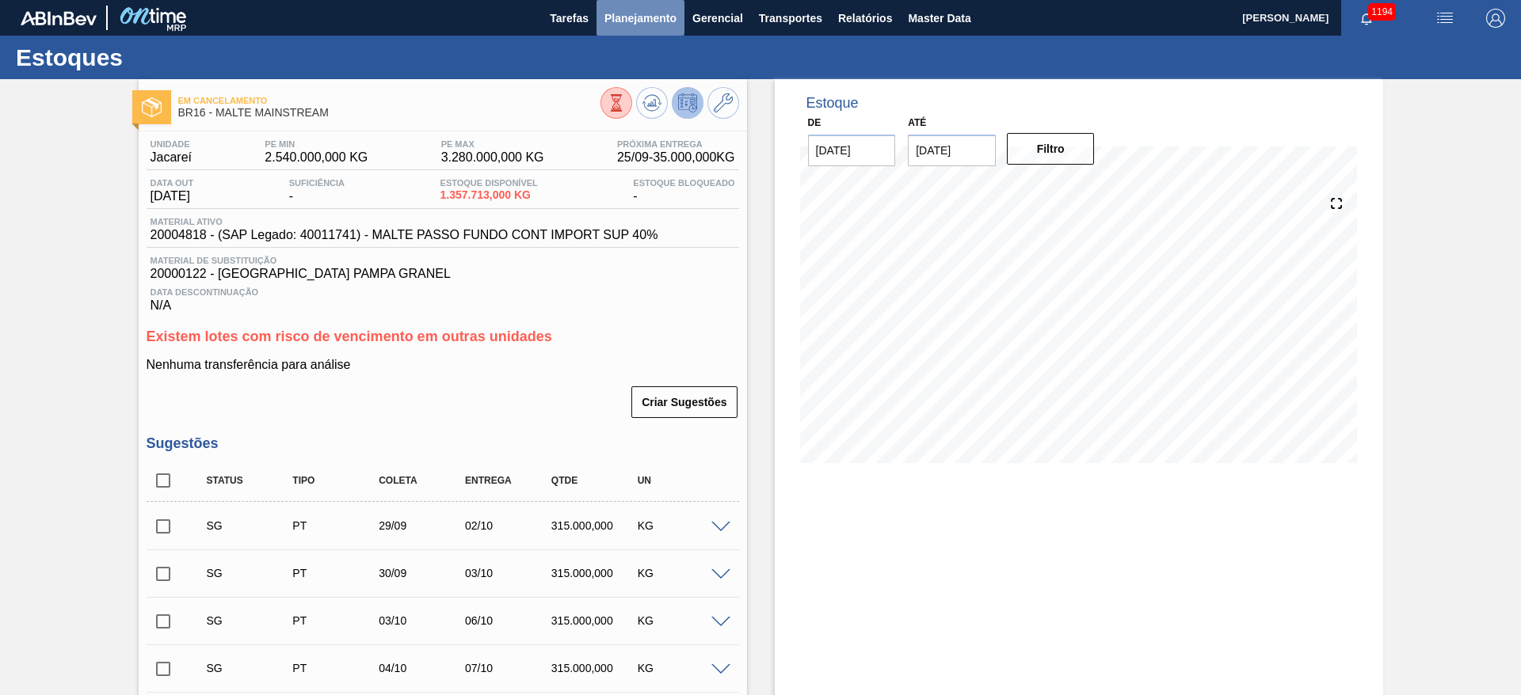
click at [614, 13] on span "Planejamento" at bounding box center [640, 18] width 72 height 19
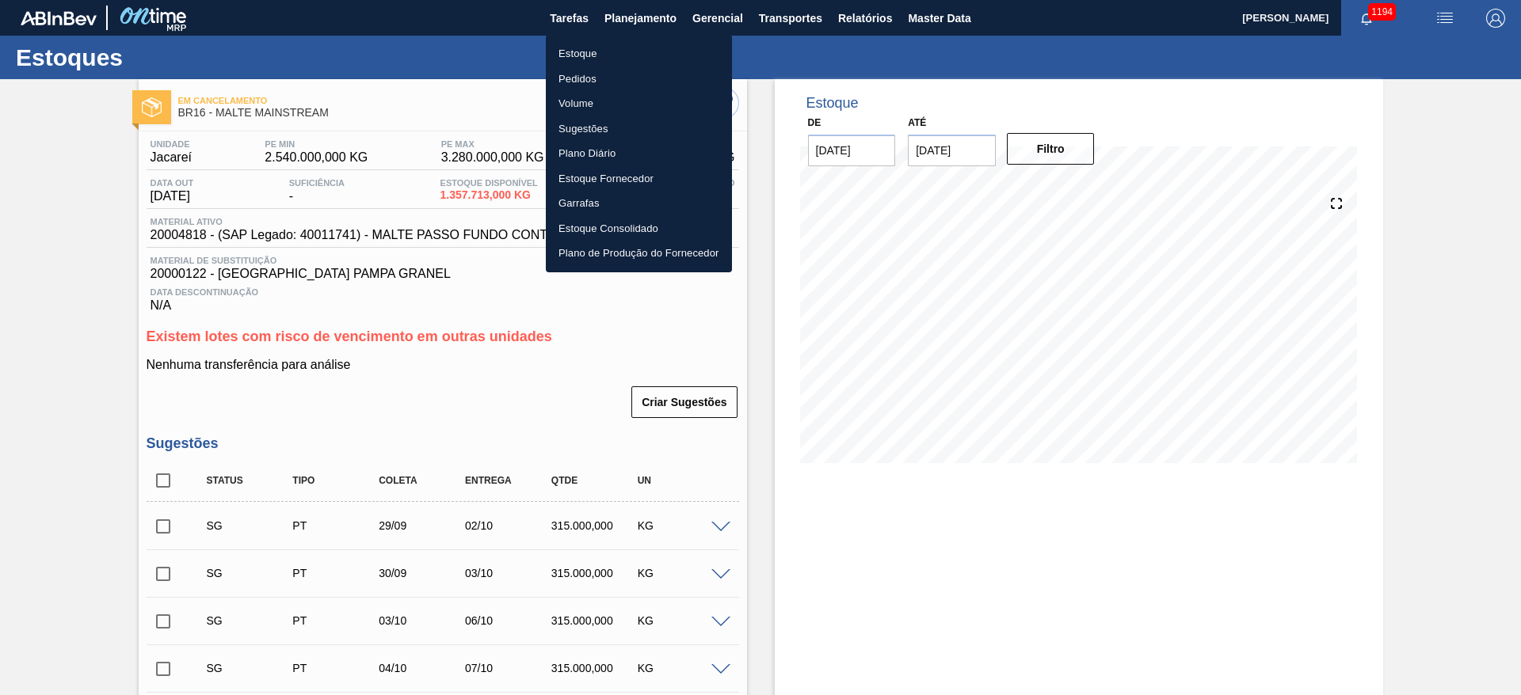
click at [783, 21] on div at bounding box center [760, 347] width 1521 height 695
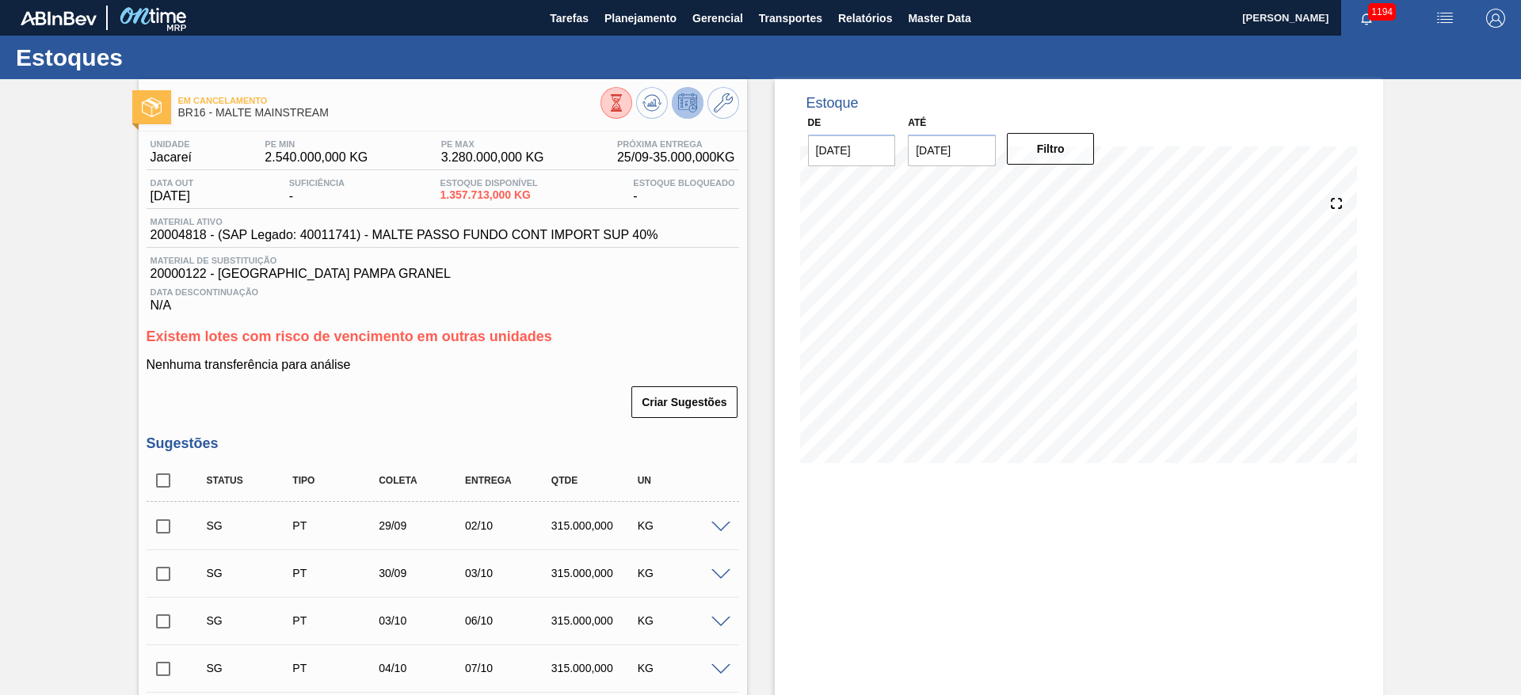
click at [794, 24] on span "Transportes" at bounding box center [790, 18] width 63 height 19
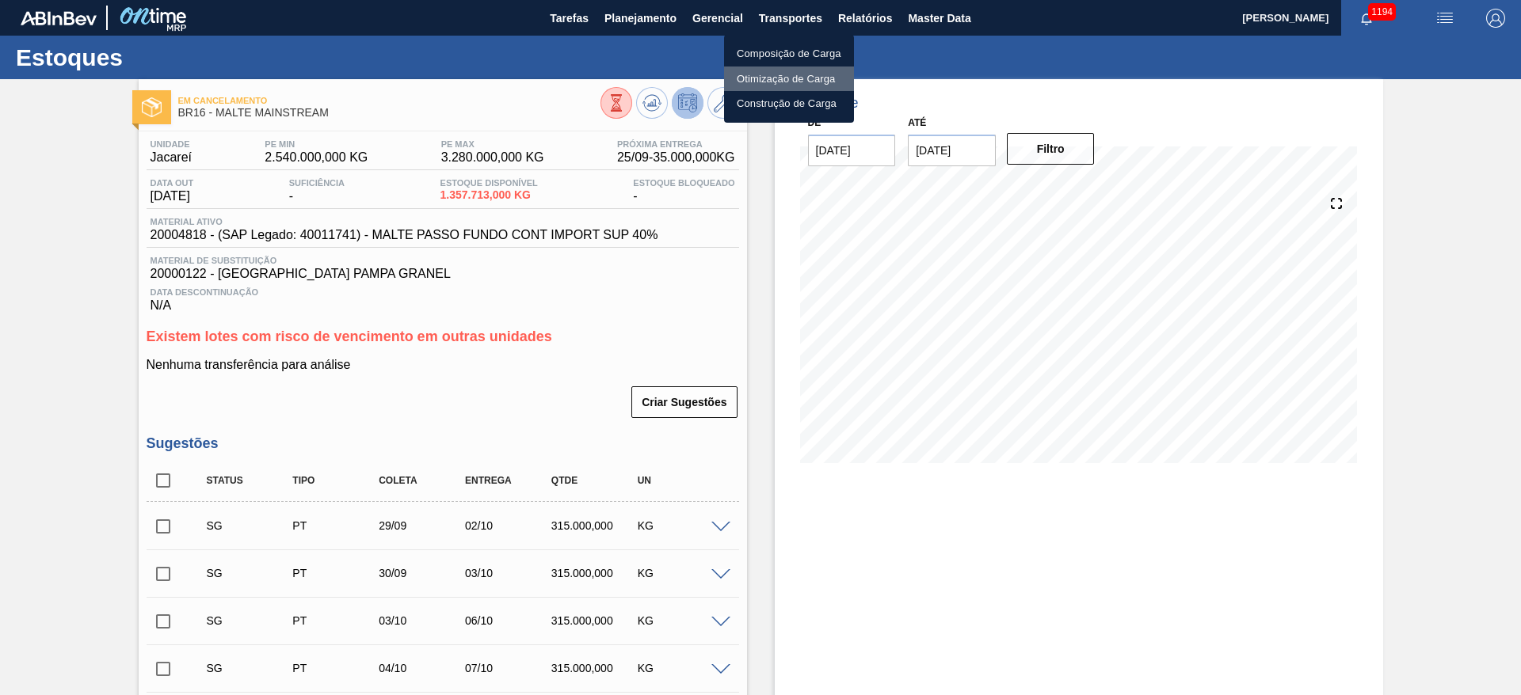
click at [763, 85] on li "Otimização de Carga" at bounding box center [789, 79] width 130 height 25
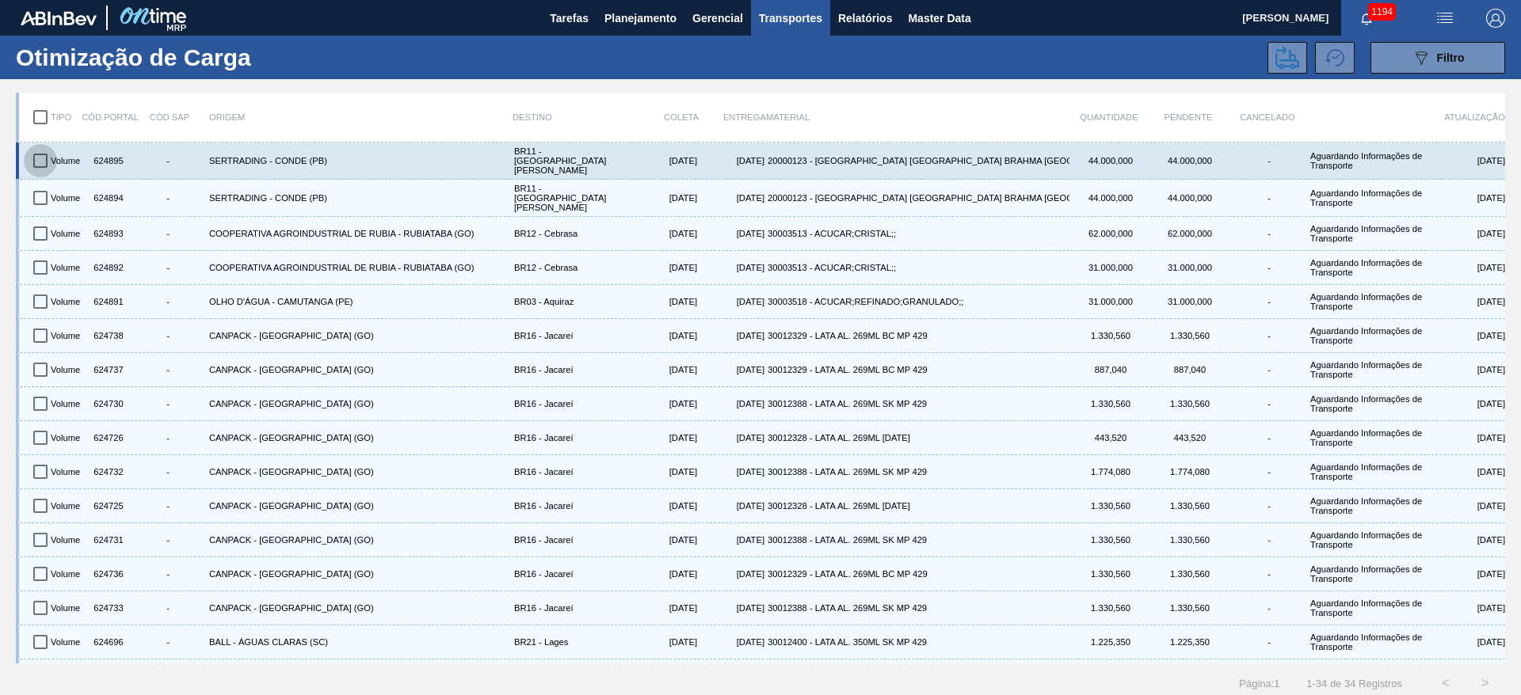
drag, startPoint x: 44, startPoint y: 157, endPoint x: 40, endPoint y: 181, distance: 24.9
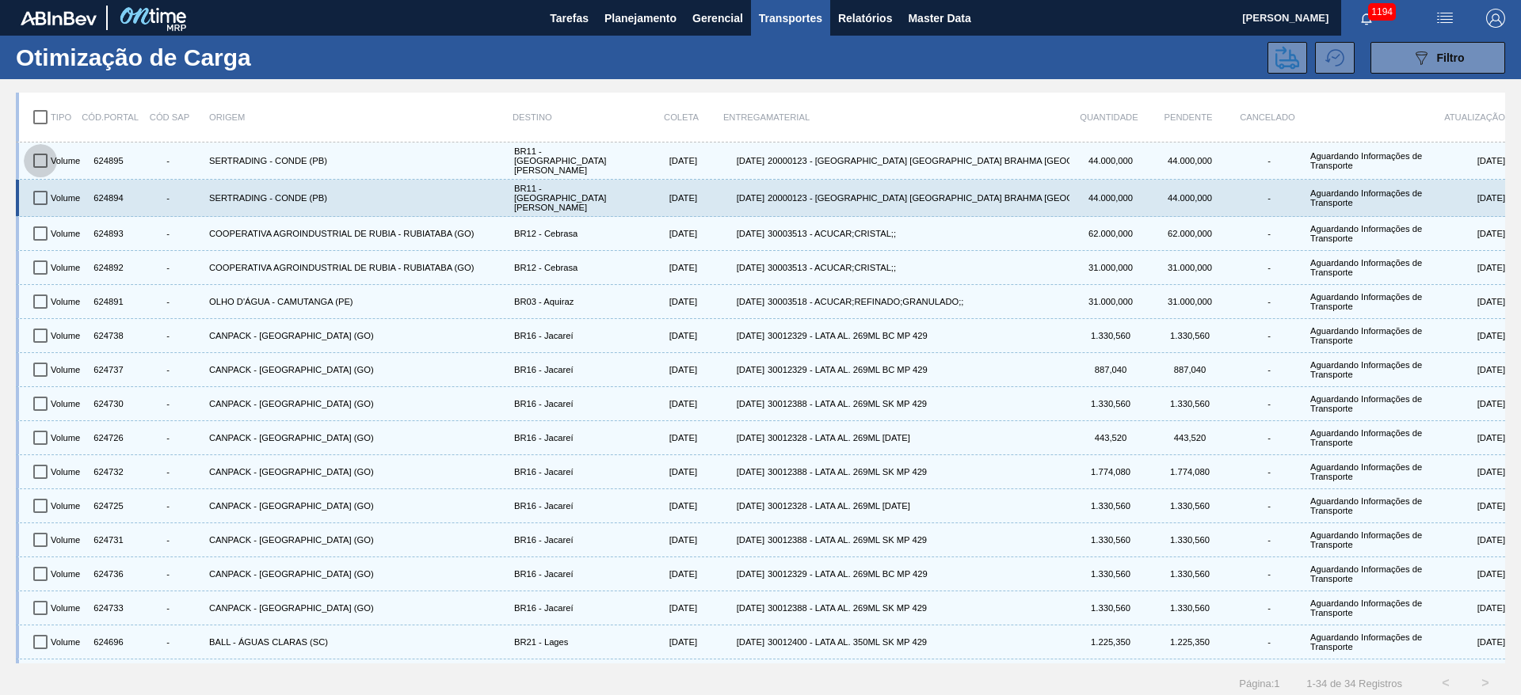
click at [44, 163] on input "checkbox" at bounding box center [40, 160] width 33 height 33
checkbox input "true"
click at [44, 191] on input "checkbox" at bounding box center [40, 197] width 33 height 33
checkbox input "true"
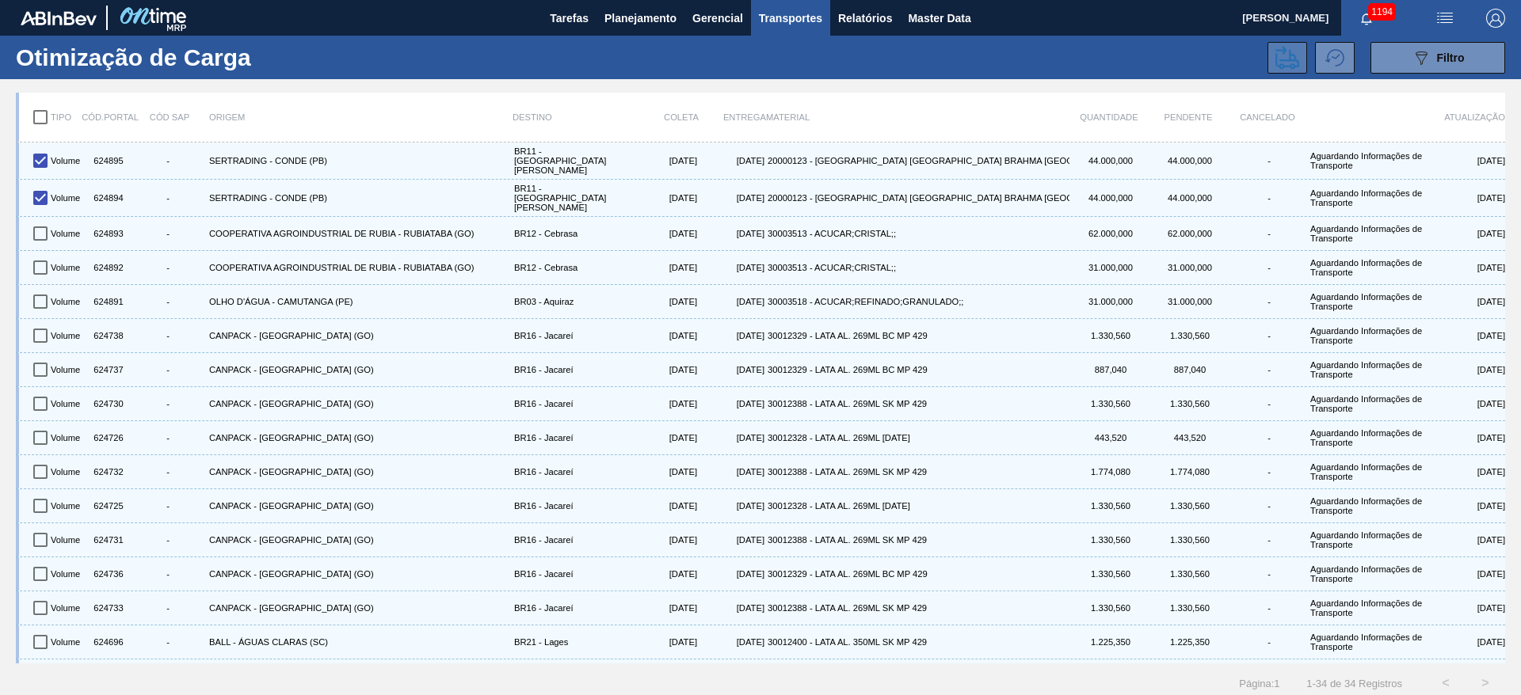
click at [1013, 60] on icon at bounding box center [1287, 57] width 24 height 23
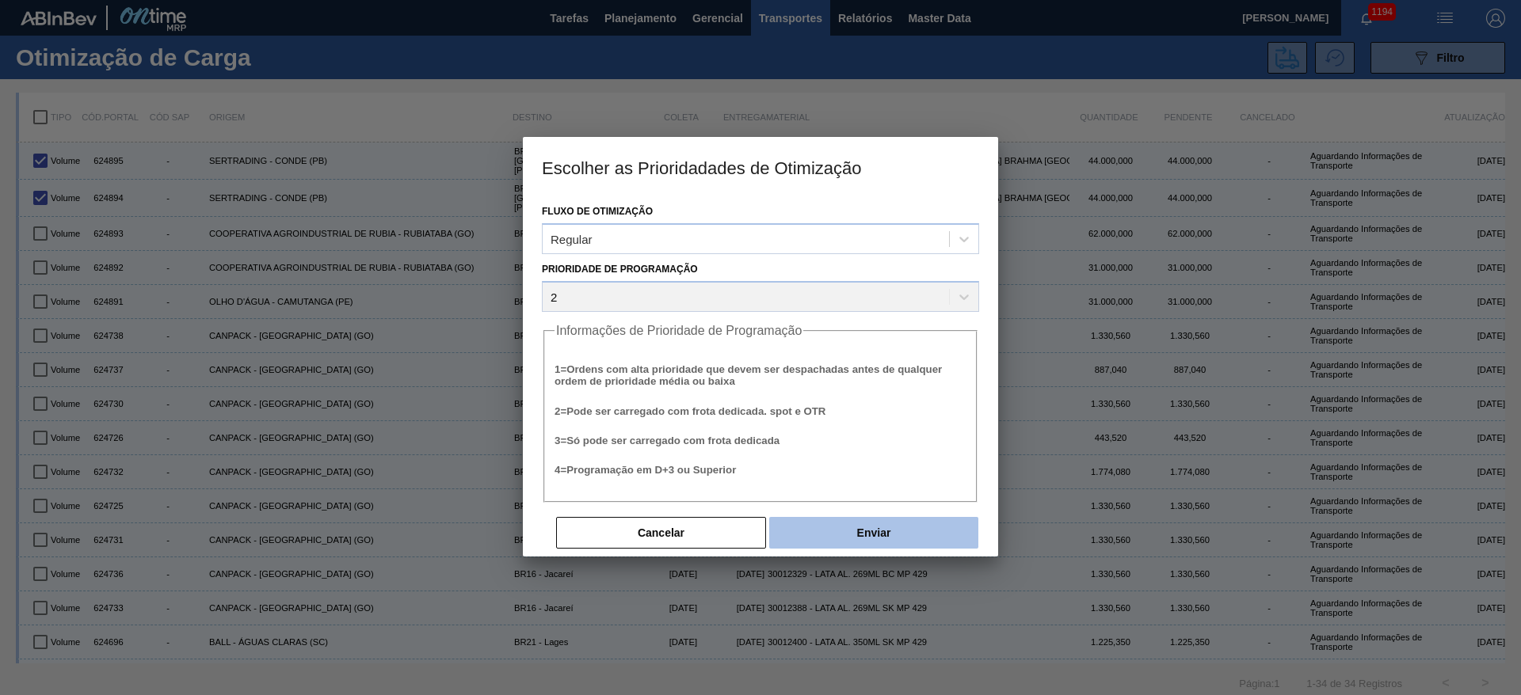
click at [932, 463] on button "Enviar" at bounding box center [873, 533] width 209 height 32
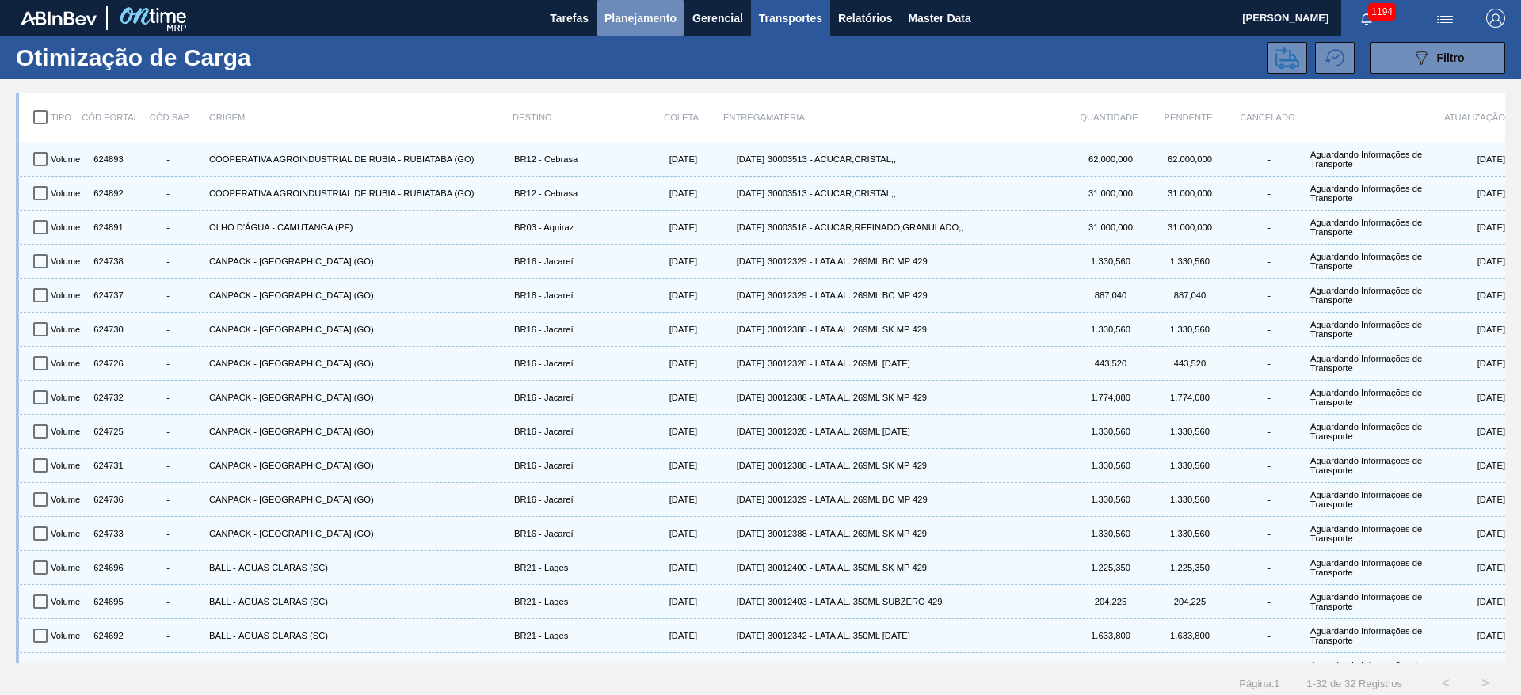
click at [640, 23] on span "Planejamento" at bounding box center [640, 18] width 72 height 19
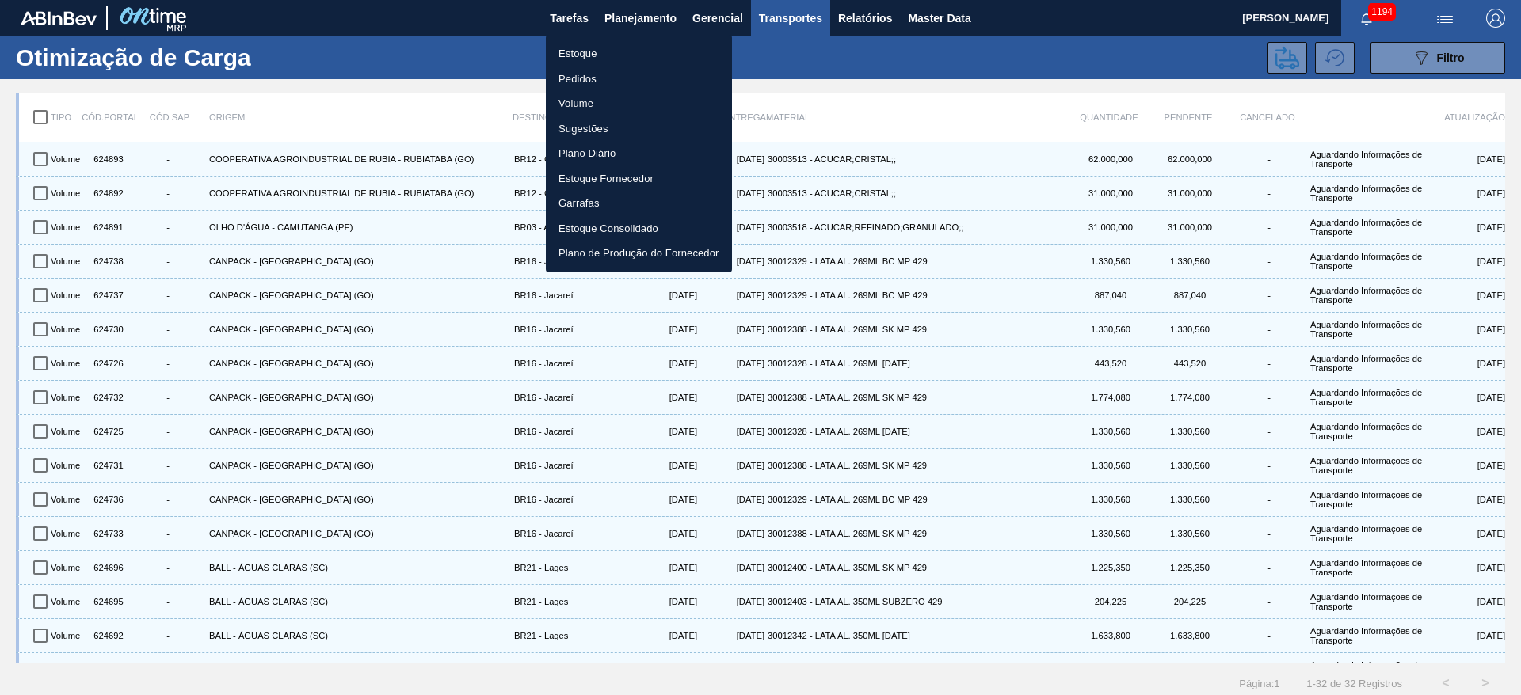
click at [586, 57] on li "Estoque" at bounding box center [639, 53] width 186 height 25
